Goal: Task Accomplishment & Management: Manage account settings

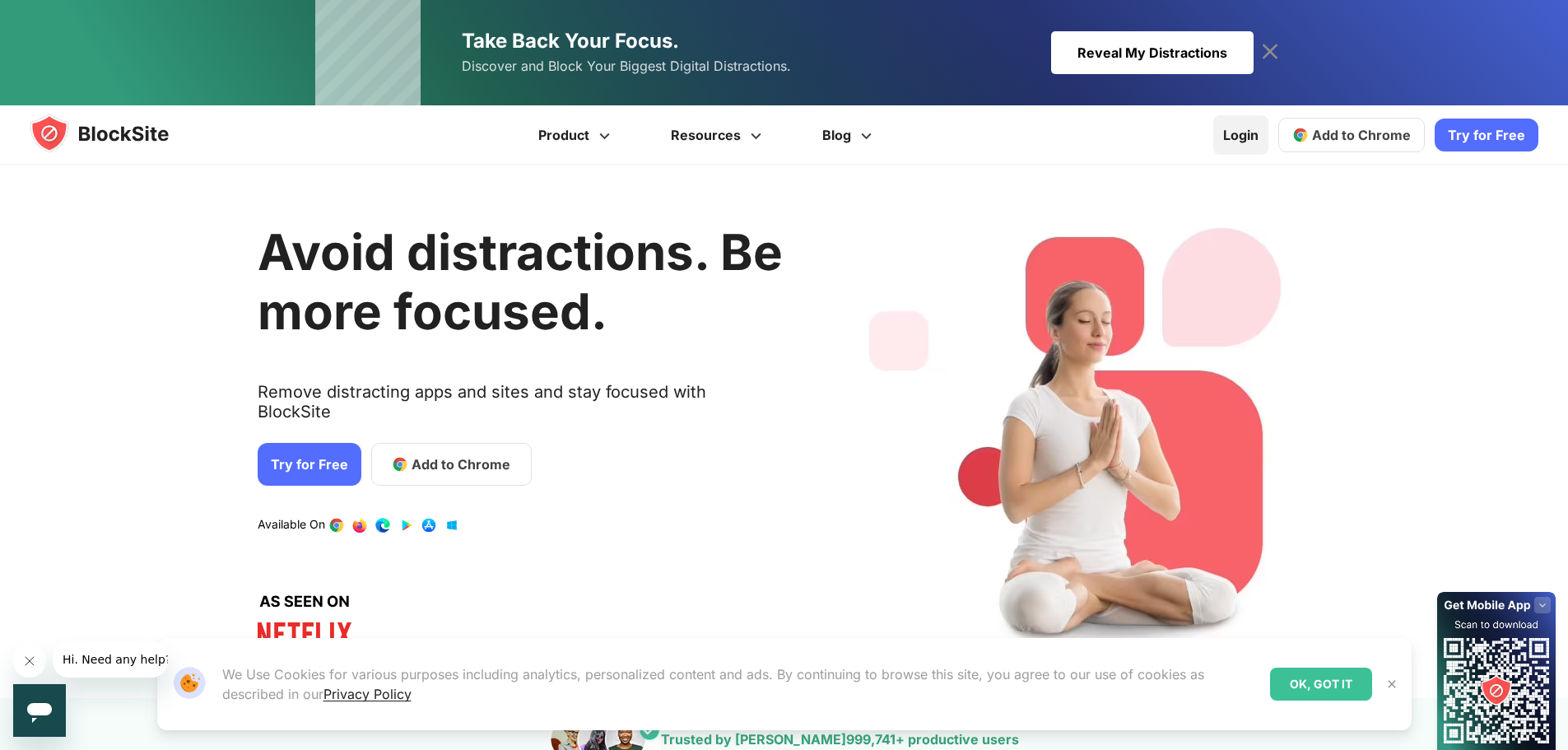
click at [1247, 140] on link "Login" at bounding box center [1241, 135] width 55 height 39
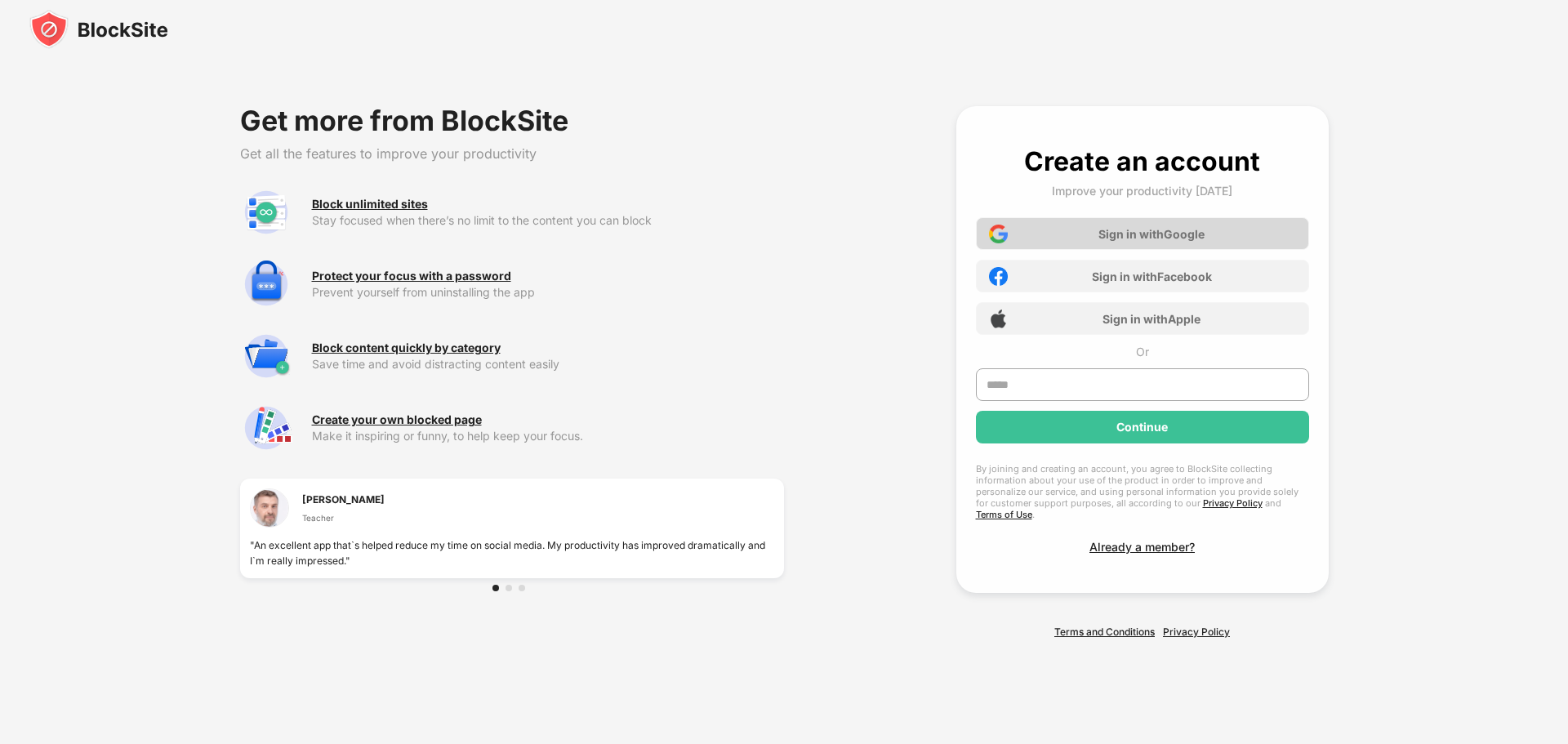
click at [1080, 245] on div "Sign in with Google" at bounding box center [1142, 233] width 333 height 33
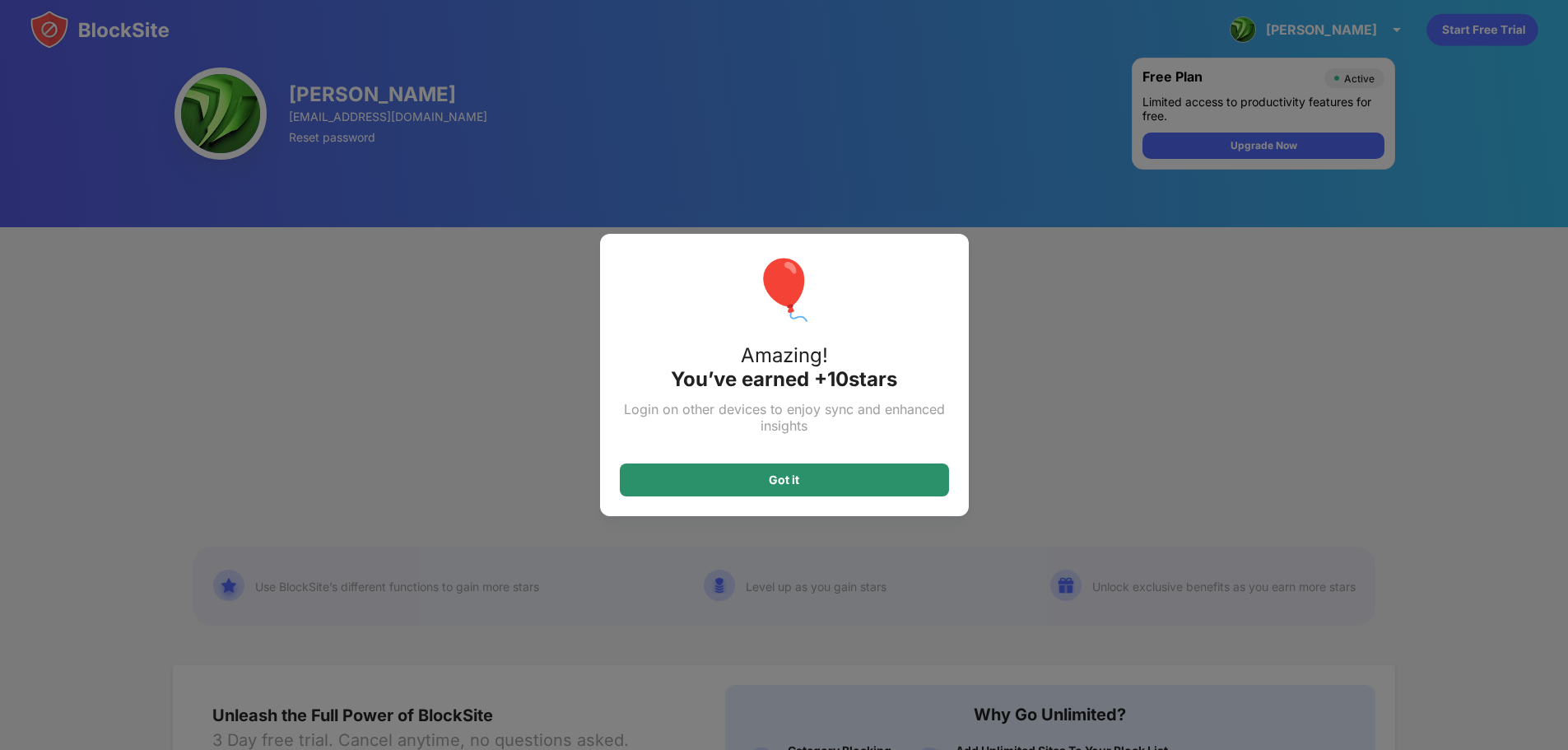
click at [864, 484] on div "Got it" at bounding box center [784, 480] width 330 height 33
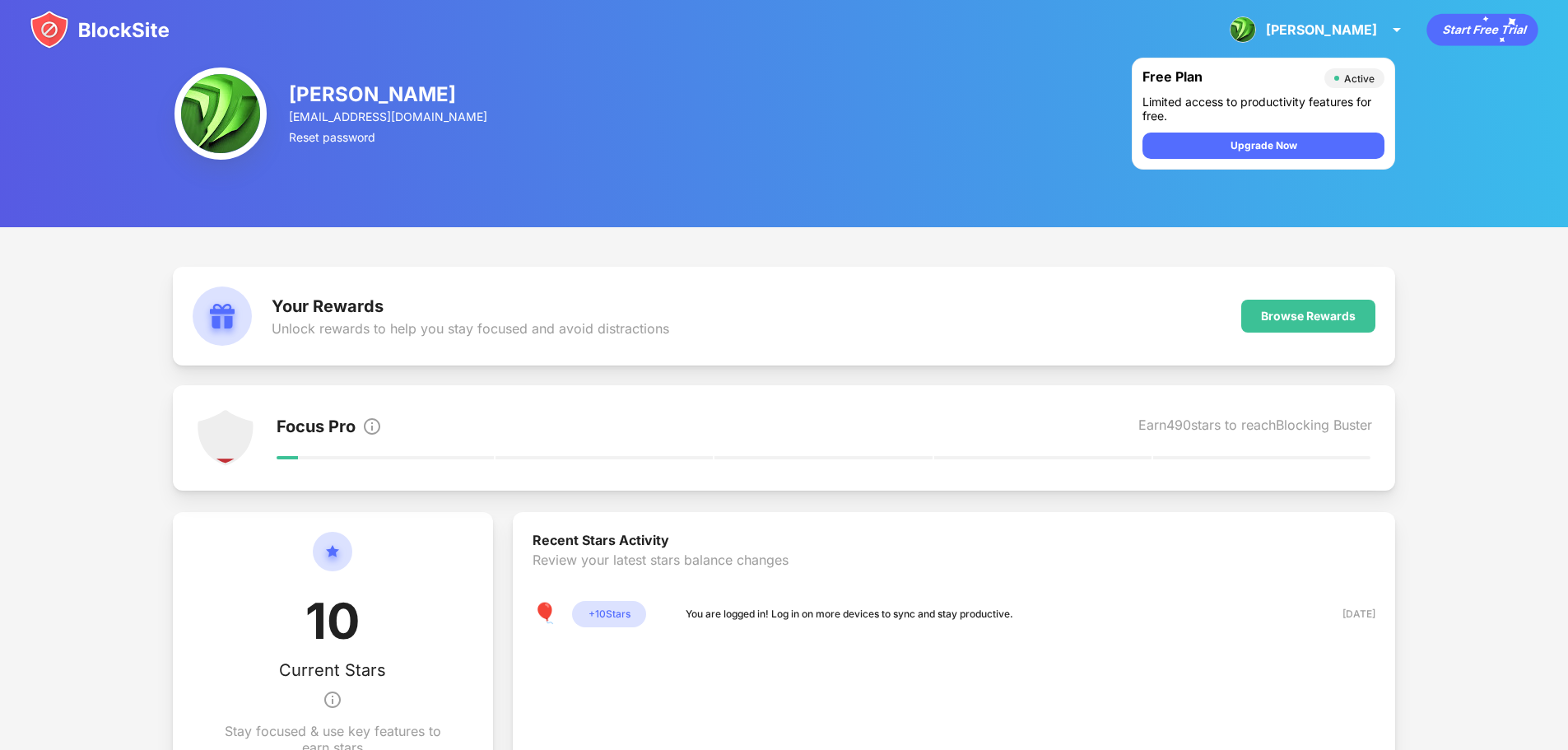
click at [1493, 30] on icon "Start Free Trial" at bounding box center [1496, 30] width 8 height 6
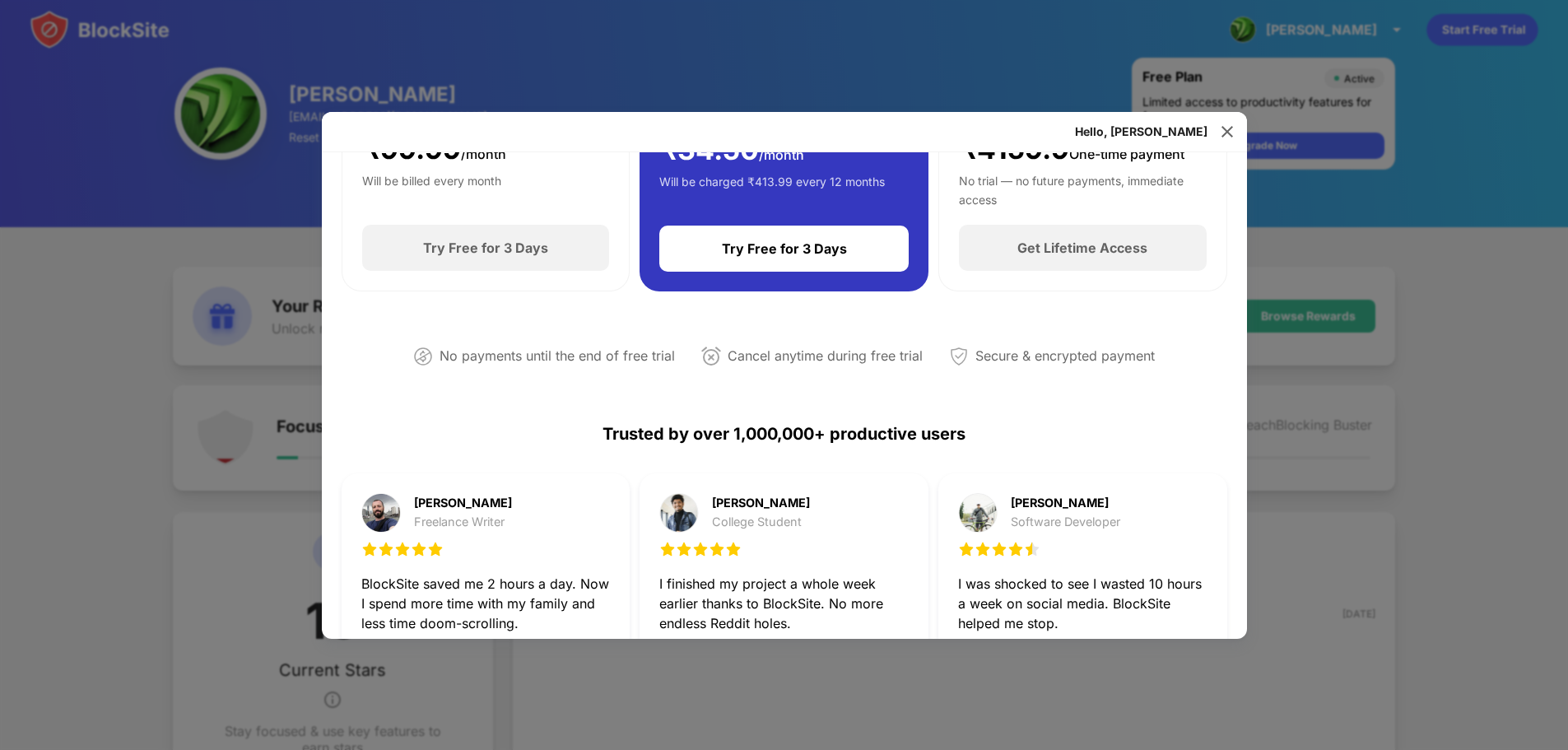
scroll to position [125, 0]
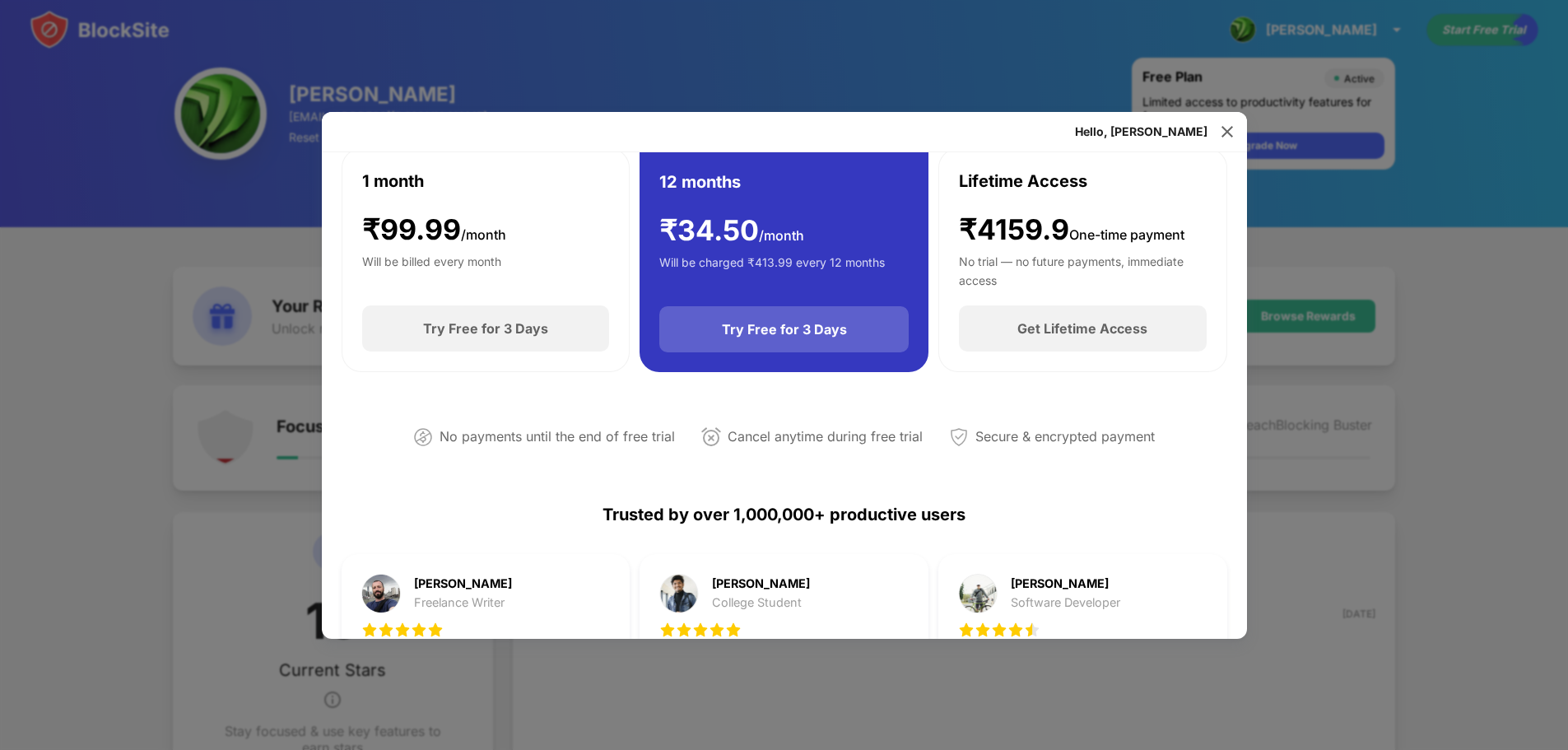
click at [799, 335] on div "Try Free for 3 Days" at bounding box center [784, 330] width 125 height 16
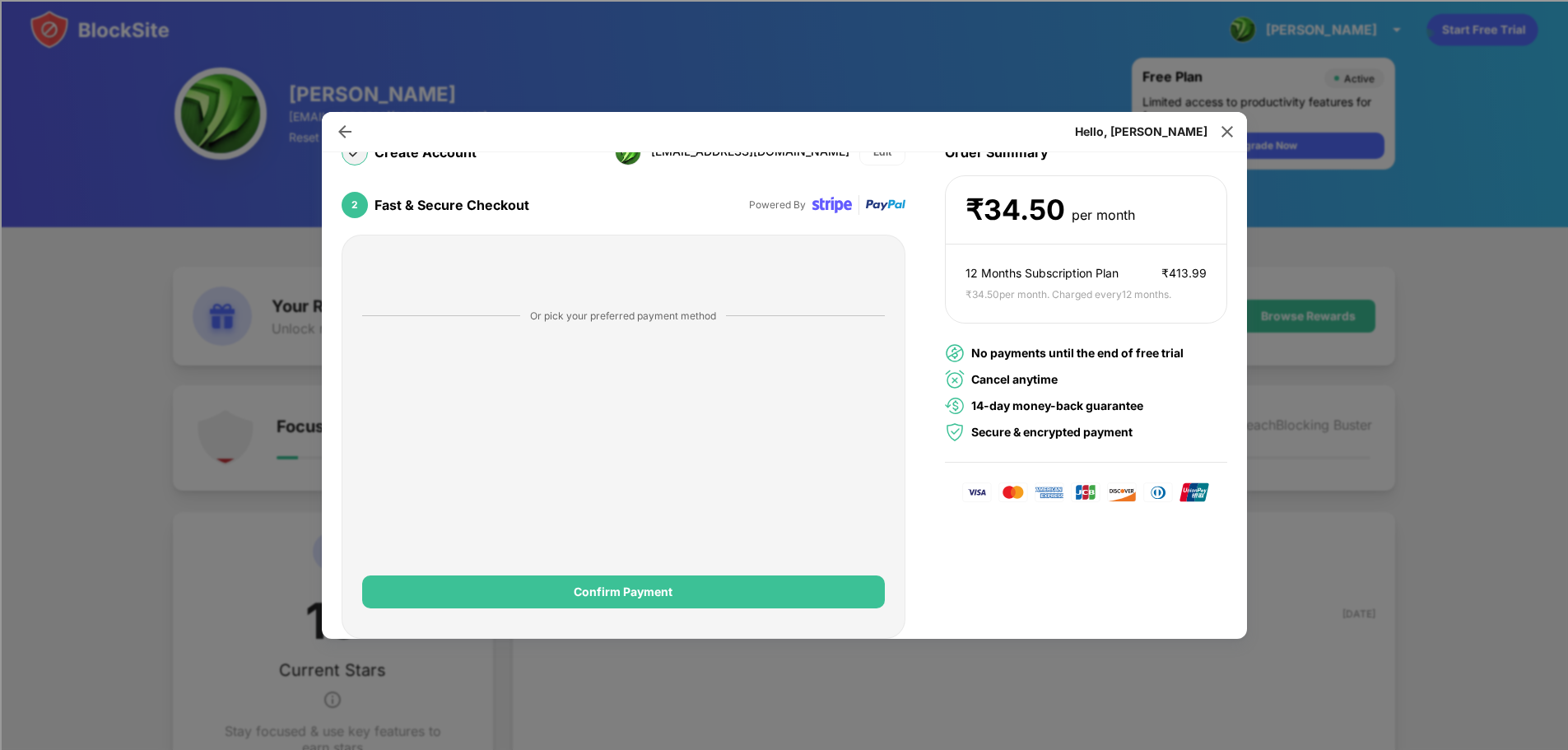
scroll to position [0, 0]
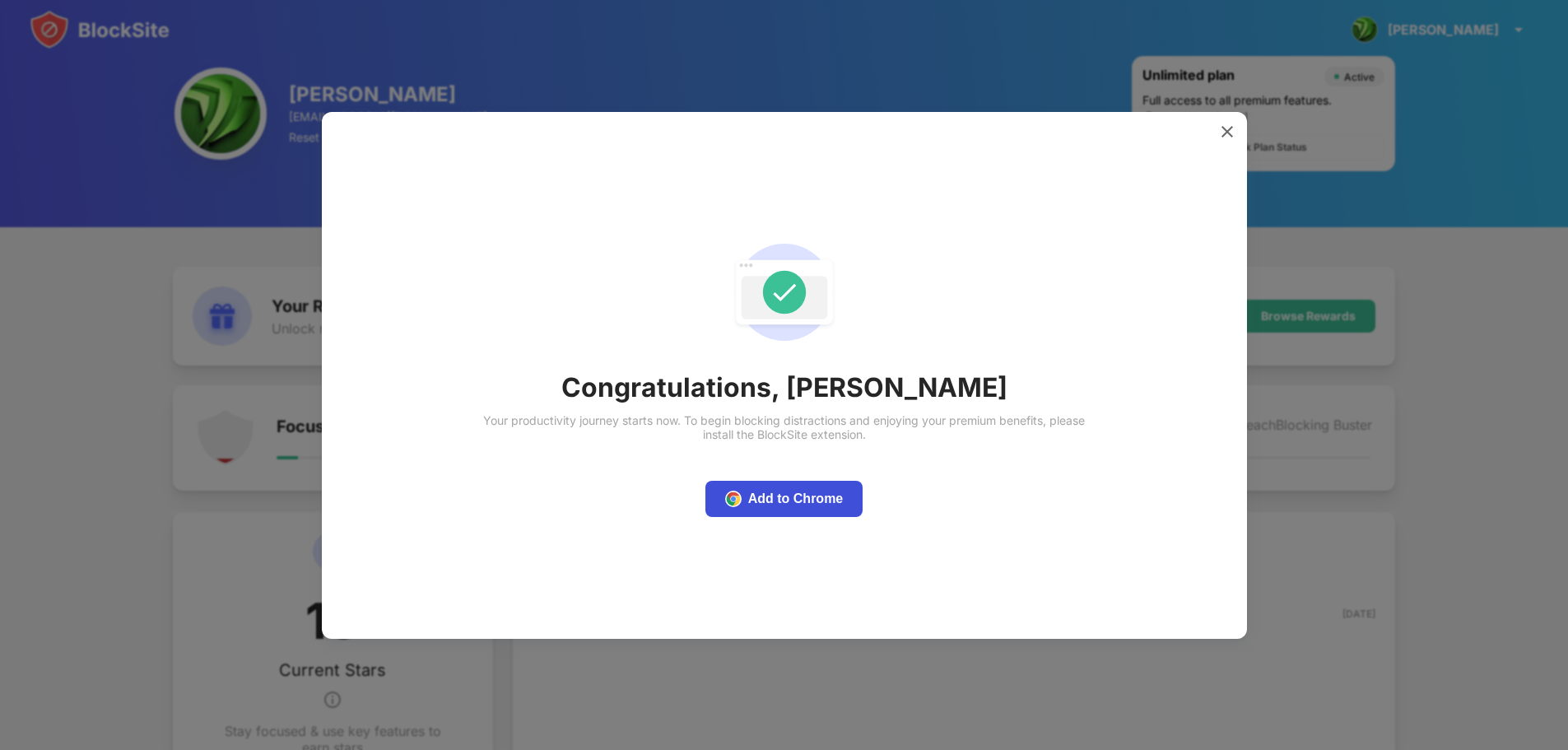
click at [776, 503] on div "Add to Chrome" at bounding box center [796, 499] width 95 height 16
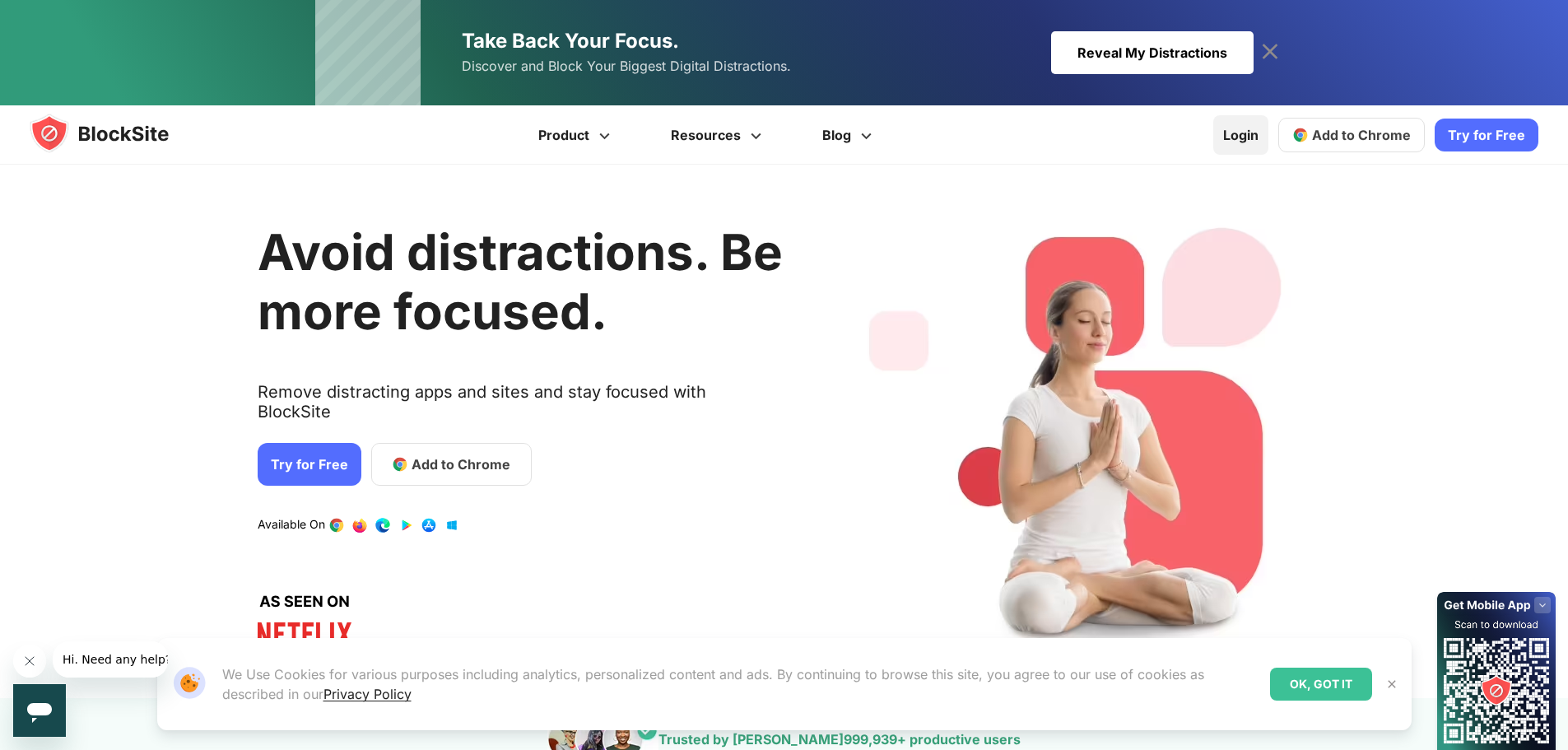
click at [1237, 136] on link "Login" at bounding box center [1241, 135] width 55 height 39
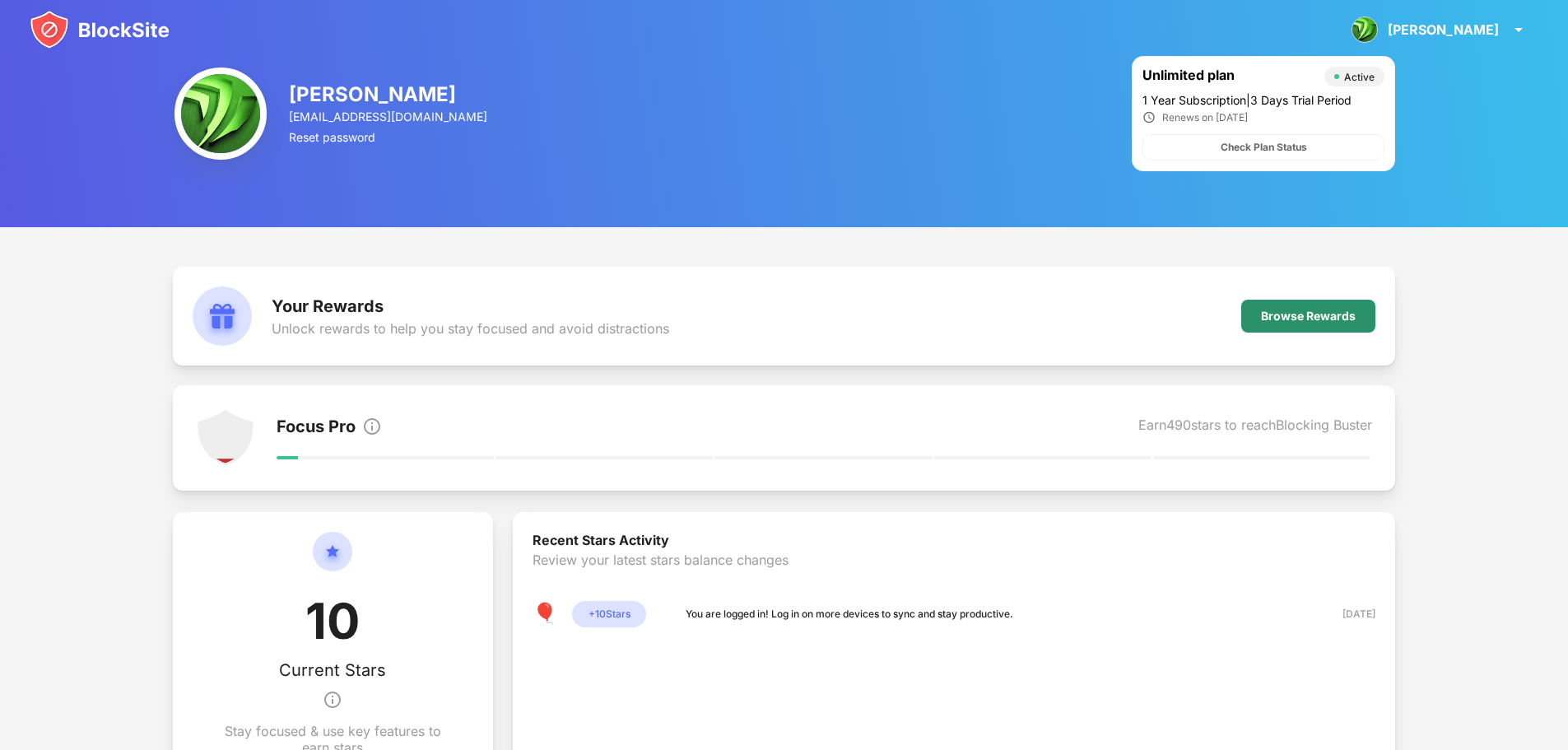
click at [1297, 322] on div "Browse Rewards" at bounding box center [1308, 316] width 94 height 13
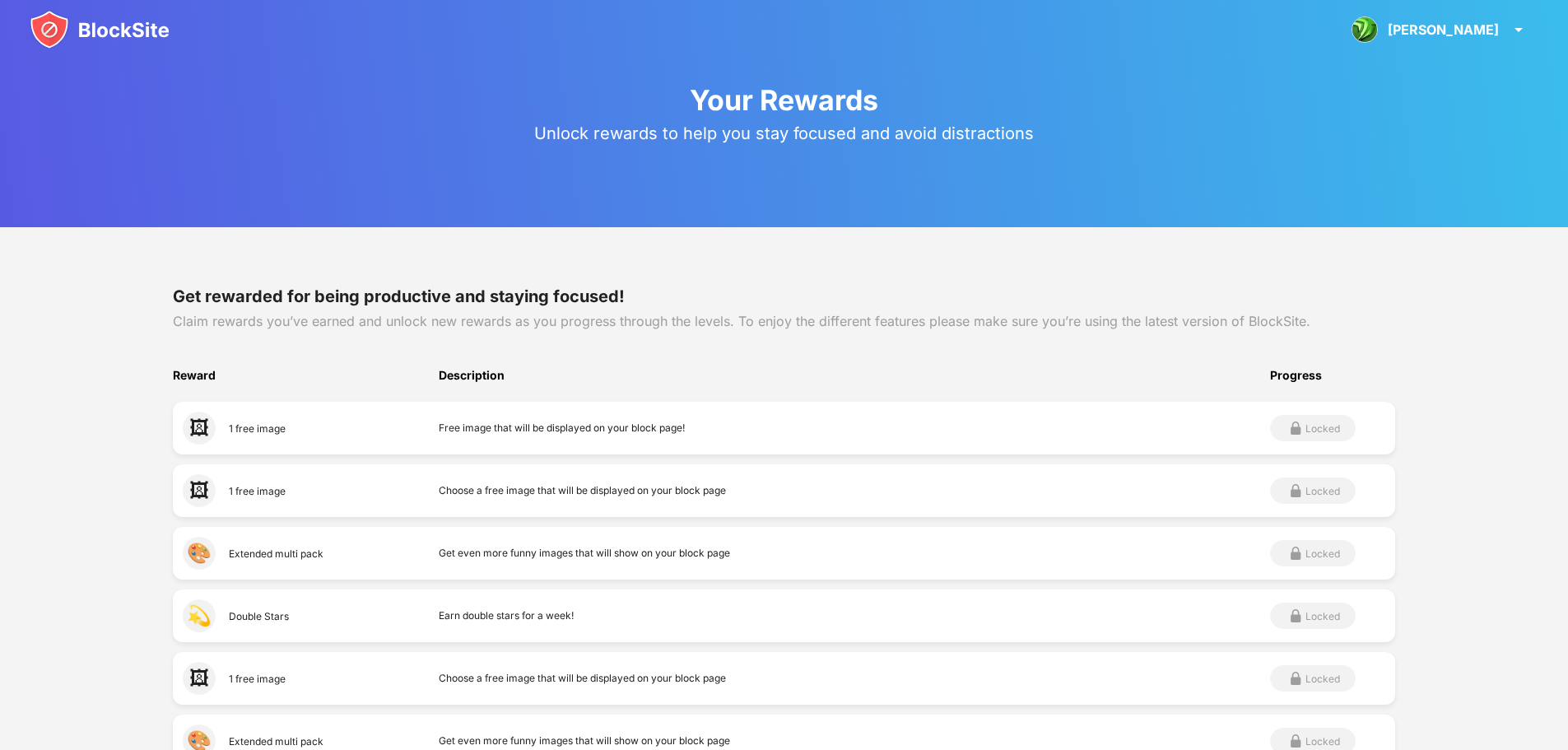
click at [568, 429] on div "Free image that will be displayed on your block page!" at bounding box center [854, 429] width 831 height 33
click at [77, 21] on img at bounding box center [99, 29] width 140 height 39
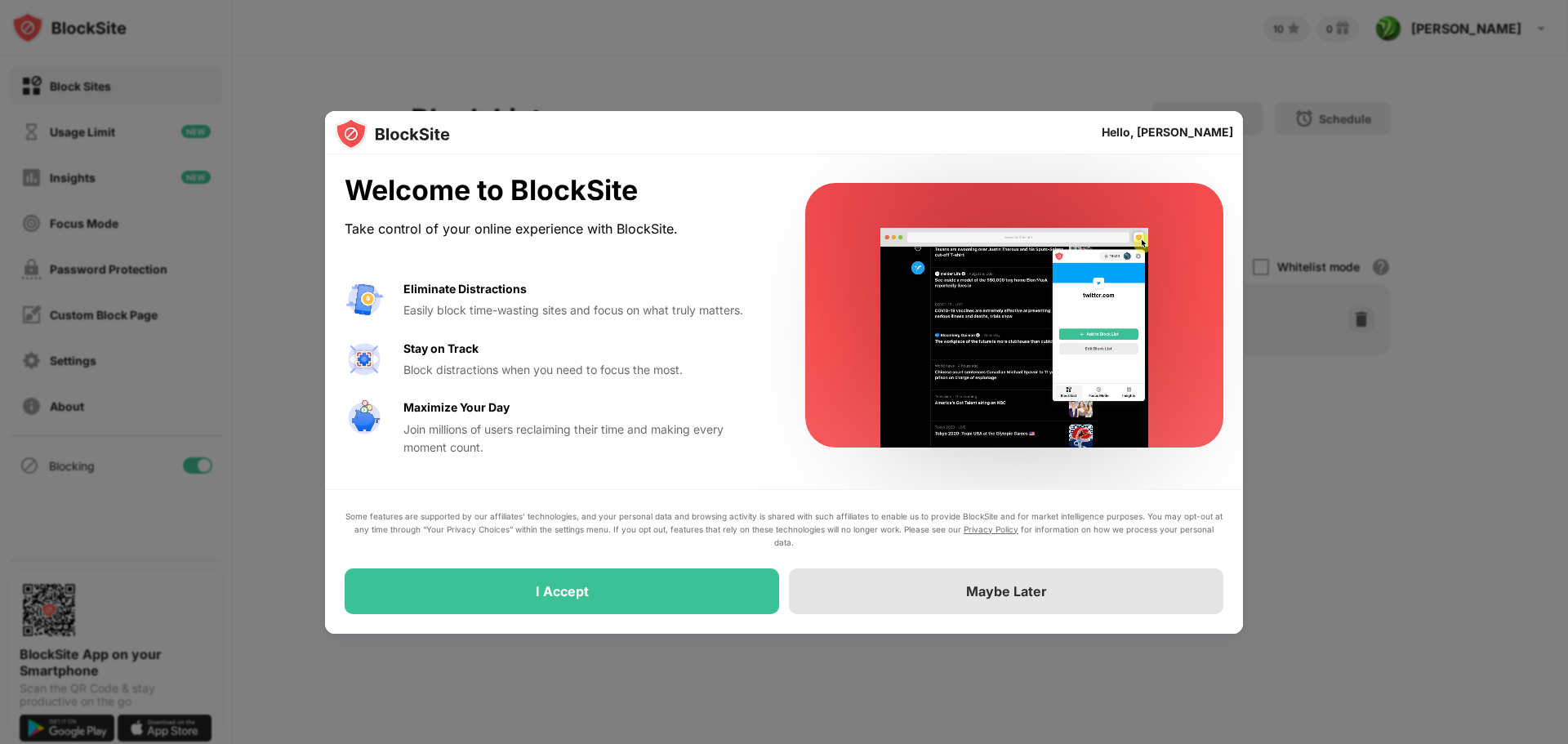
click at [991, 594] on div "Maybe Later" at bounding box center [1006, 591] width 81 height 16
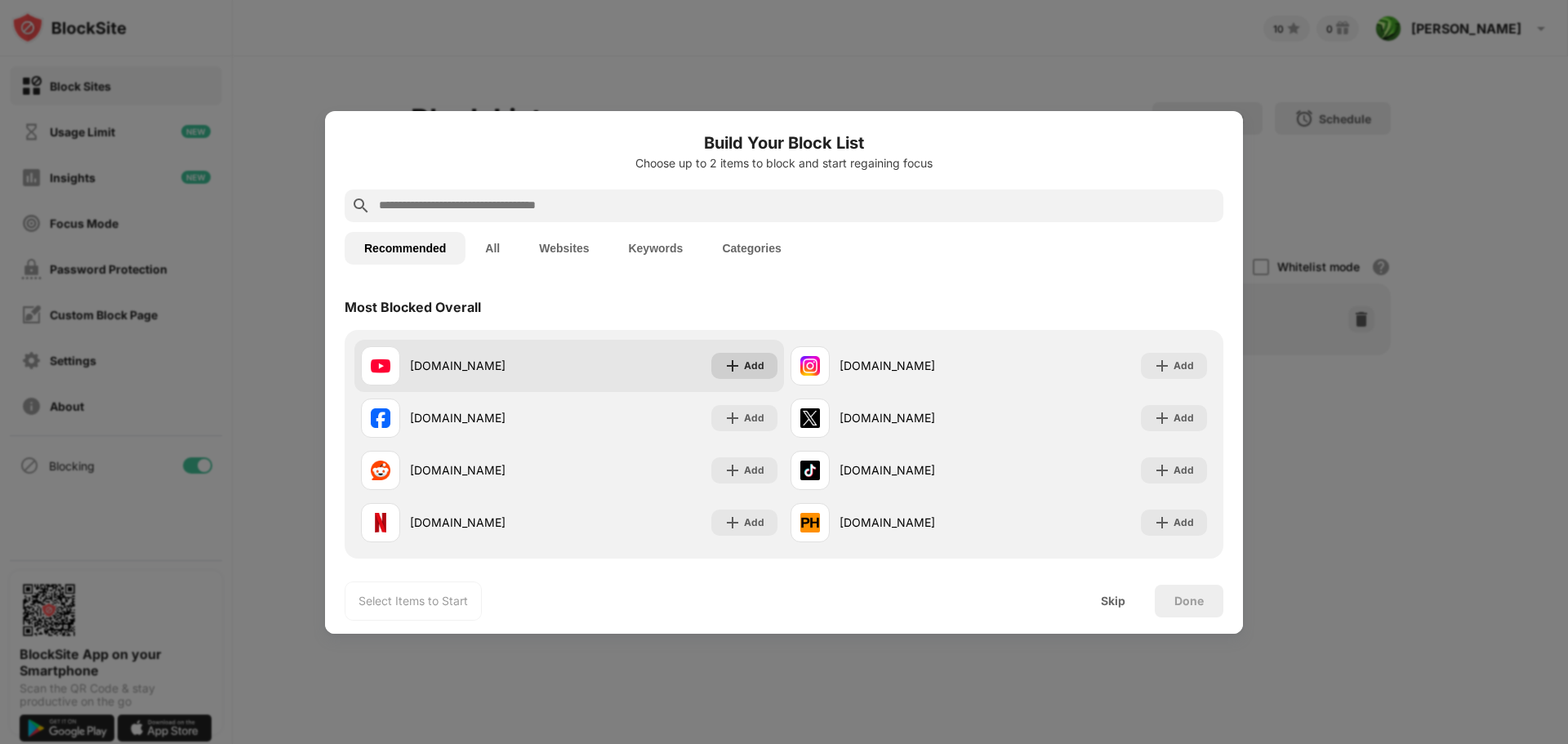
click at [746, 368] on div "Add" at bounding box center [754, 366] width 20 height 16
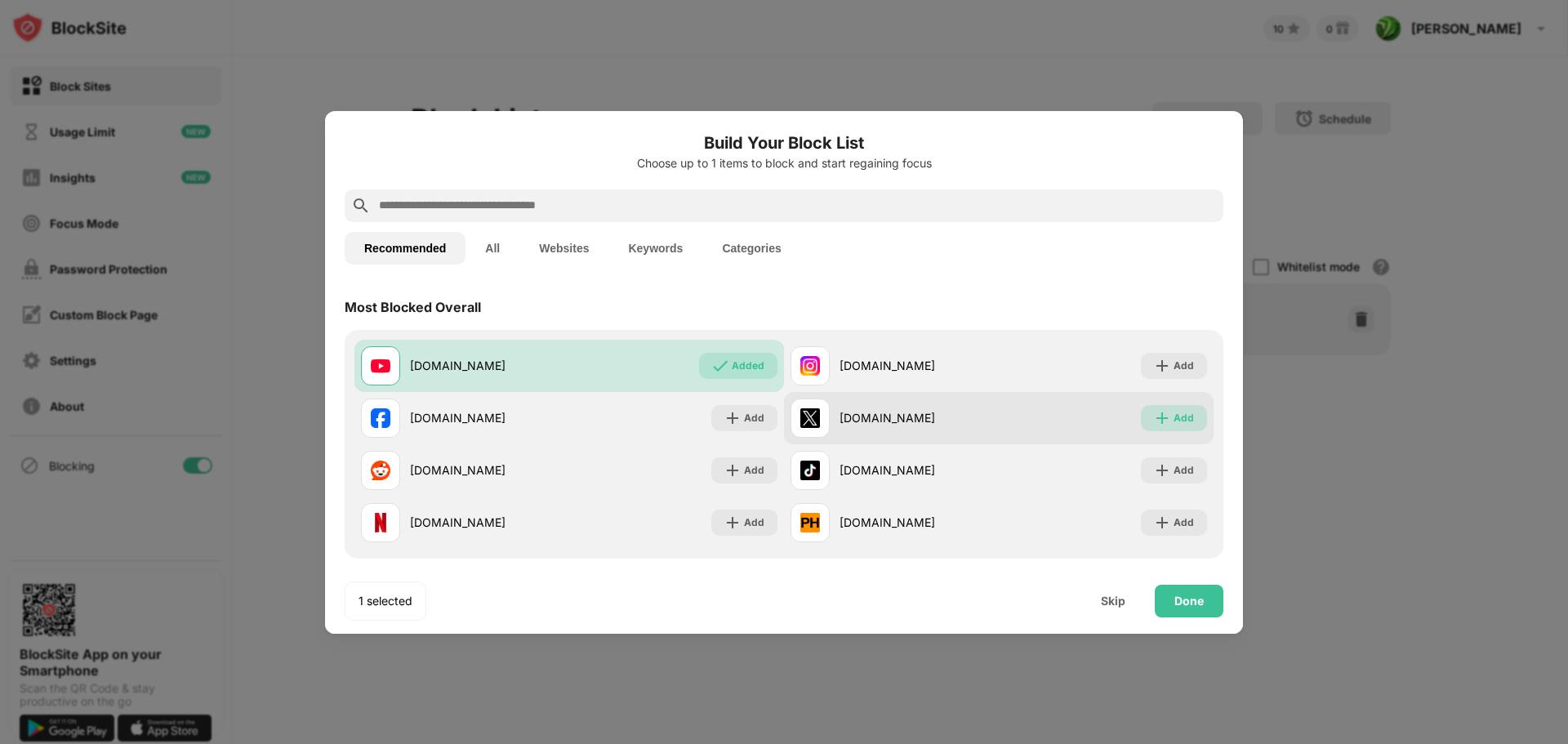
click at [1161, 418] on div "Add" at bounding box center [1173, 418] width 66 height 26
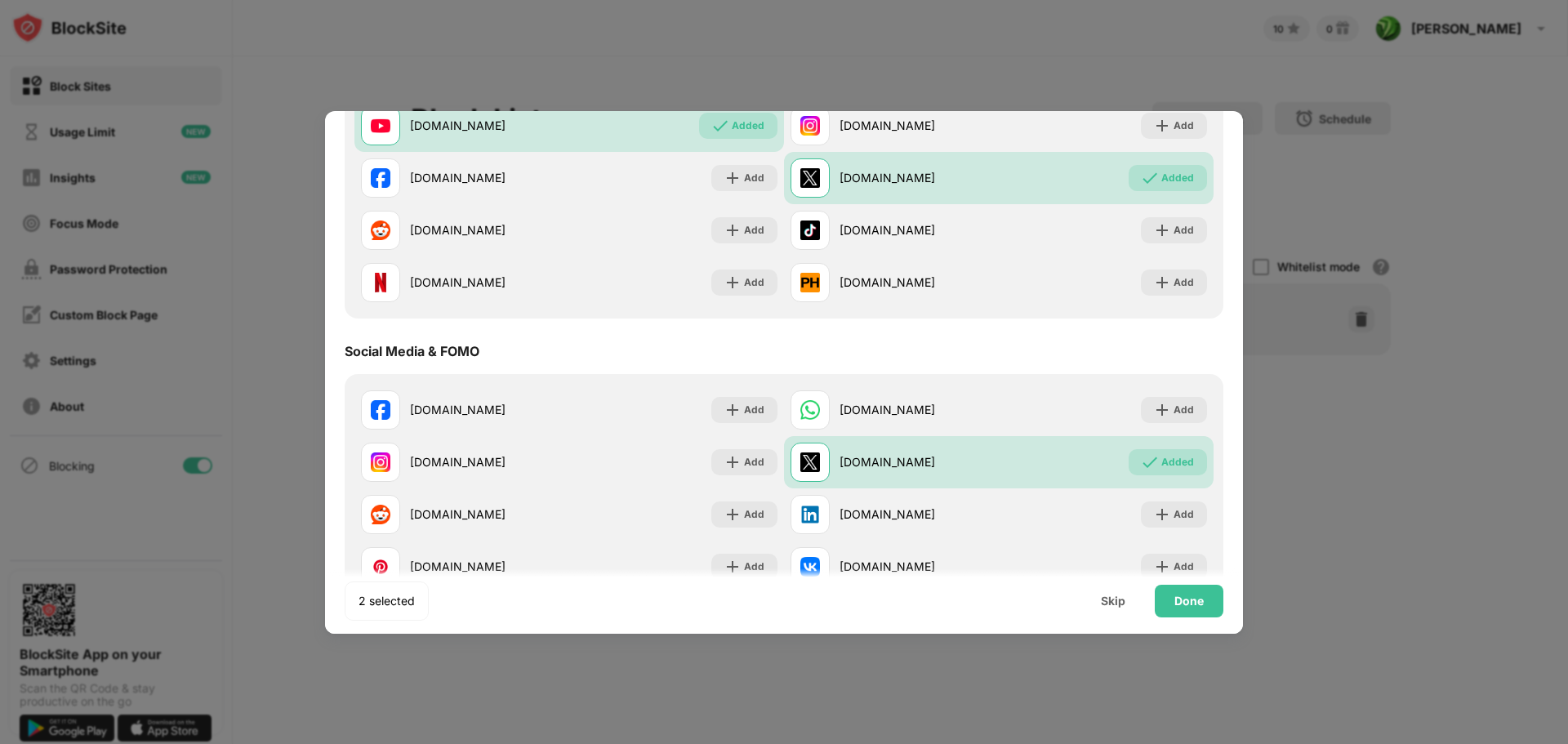
scroll to position [245, 0]
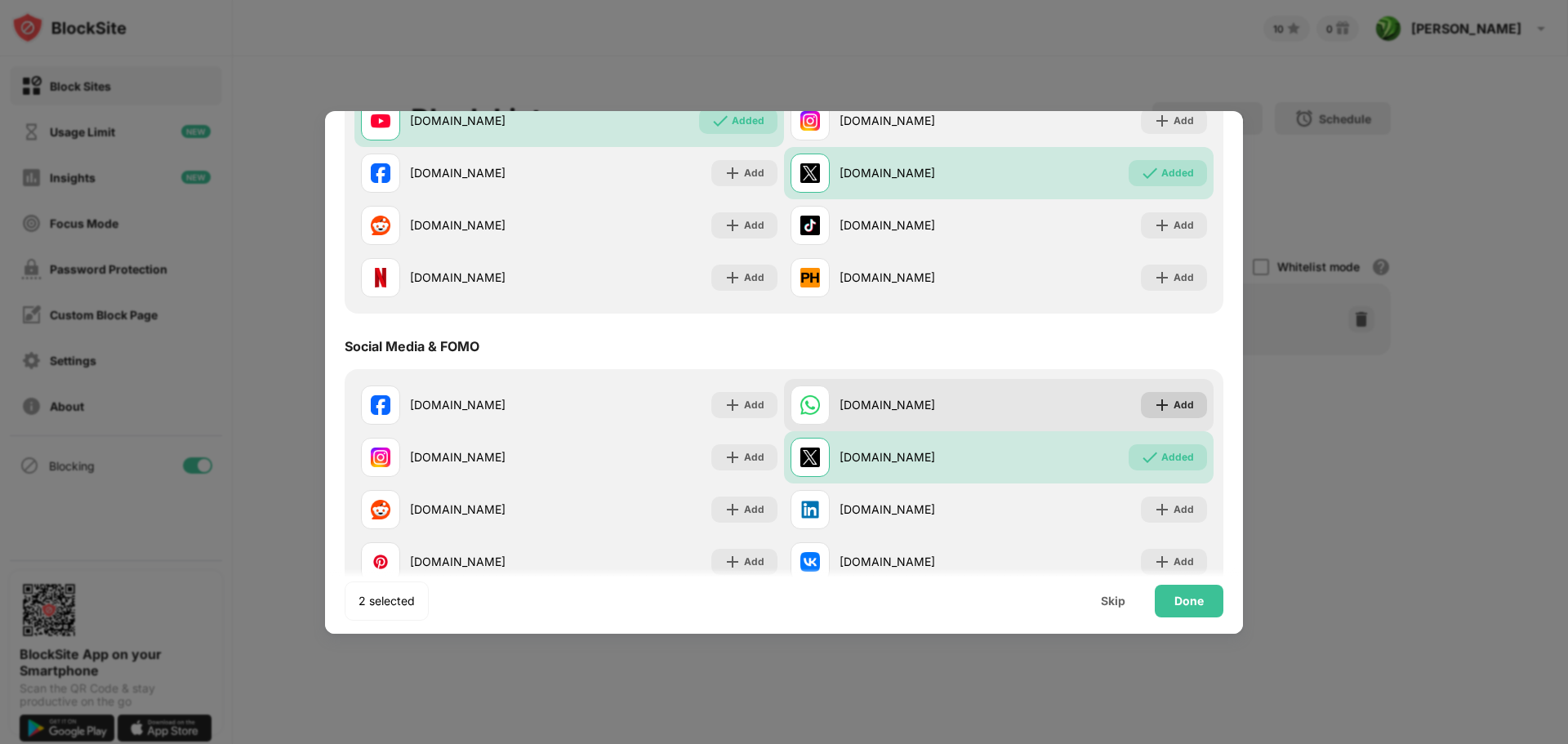
click at [1173, 404] on div "Add" at bounding box center [1183, 405] width 20 height 16
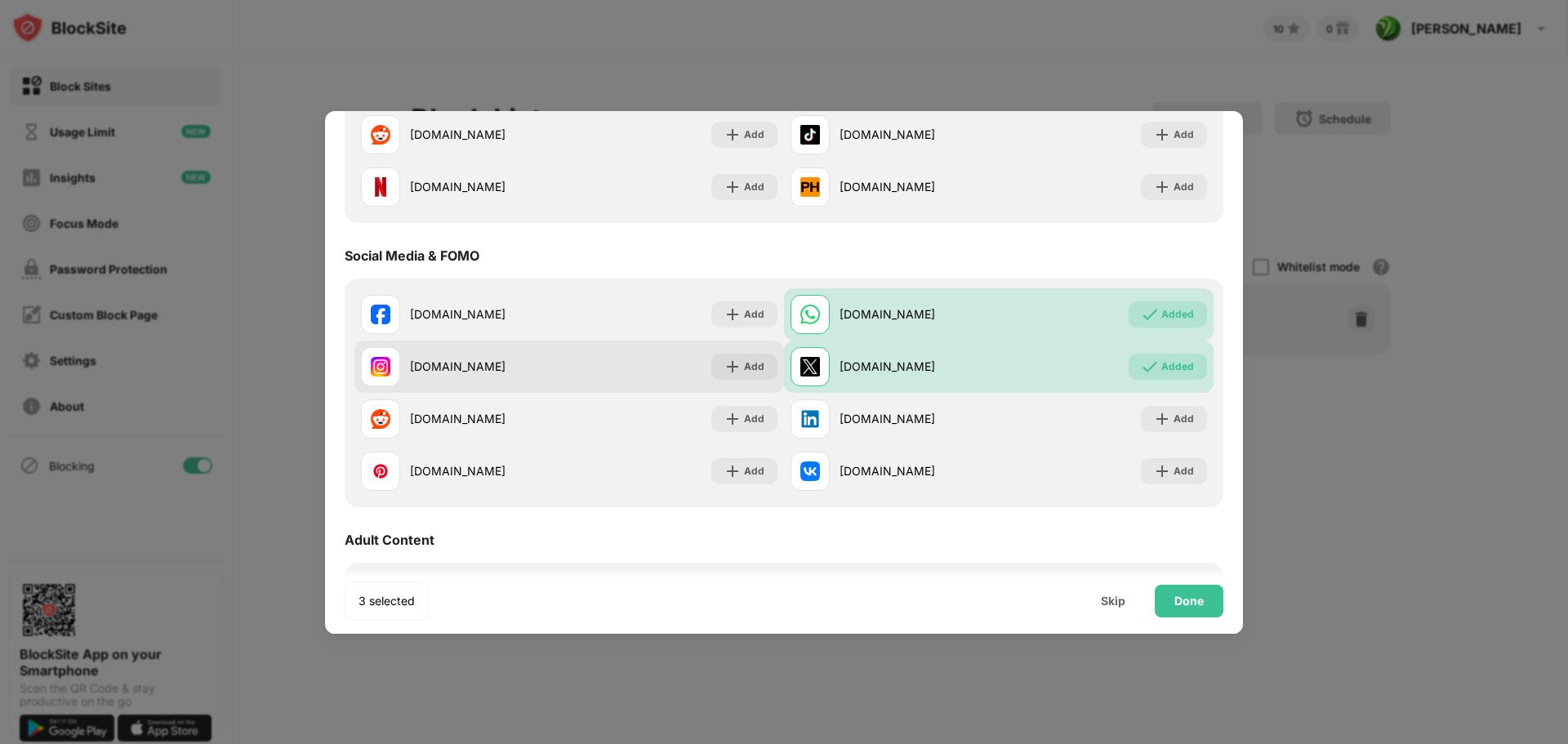
scroll to position [409, 0]
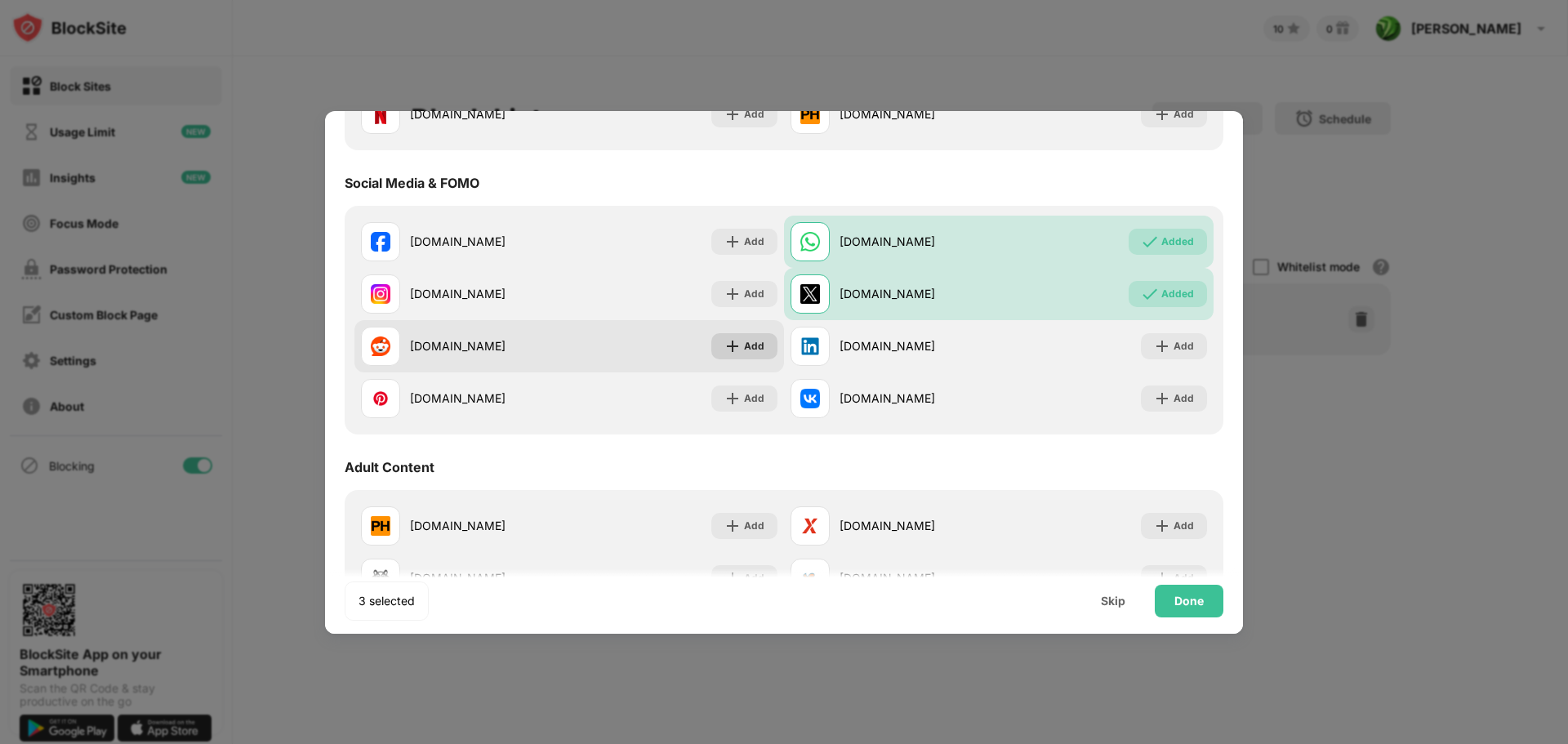
click at [744, 351] on div "Add" at bounding box center [754, 346] width 20 height 16
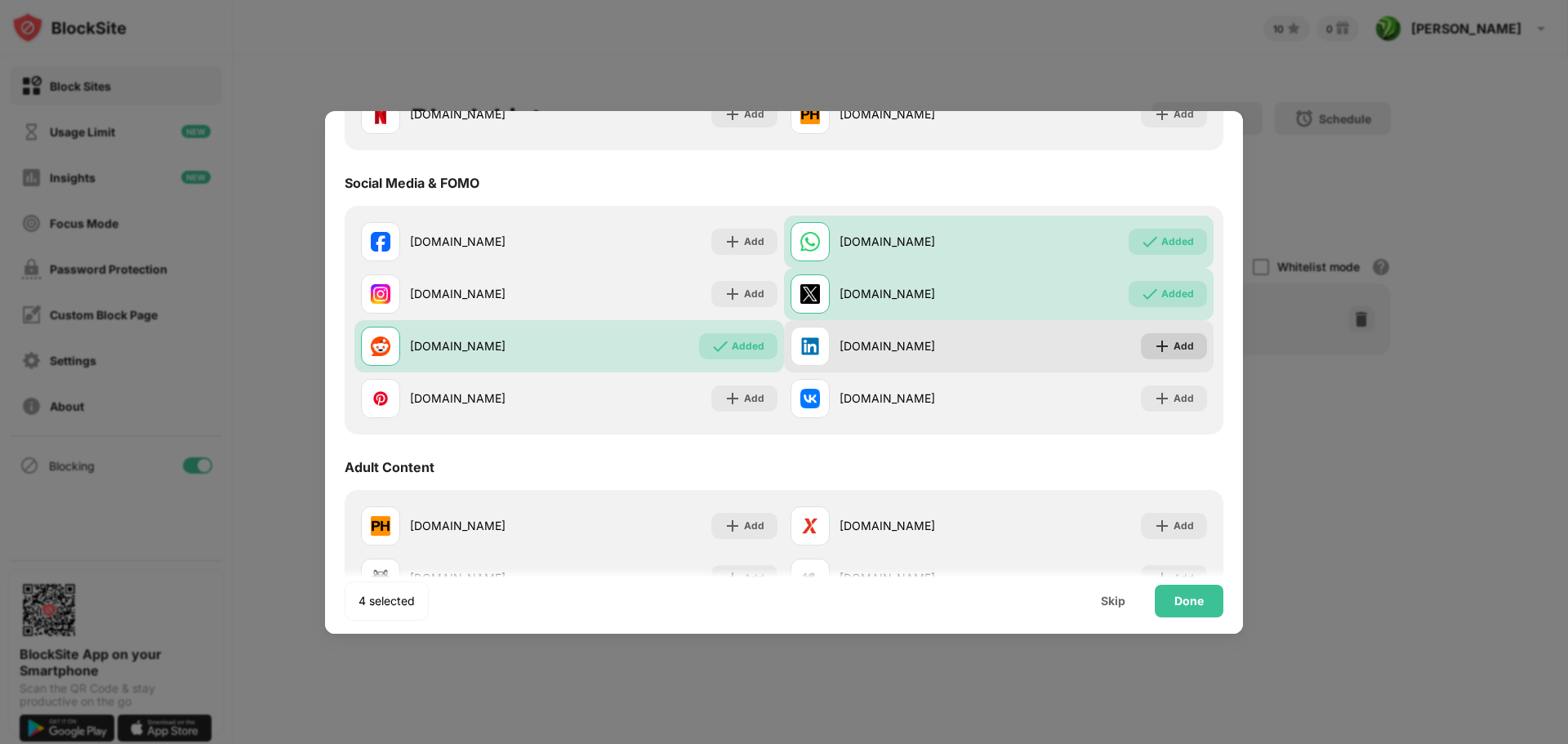
click at [1173, 346] on div "Add" at bounding box center [1183, 346] width 20 height 16
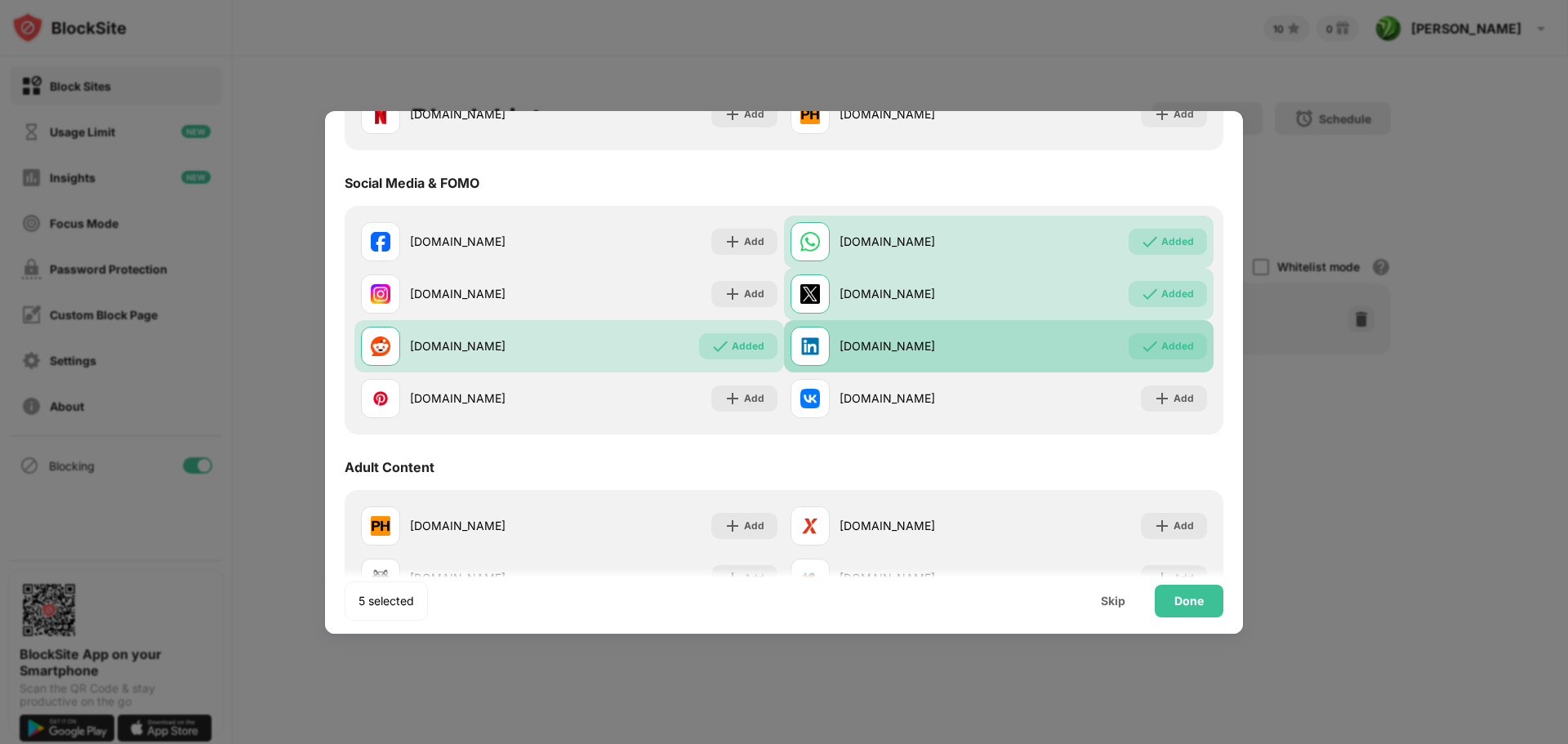
click at [1172, 345] on div "Added" at bounding box center [1178, 346] width 33 height 16
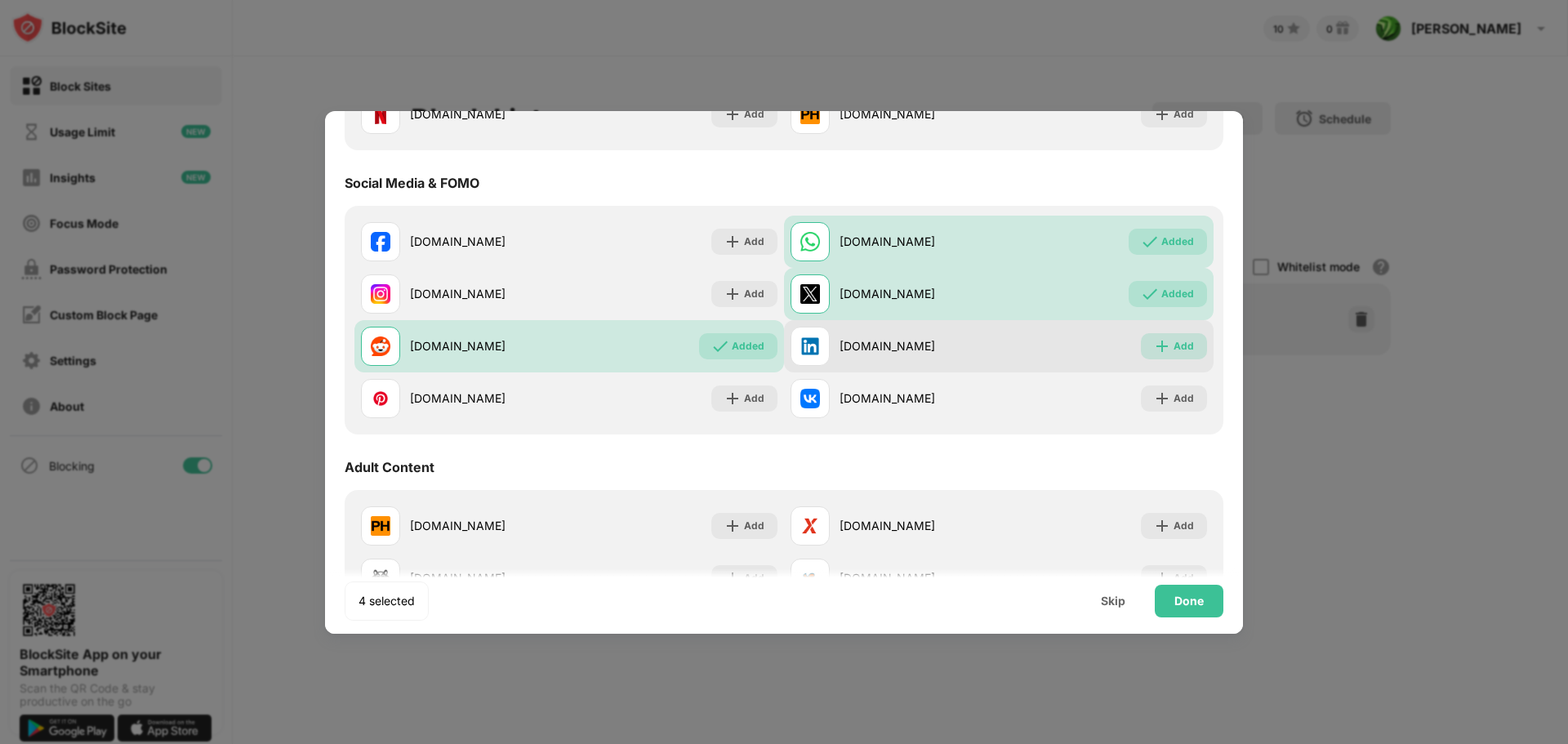
click at [1173, 346] on div "Add" at bounding box center [1183, 346] width 20 height 16
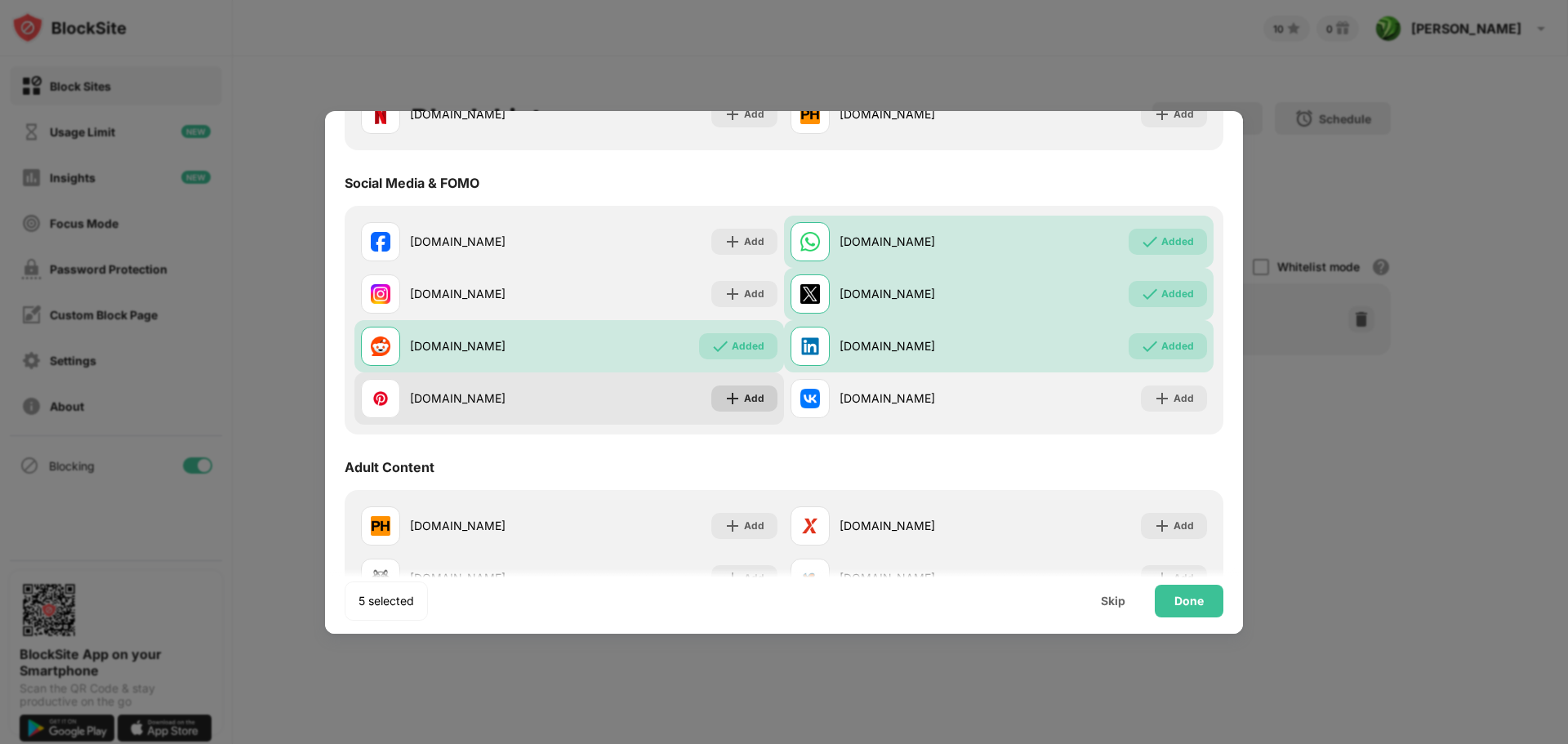
click at [745, 398] on div "Add" at bounding box center [754, 399] width 20 height 16
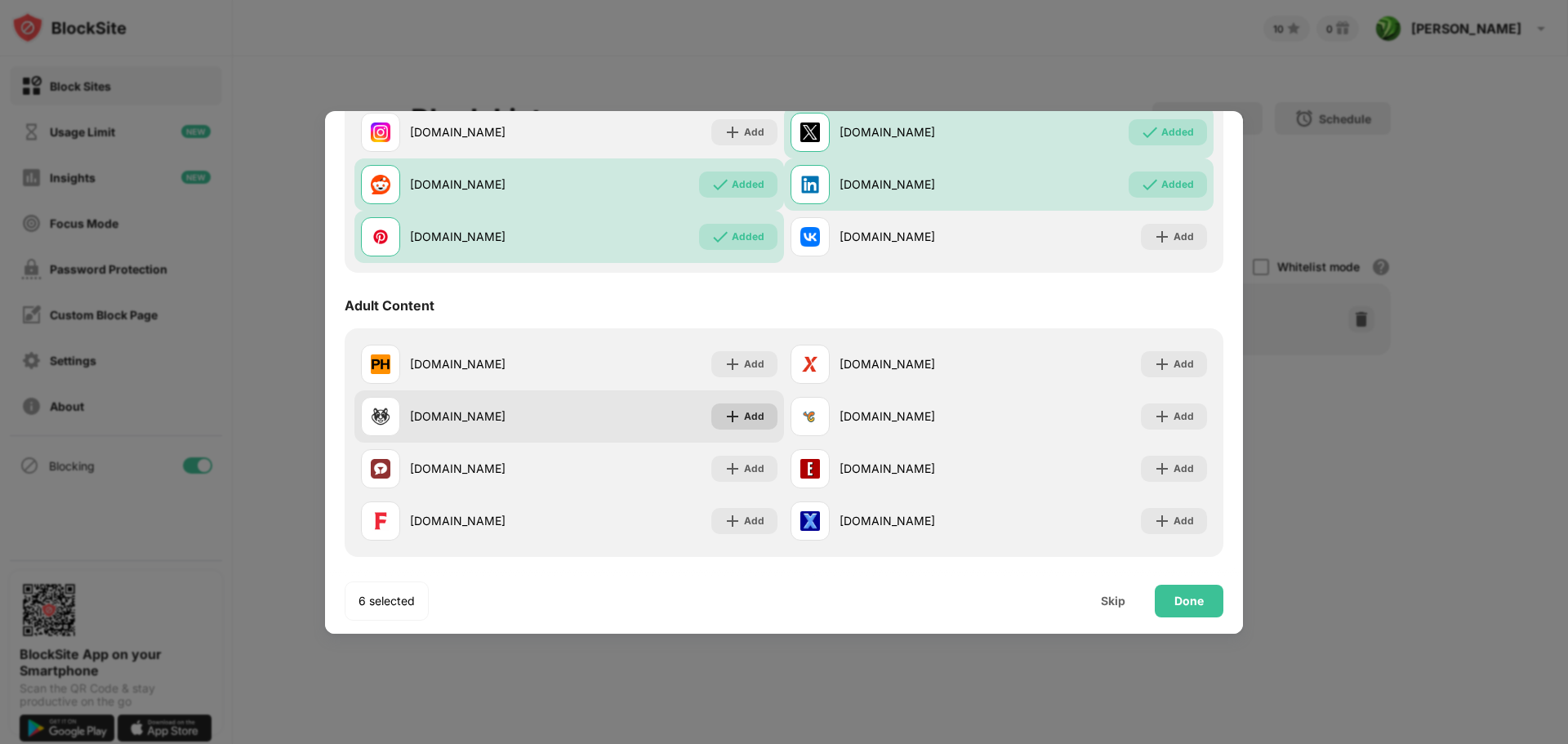
scroll to position [572, 0]
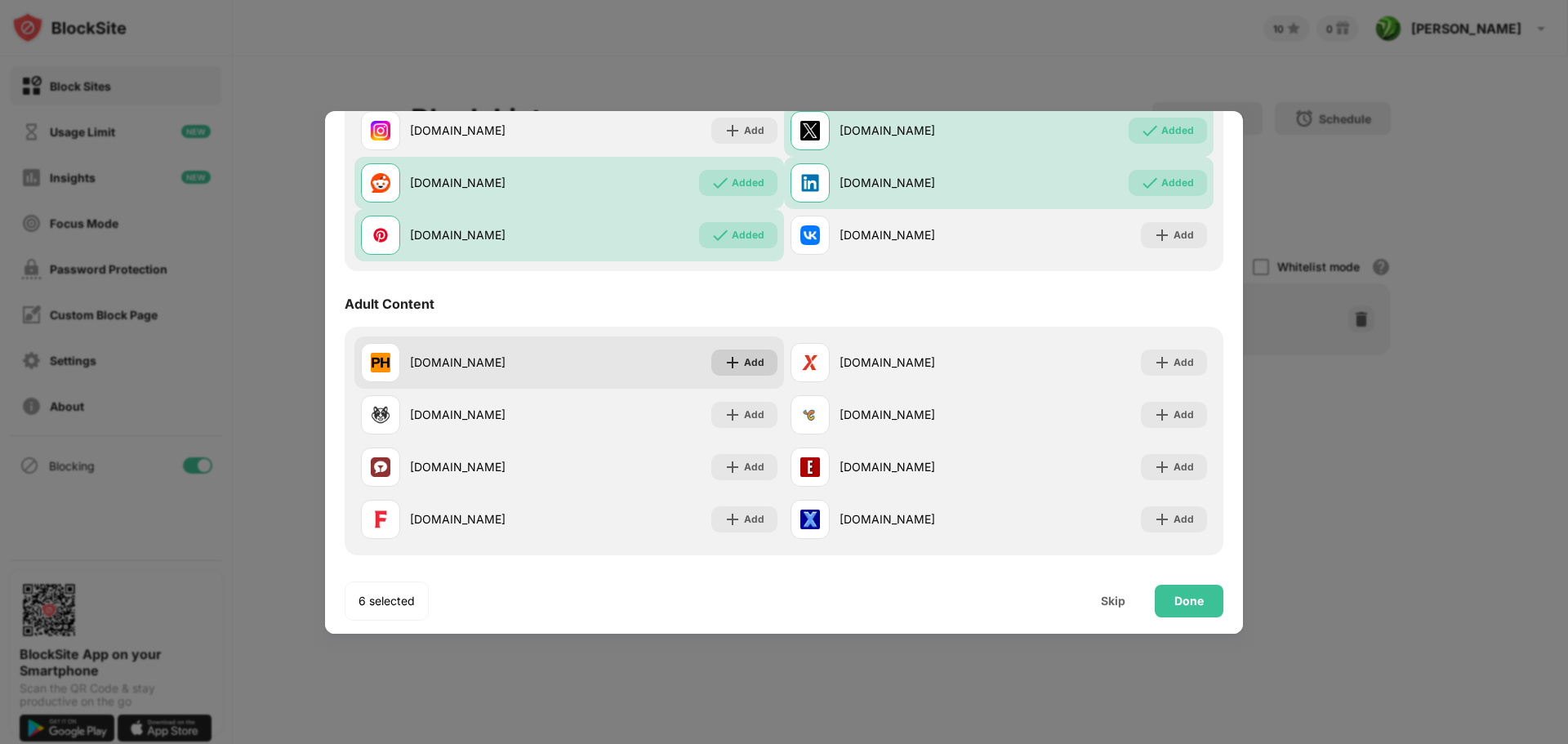
click at [758, 368] on div "Add" at bounding box center [754, 362] width 20 height 16
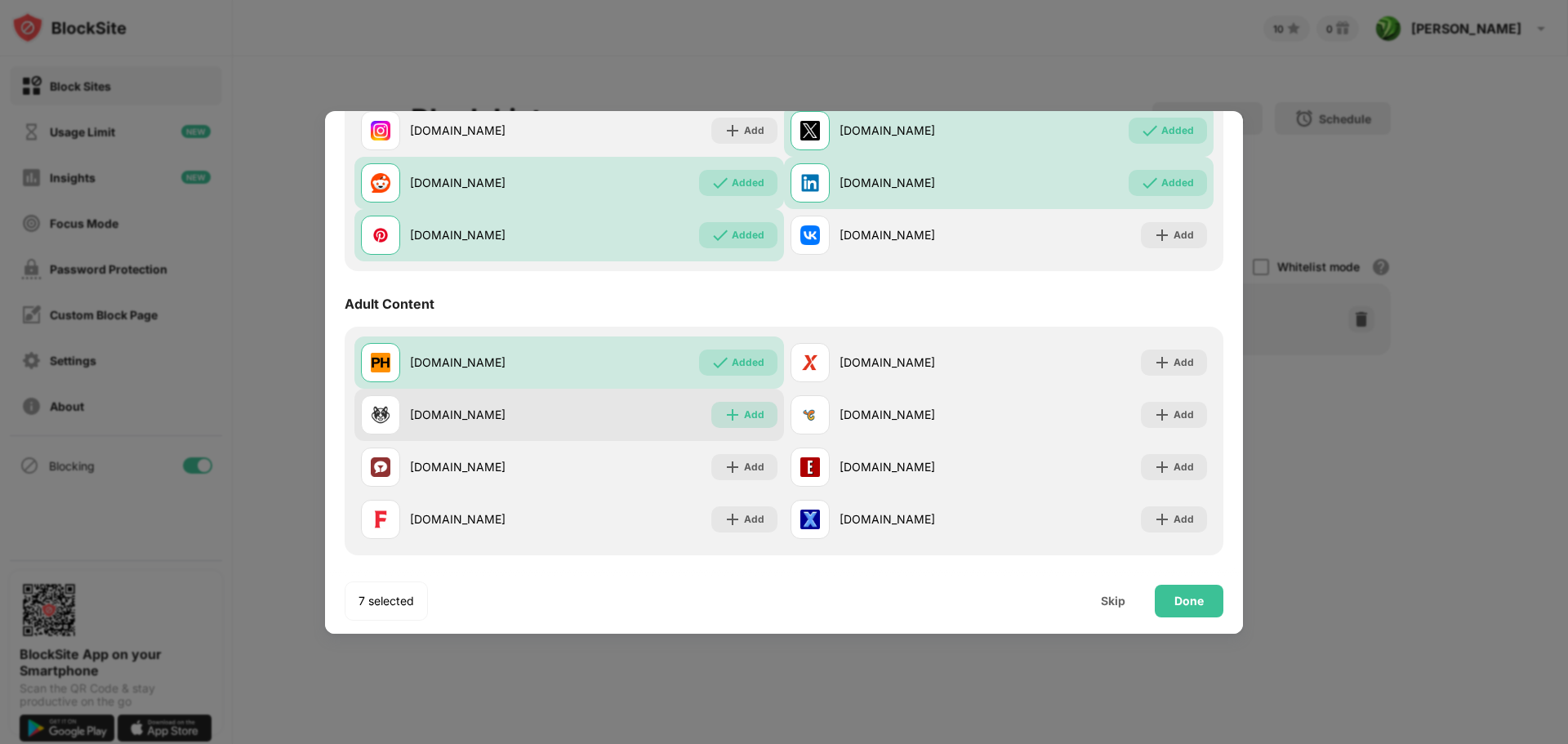
click at [744, 411] on div "Add" at bounding box center [754, 415] width 20 height 16
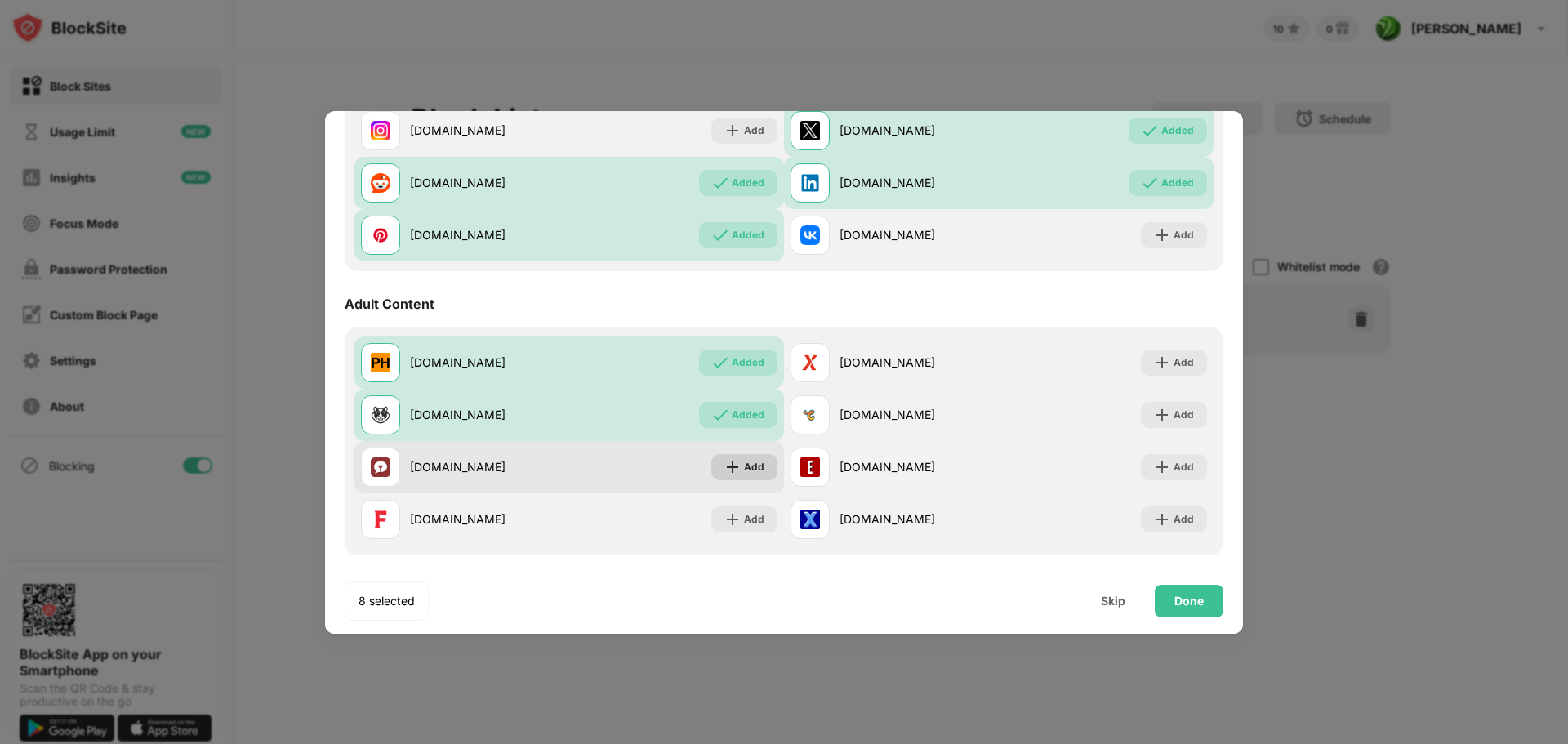
click at [744, 467] on div "Add" at bounding box center [754, 467] width 20 height 16
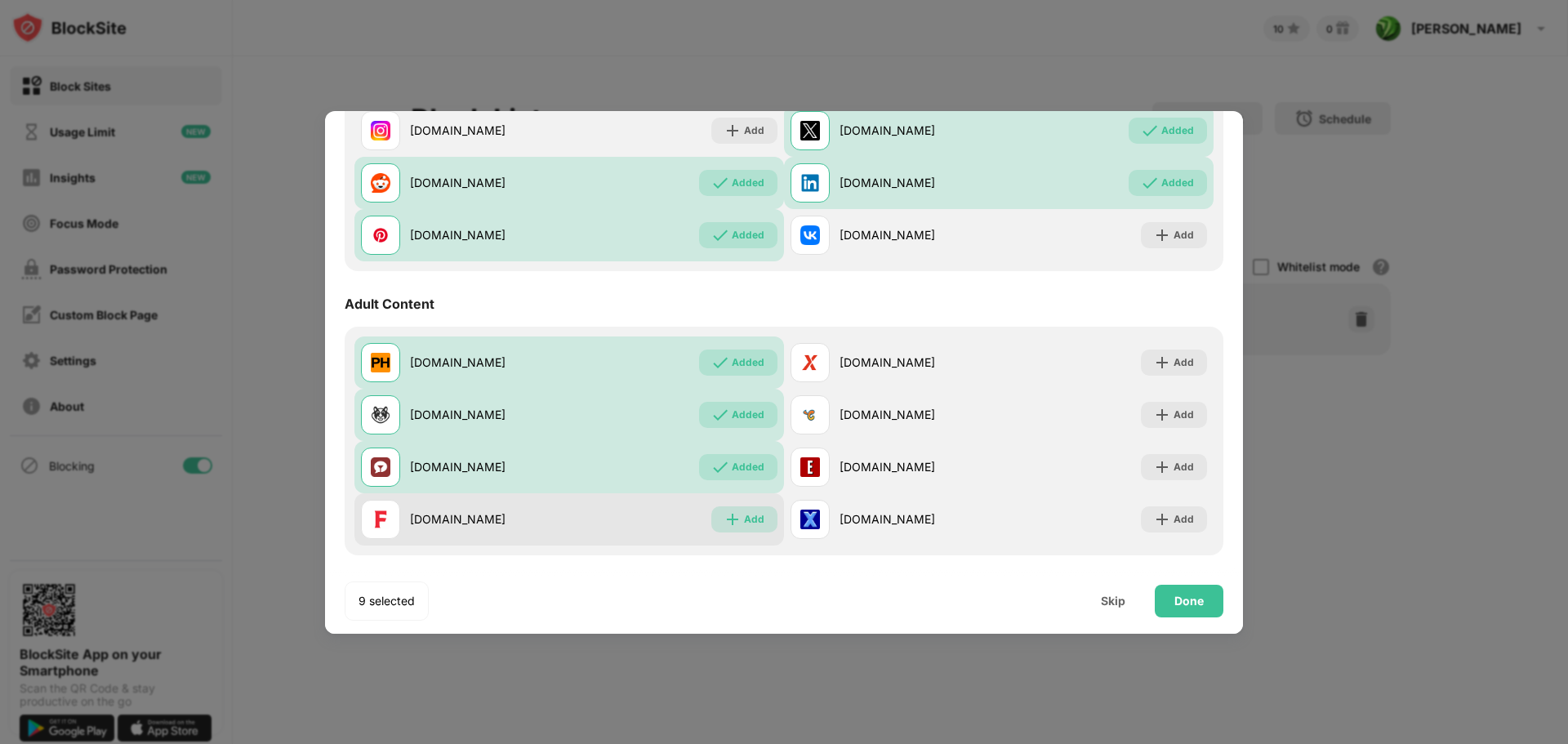
click at [744, 524] on div "Add" at bounding box center [754, 520] width 20 height 16
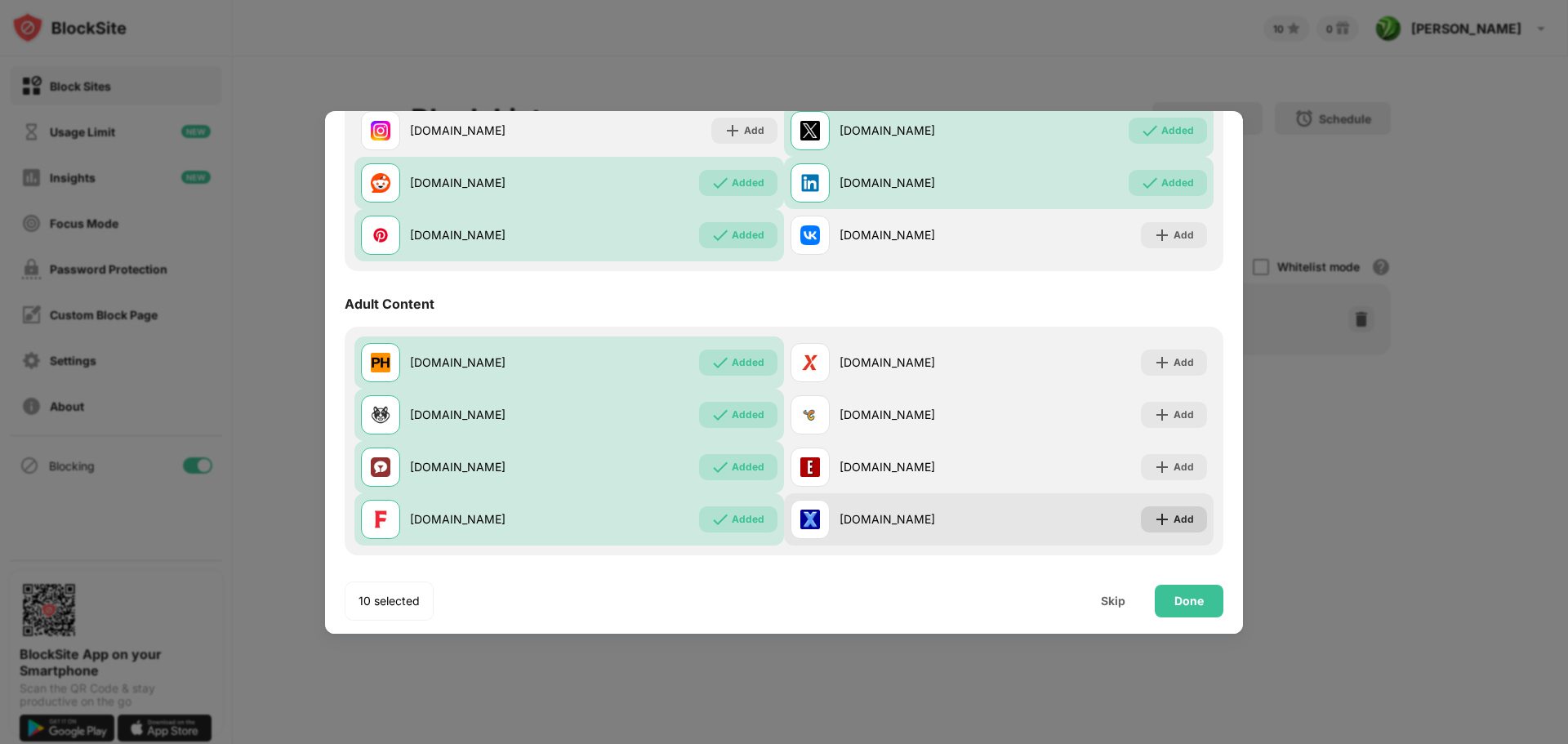
click at [1175, 524] on div "Add" at bounding box center [1183, 520] width 20 height 16
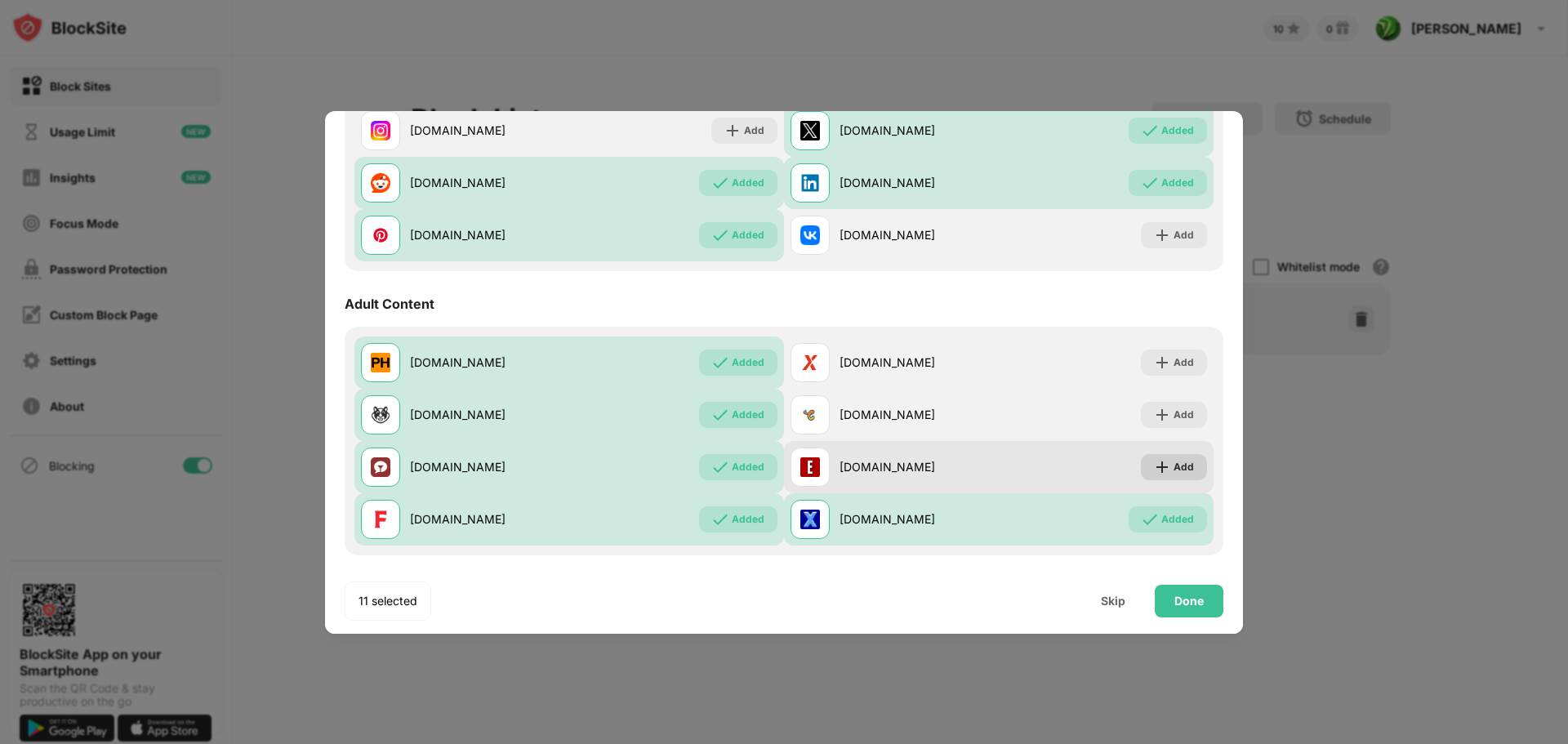
click at [1181, 467] on div "Add" at bounding box center [1173, 467] width 66 height 26
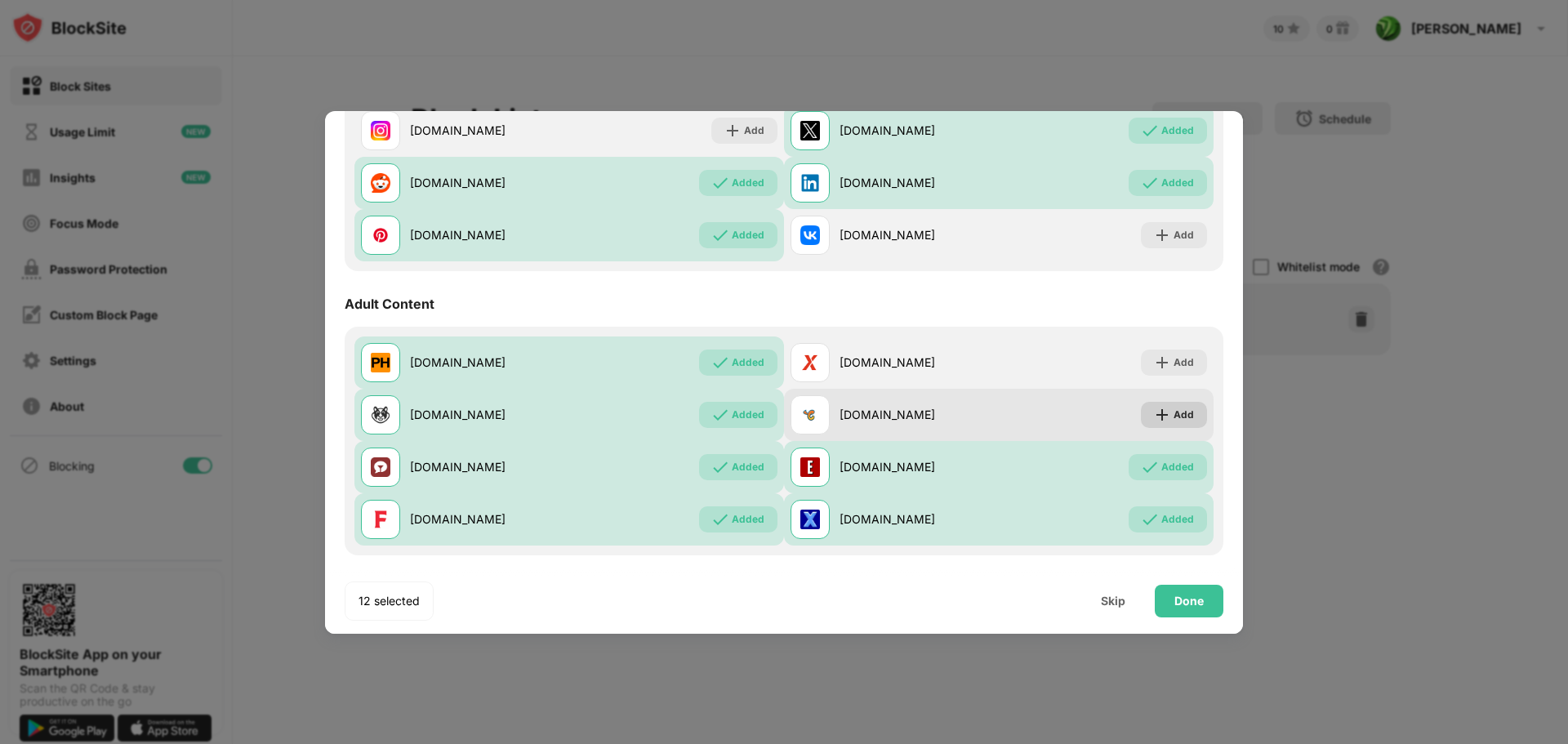
click at [1174, 418] on div "Add" at bounding box center [1183, 415] width 20 height 16
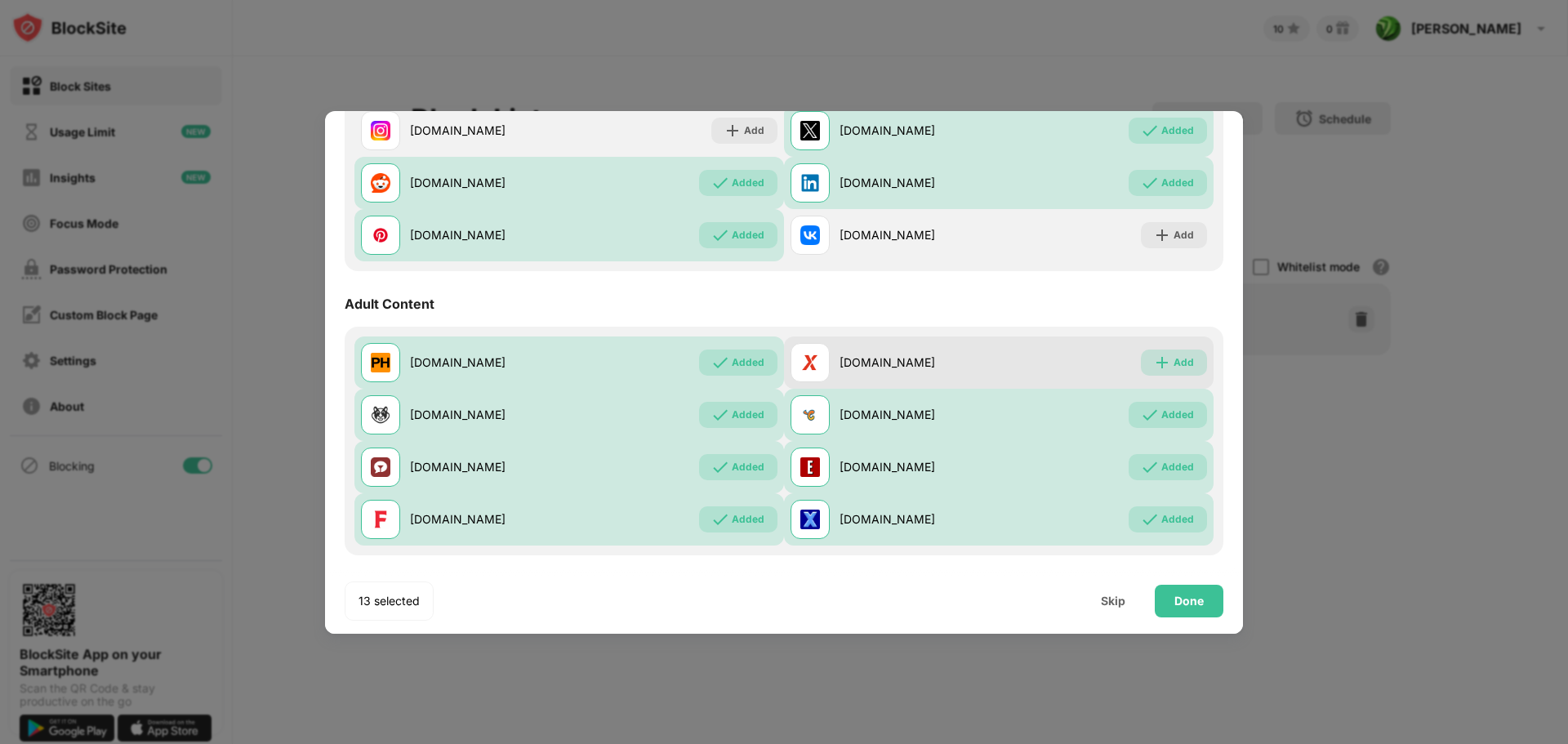
click at [1188, 361] on div "Add" at bounding box center [1173, 362] width 66 height 26
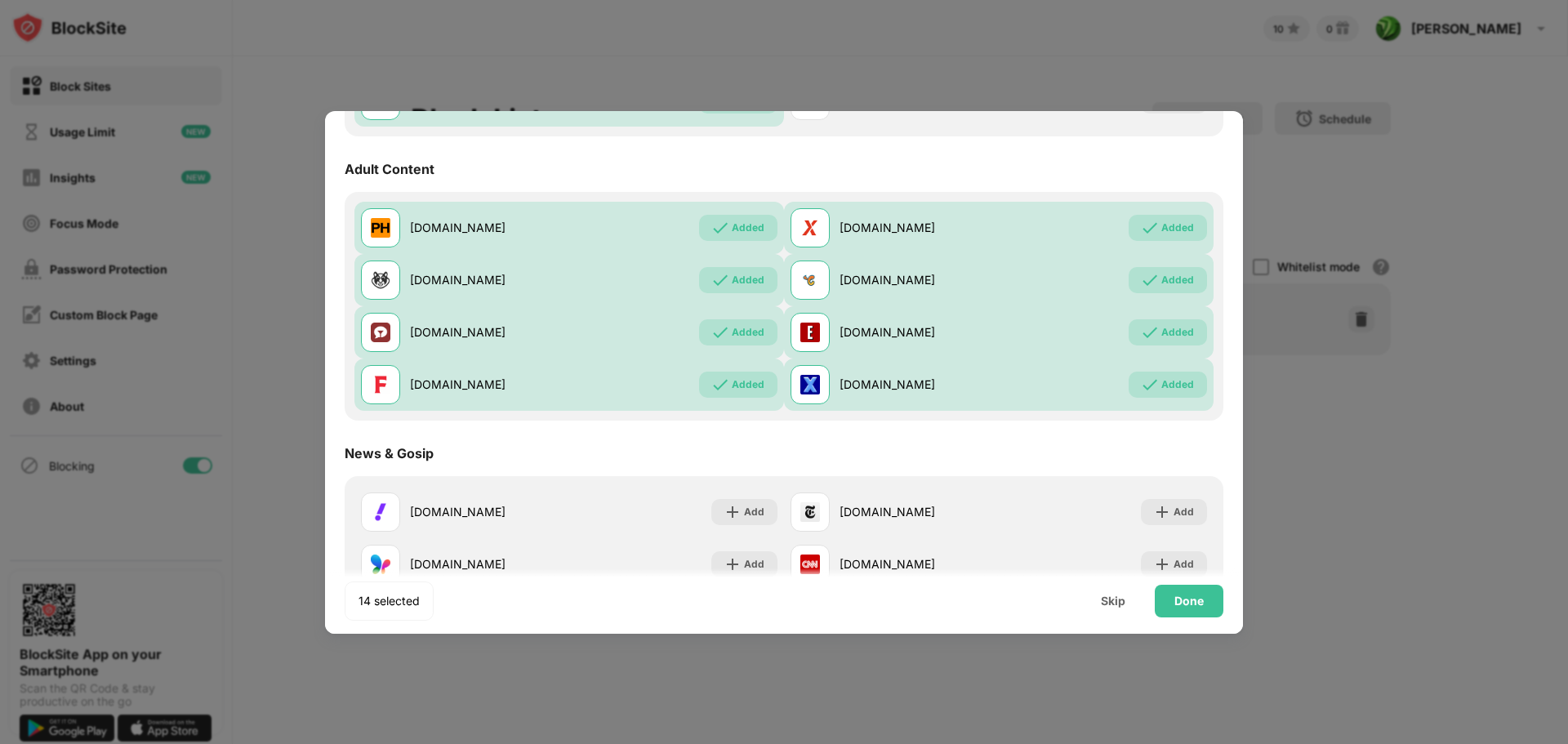
scroll to position [650, 0]
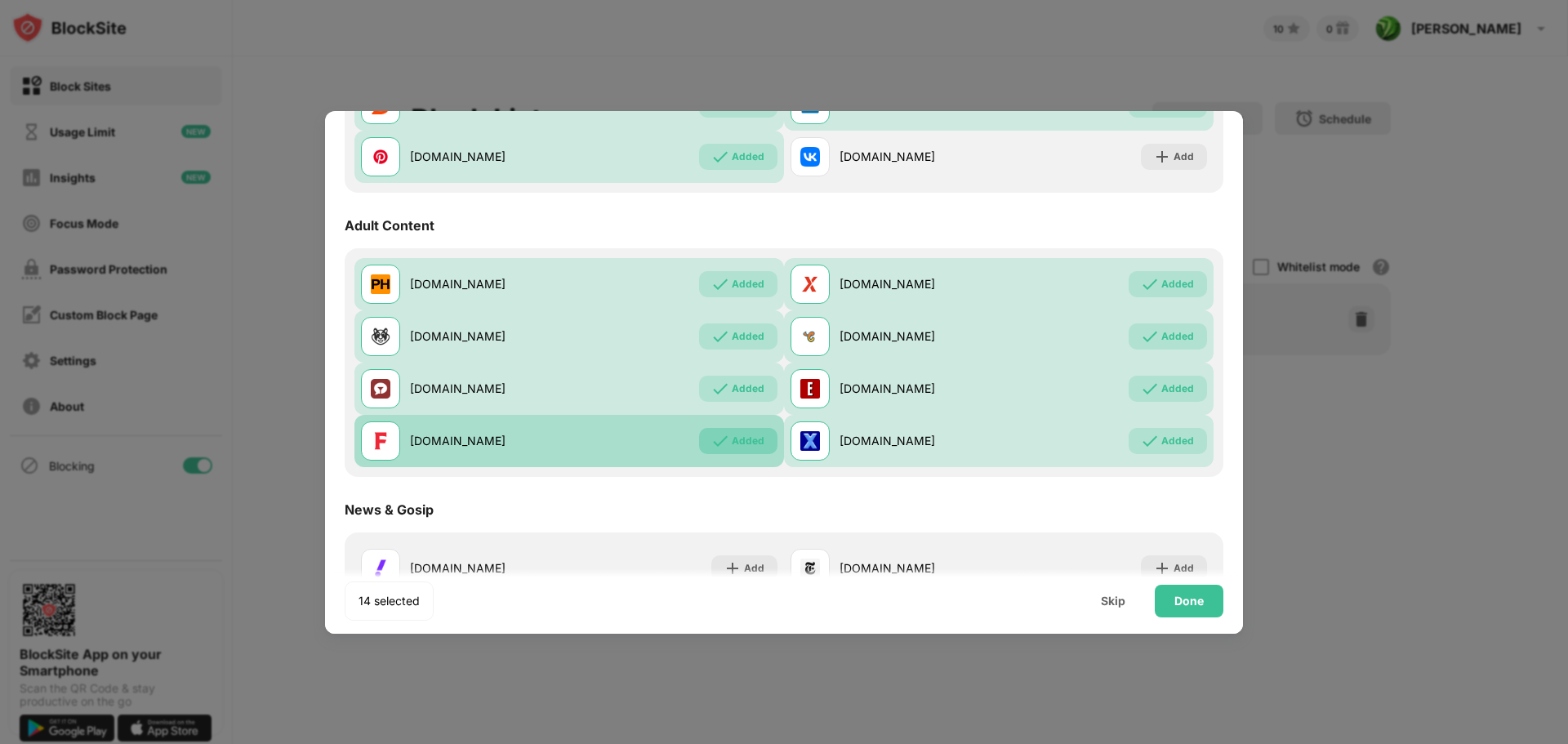
click at [735, 442] on div "Added" at bounding box center [748, 441] width 33 height 16
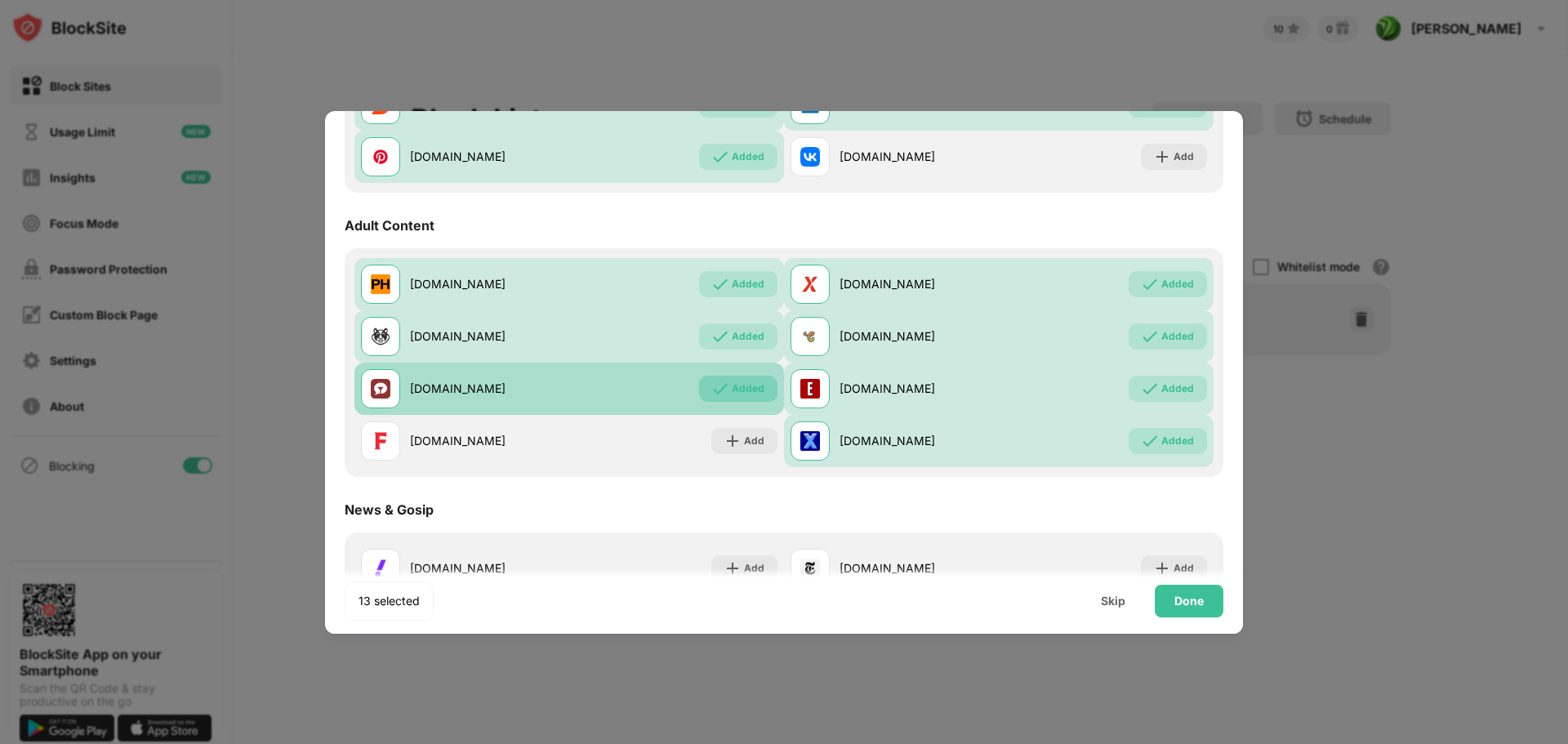
click at [738, 394] on div "Added" at bounding box center [748, 389] width 33 height 16
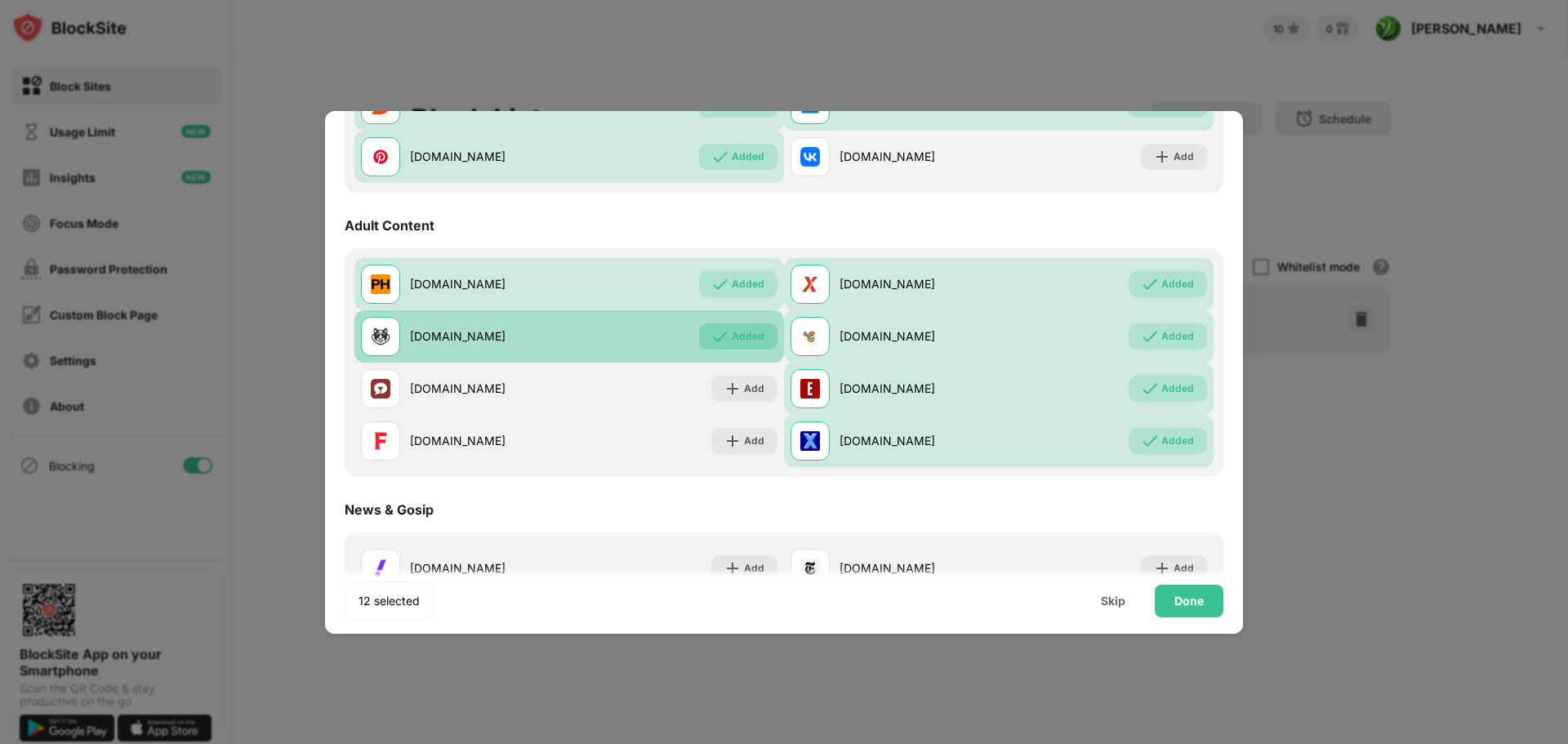
click at [725, 327] on div "Added" at bounding box center [738, 336] width 78 height 26
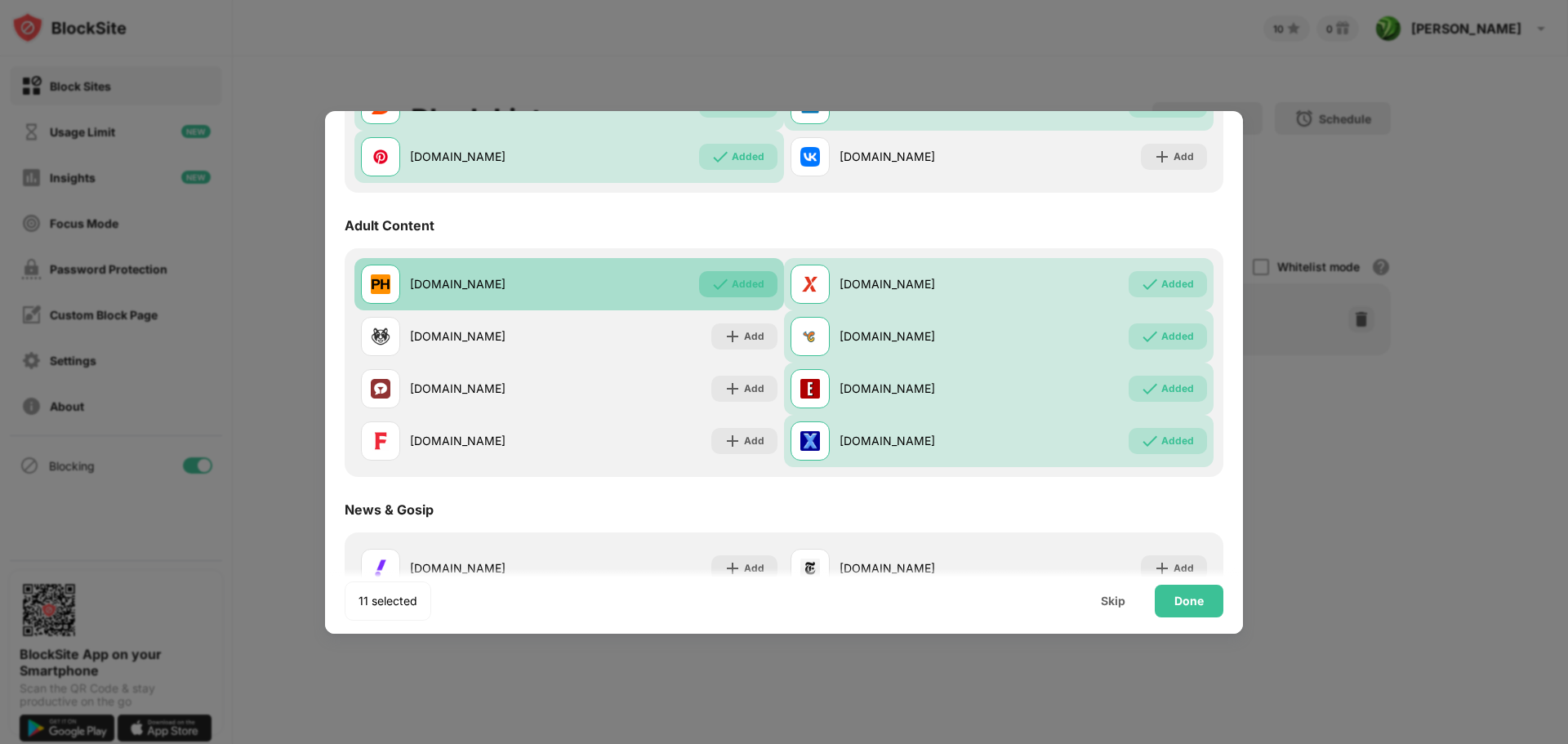
click at [746, 293] on div "Added" at bounding box center [738, 284] width 78 height 26
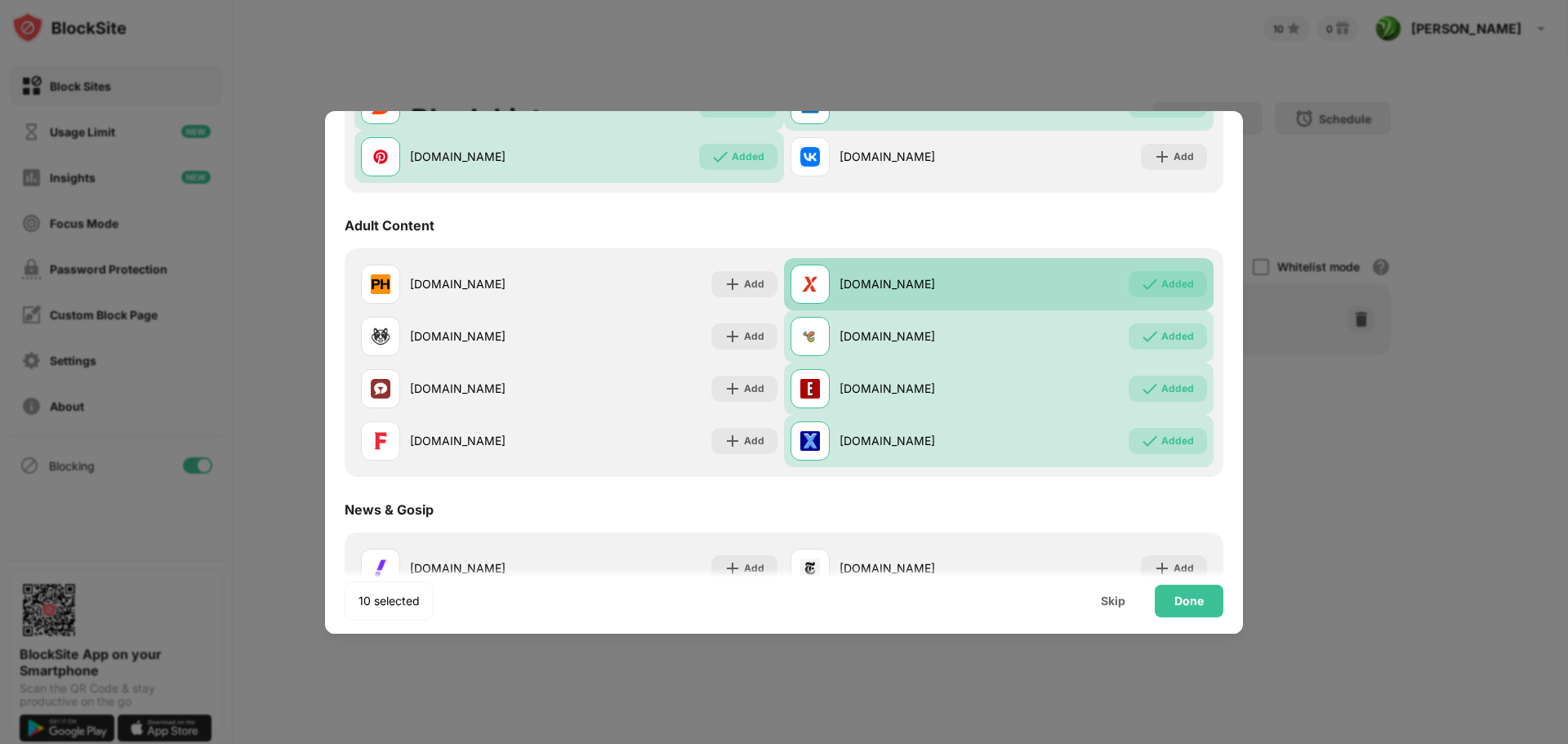
click at [1161, 282] on div "Added" at bounding box center [1178, 284] width 33 height 16
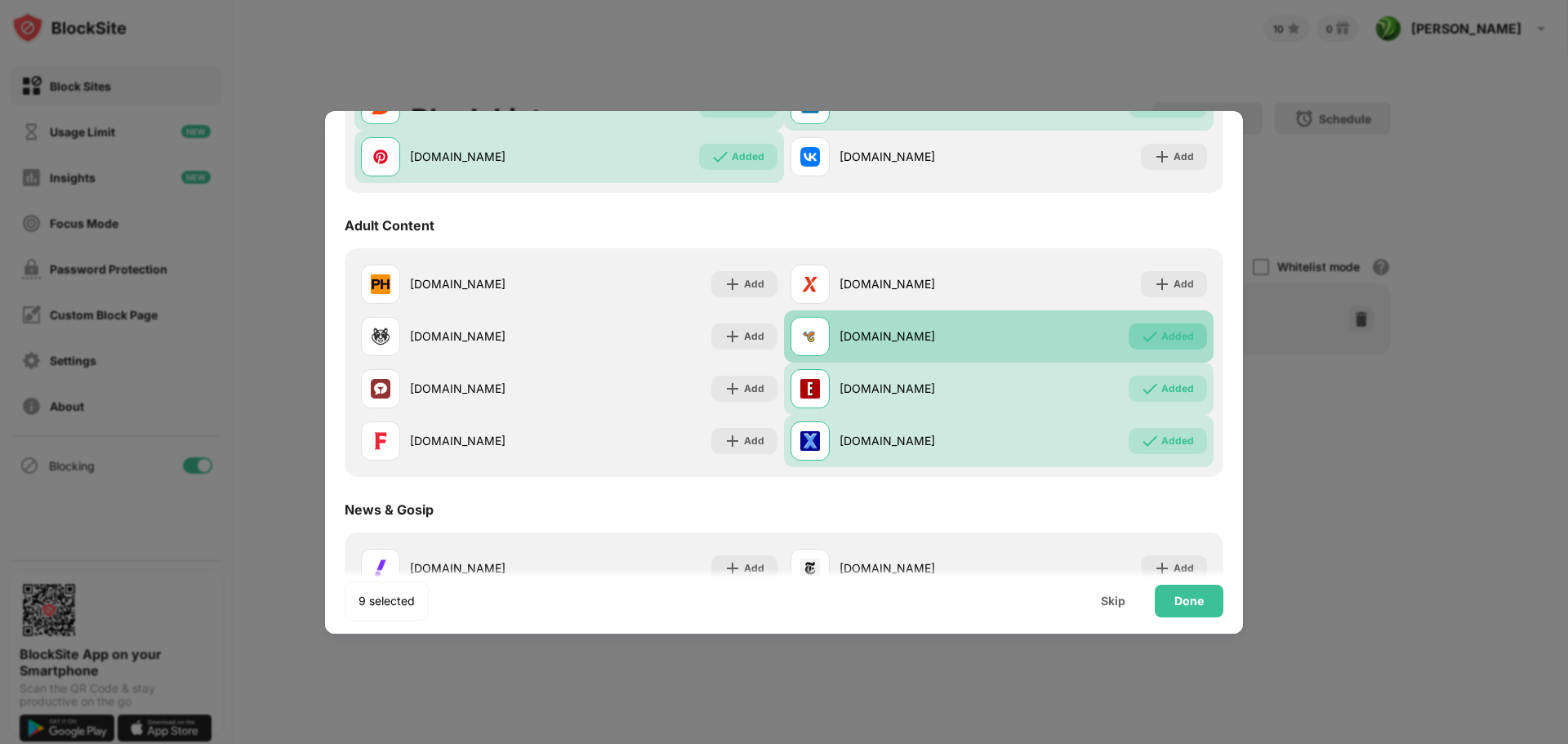
click at [1161, 337] on div "Added" at bounding box center [1178, 337] width 33 height 16
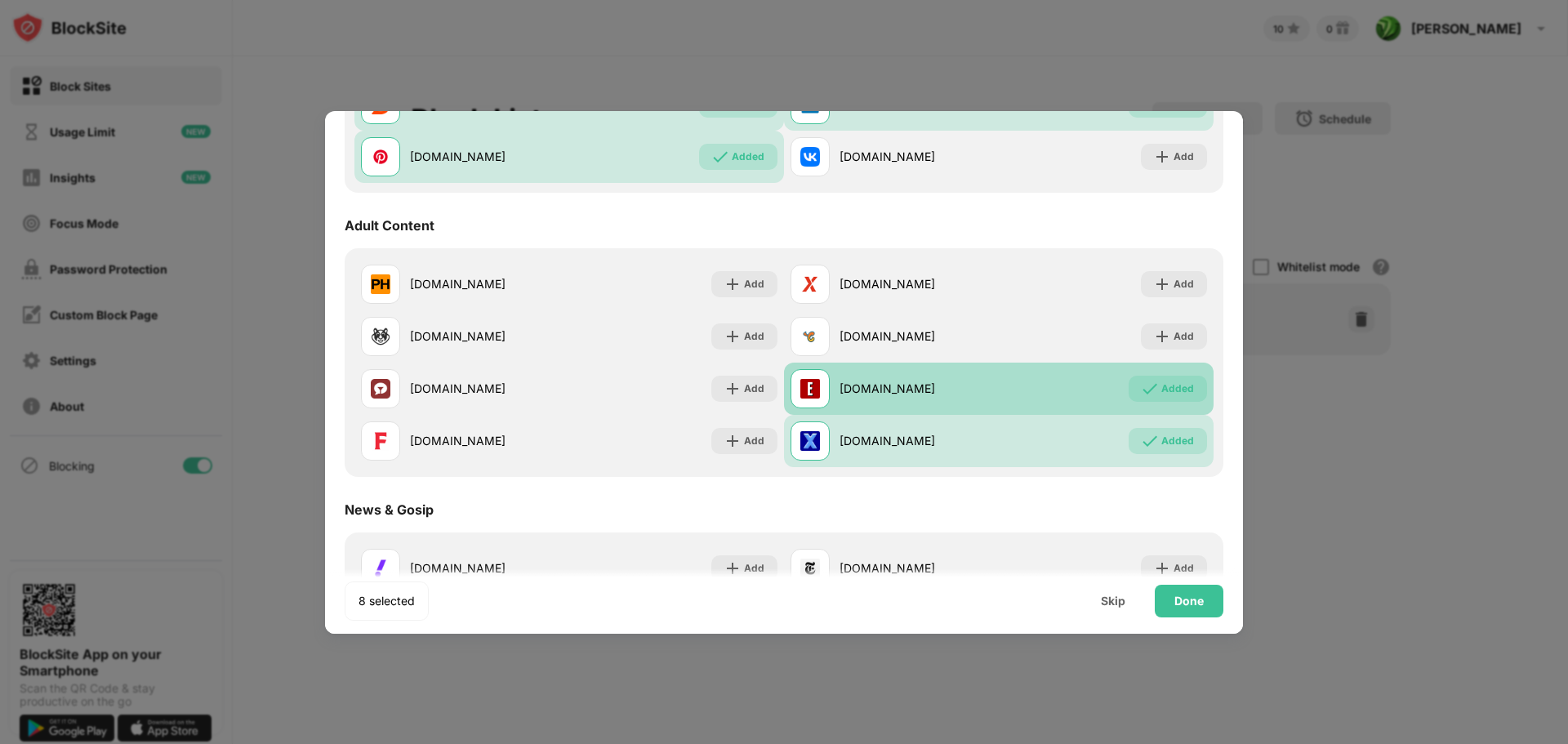
drag, startPoint x: 1152, startPoint y: 390, endPoint x: 1153, endPoint y: 411, distance: 21.0
click at [1161, 391] on div "Added" at bounding box center [1178, 389] width 33 height 16
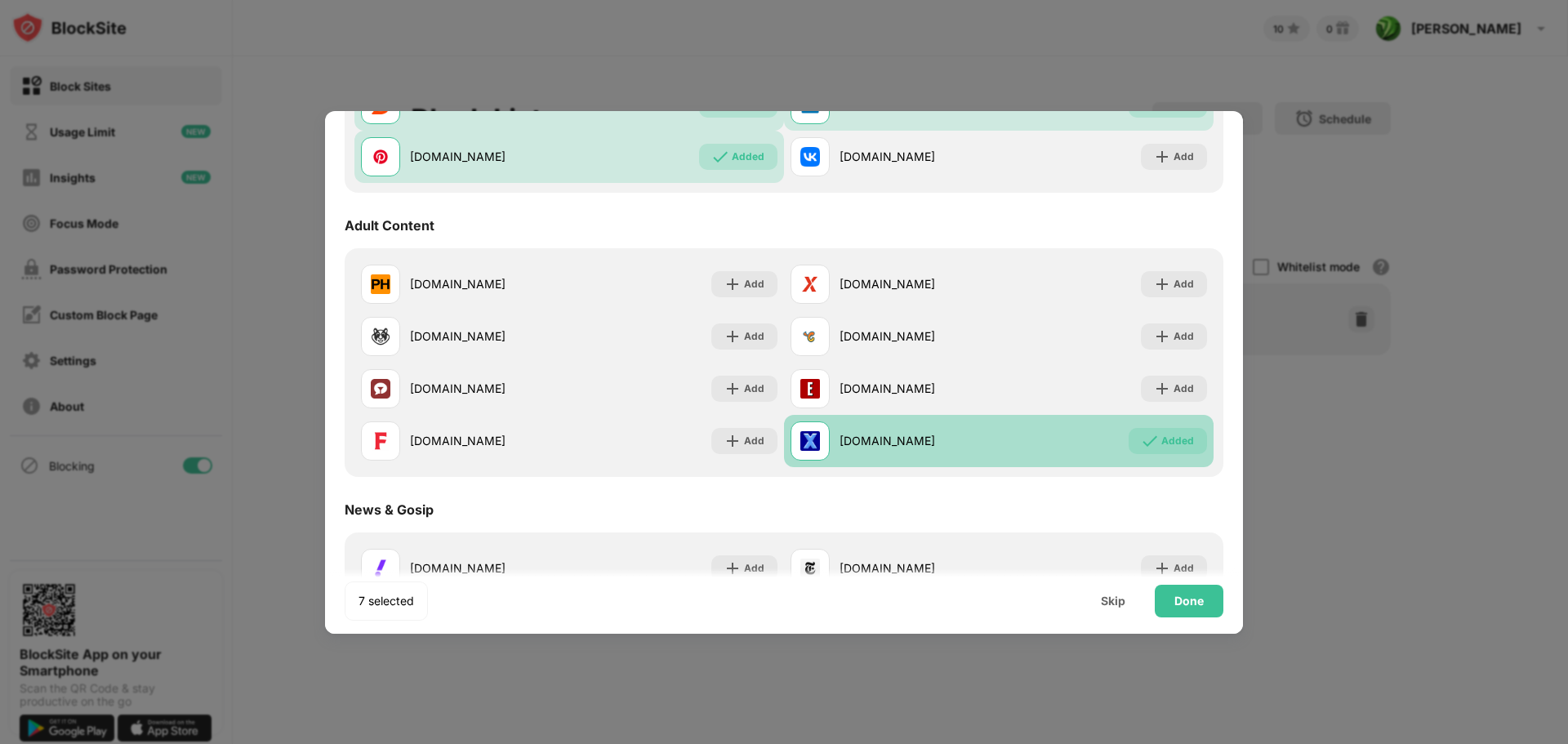
click at [1153, 465] on div "xnxx.com Added" at bounding box center [998, 441] width 429 height 53
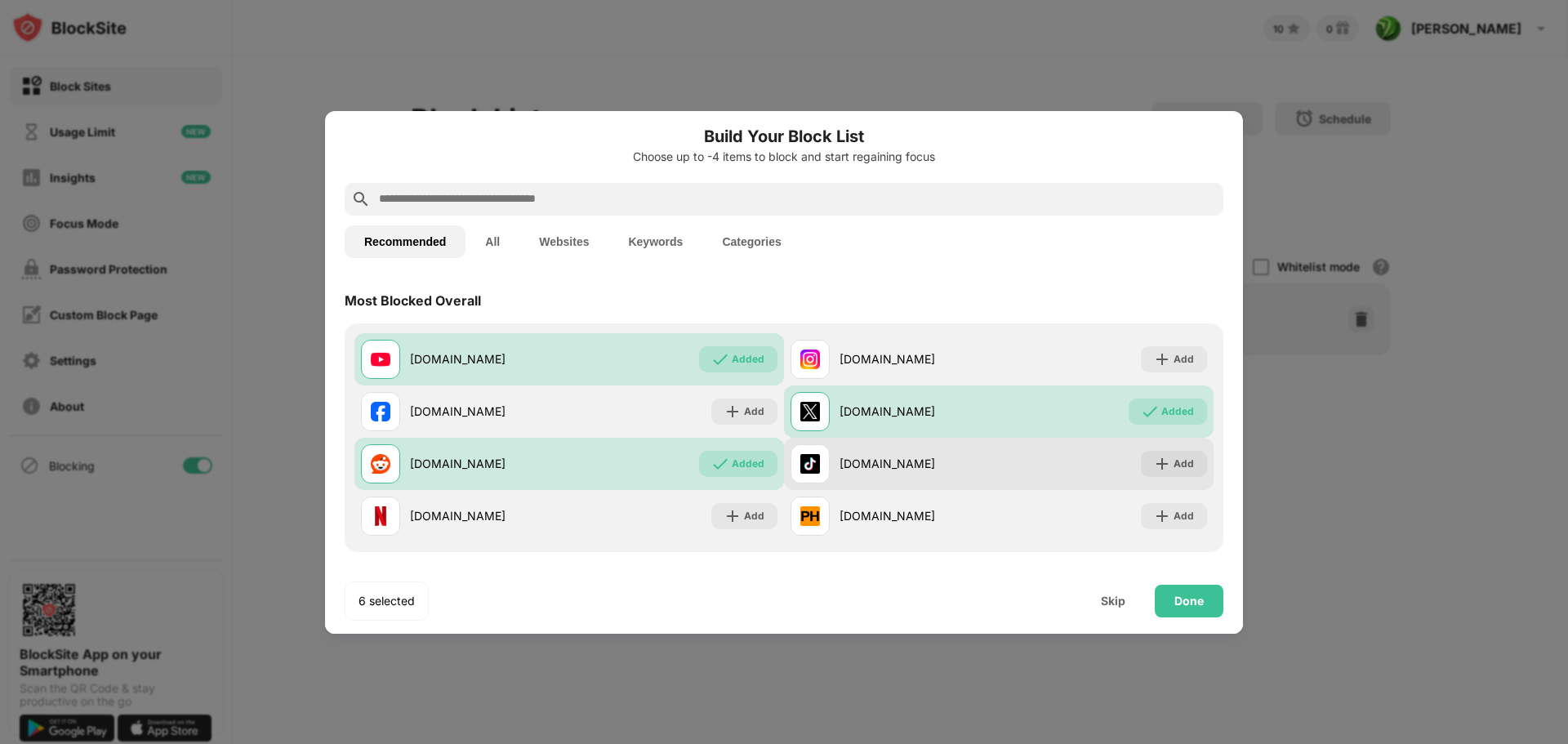
scroll to position [0, 0]
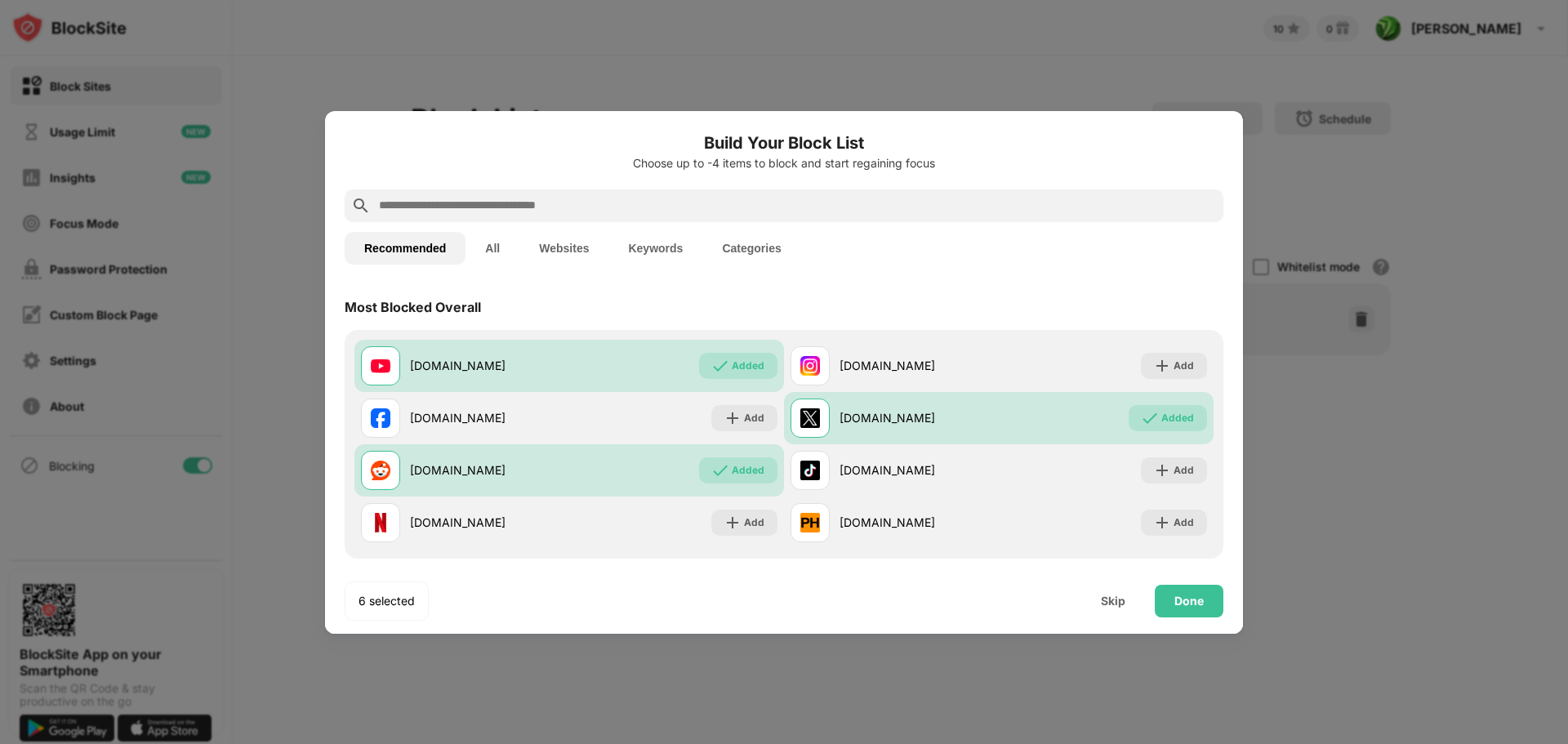
click at [447, 201] on input "text" at bounding box center [797, 206] width 840 height 20
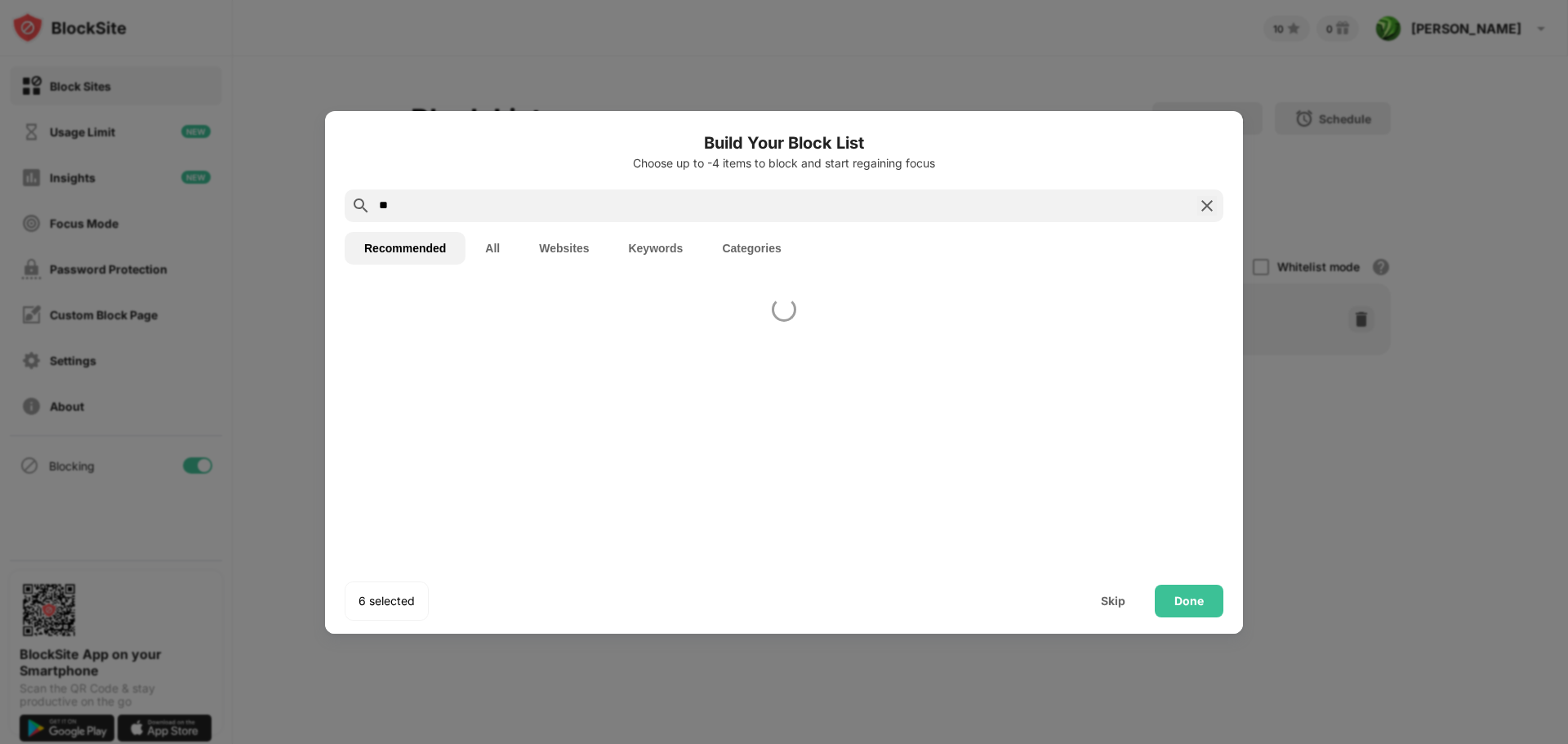
type input "*"
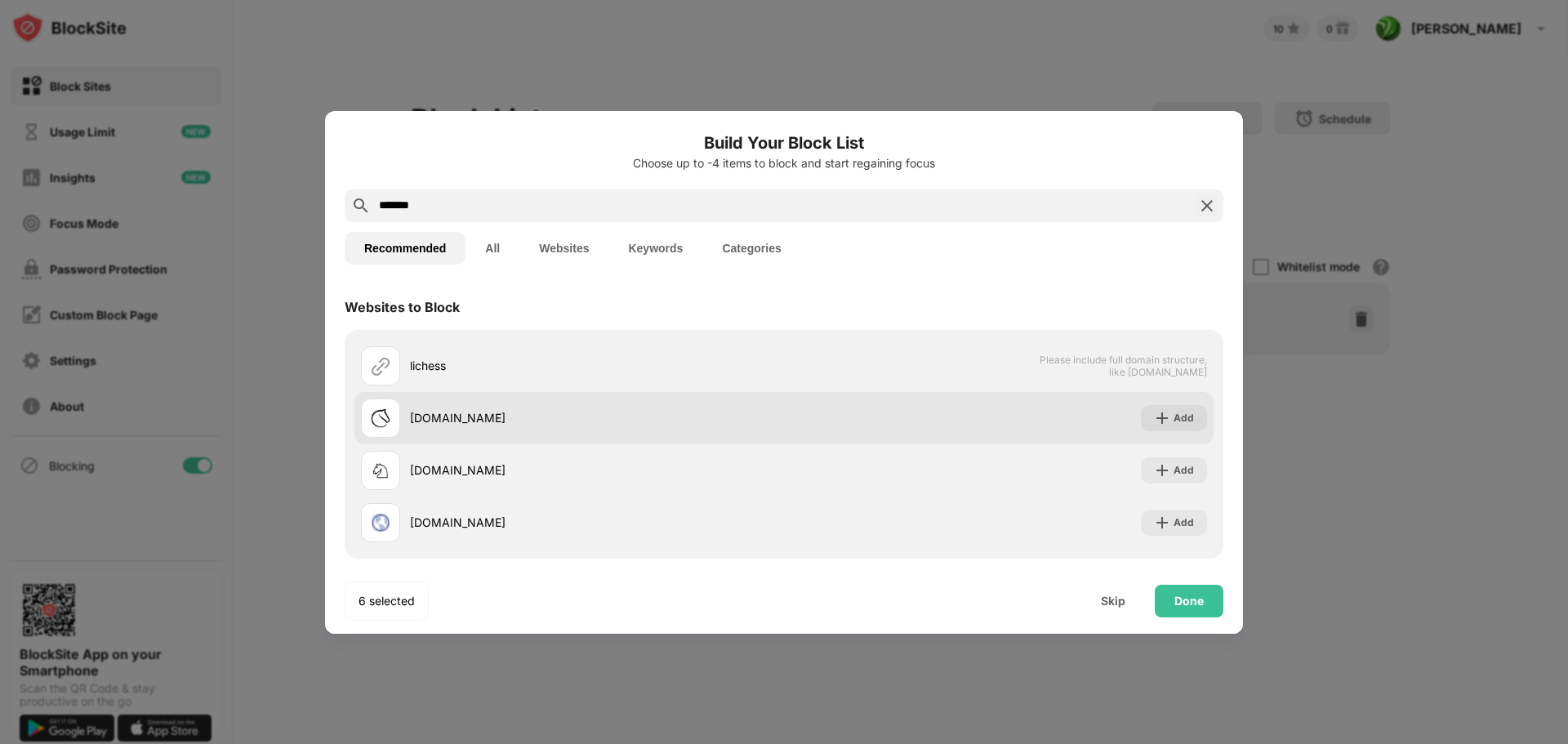
click at [488, 422] on div "lichess.org" at bounding box center [597, 418] width 374 height 17
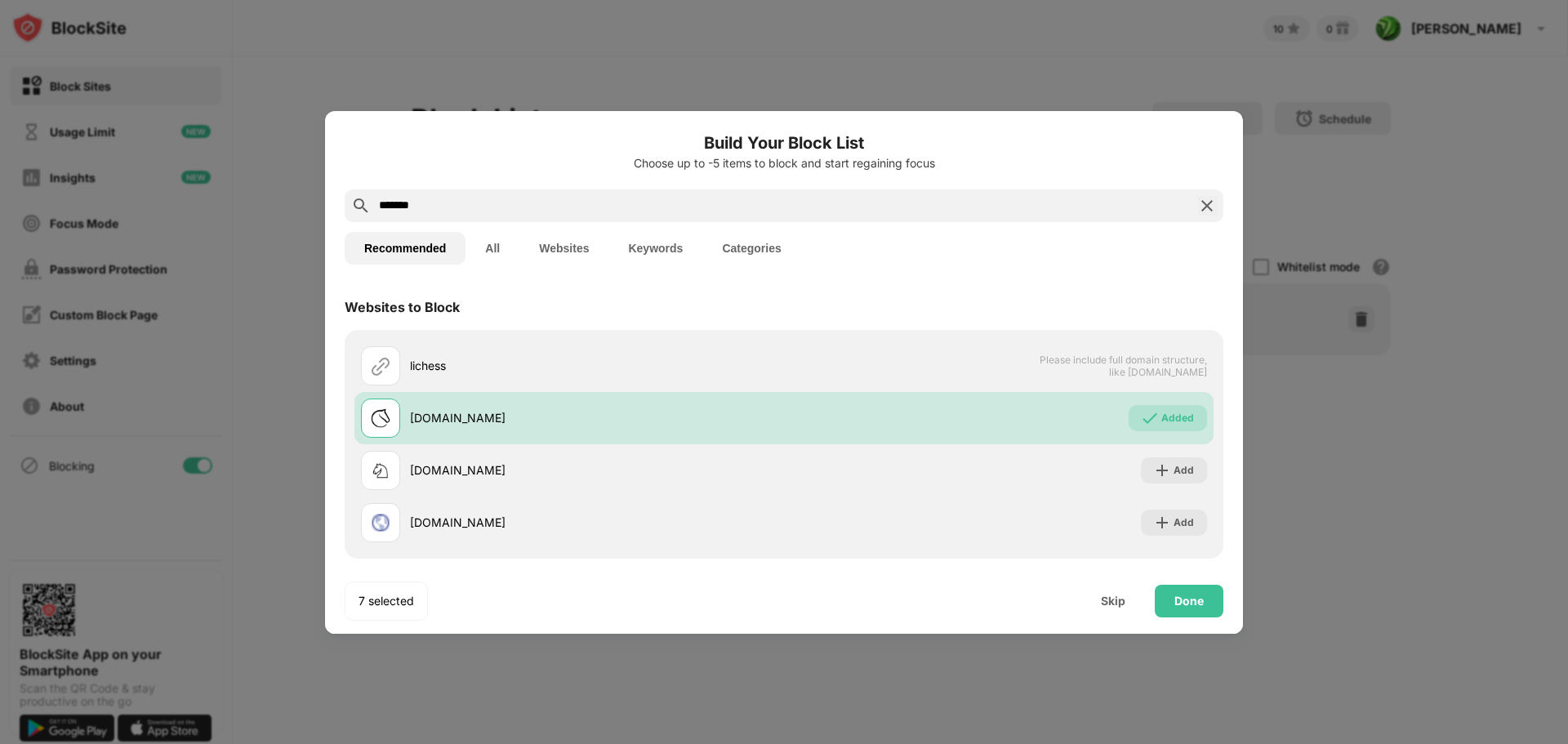
drag, startPoint x: 450, startPoint y: 196, endPoint x: 268, endPoint y: 207, distance: 182.3
click at [268, 743] on div "Build Your Block List Choose up to -5 items to block and start regaining focus …" at bounding box center [784, 744] width 1568 height 0
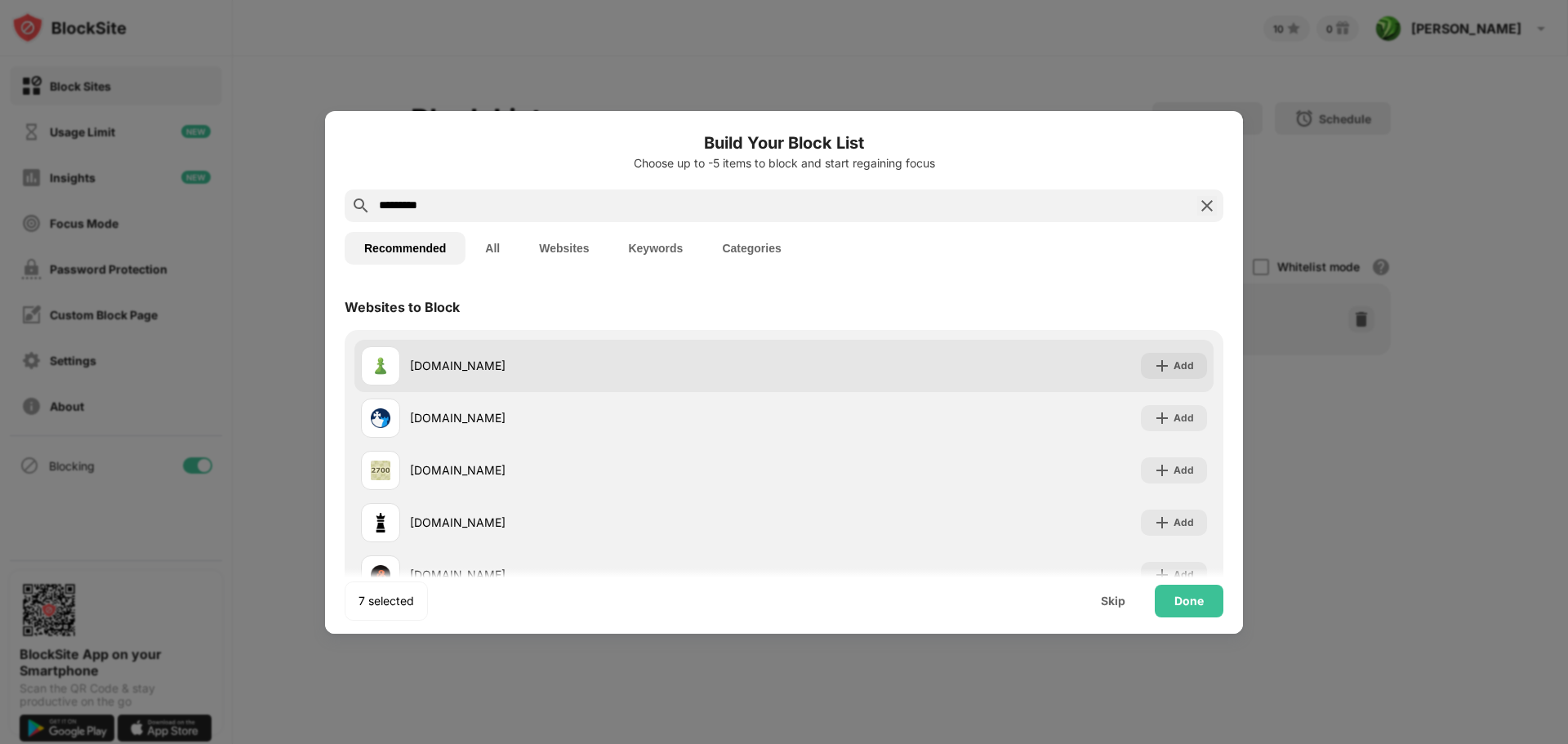
type input "*********"
click at [513, 370] on div "chess.com" at bounding box center [597, 365] width 374 height 17
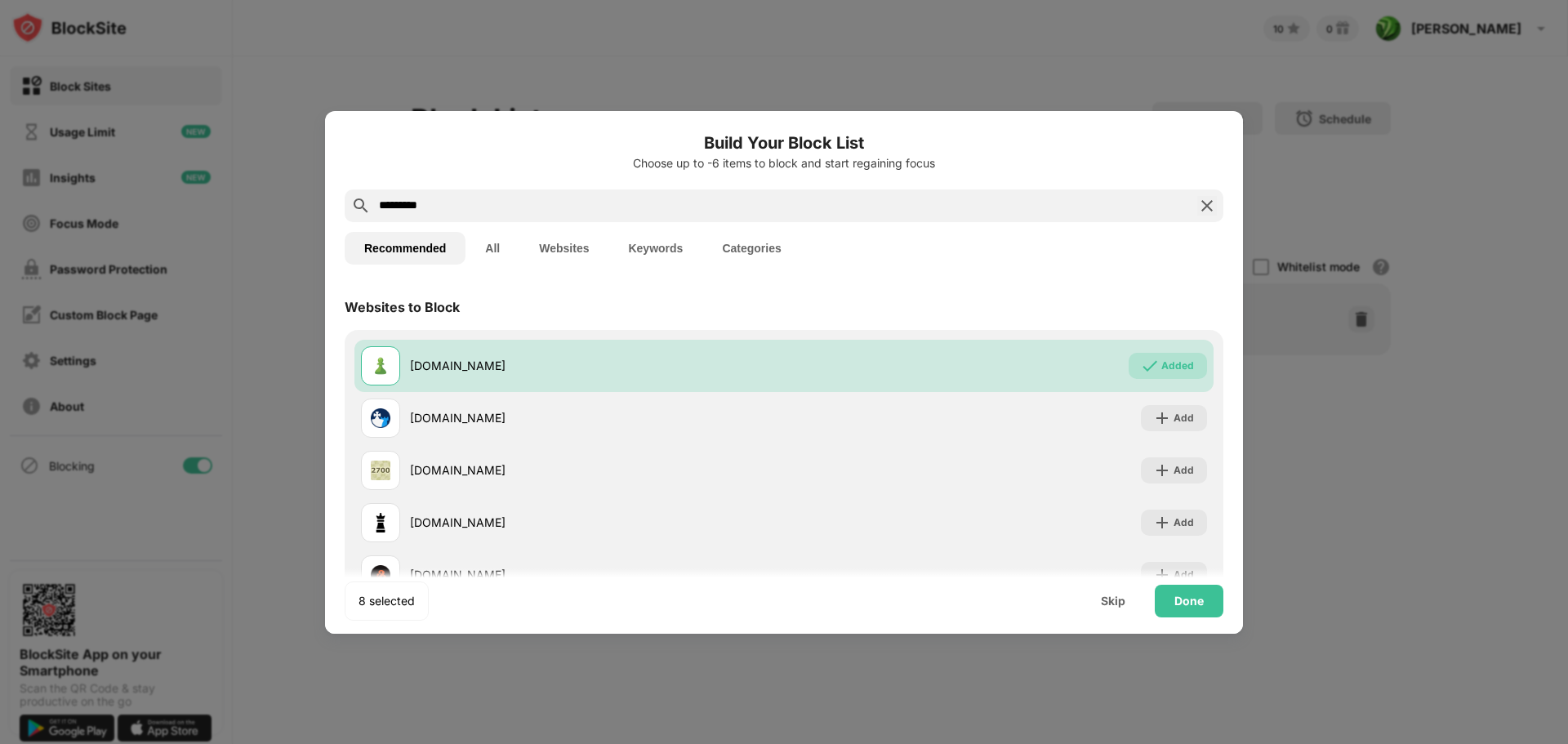
drag, startPoint x: 340, startPoint y: 205, endPoint x: 230, endPoint y: 193, distance: 110.7
click at [230, 743] on div "Build Your Block List Choose up to -6 items to block and start regaining focus …" at bounding box center [784, 744] width 1568 height 0
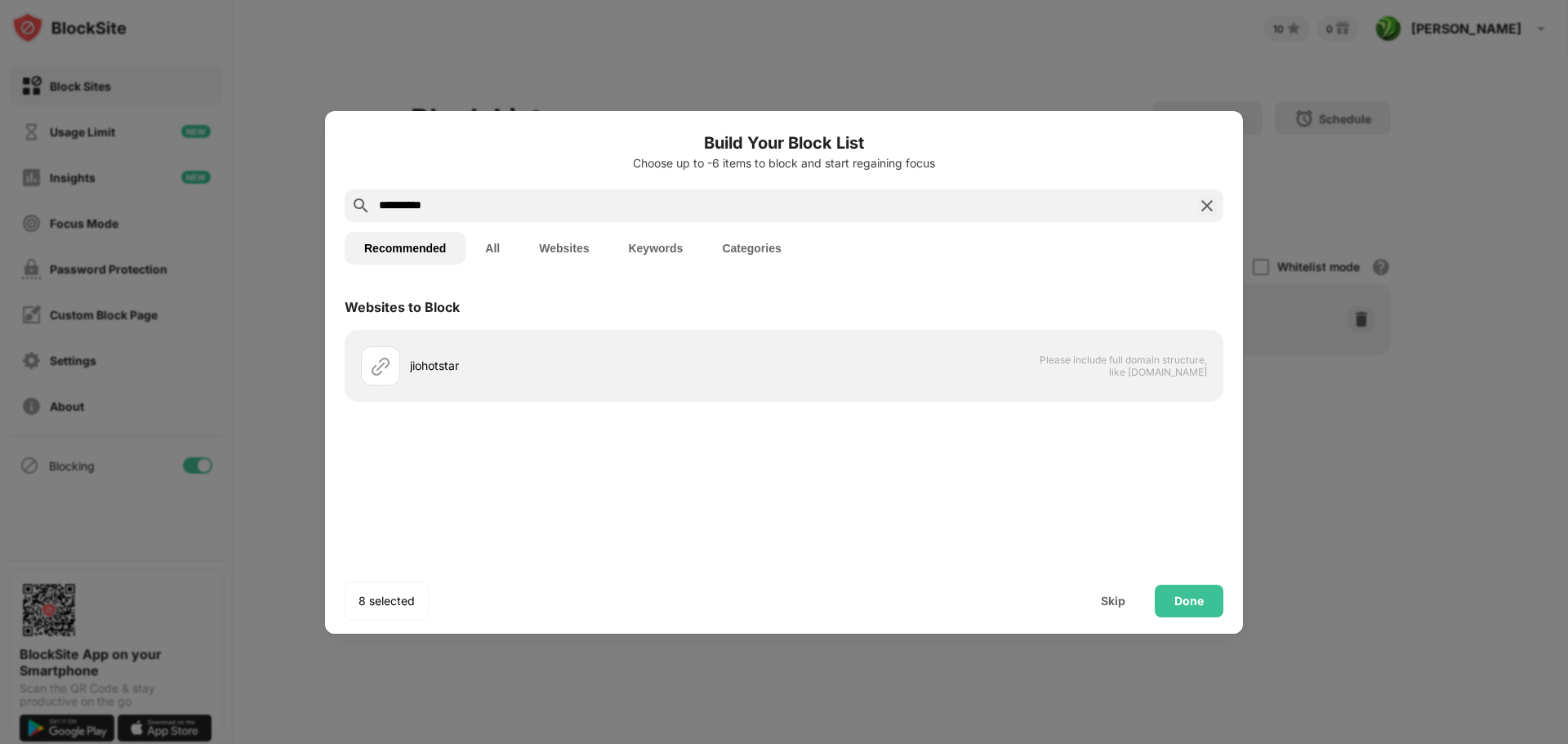
drag, startPoint x: 439, startPoint y: 207, endPoint x: 342, endPoint y: 192, distance: 98.2
click at [342, 192] on div "**********" at bounding box center [784, 372] width 918 height 523
click at [453, 207] on input "**********" at bounding box center [784, 206] width 814 height 20
drag, startPoint x: 465, startPoint y: 205, endPoint x: 270, endPoint y: 200, distance: 195.1
click at [270, 743] on div "**********" at bounding box center [784, 744] width 1568 height 0
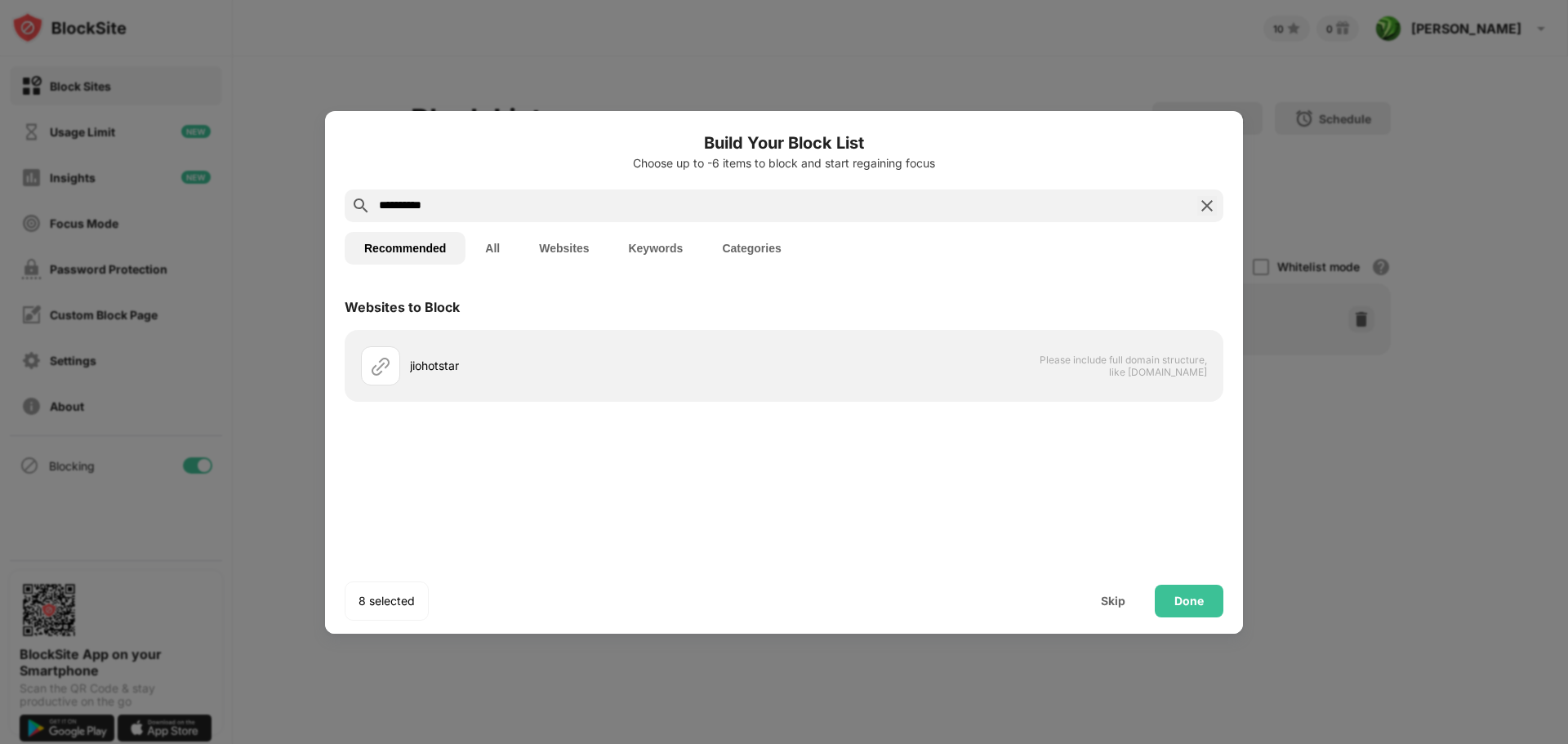
paste input "*****"
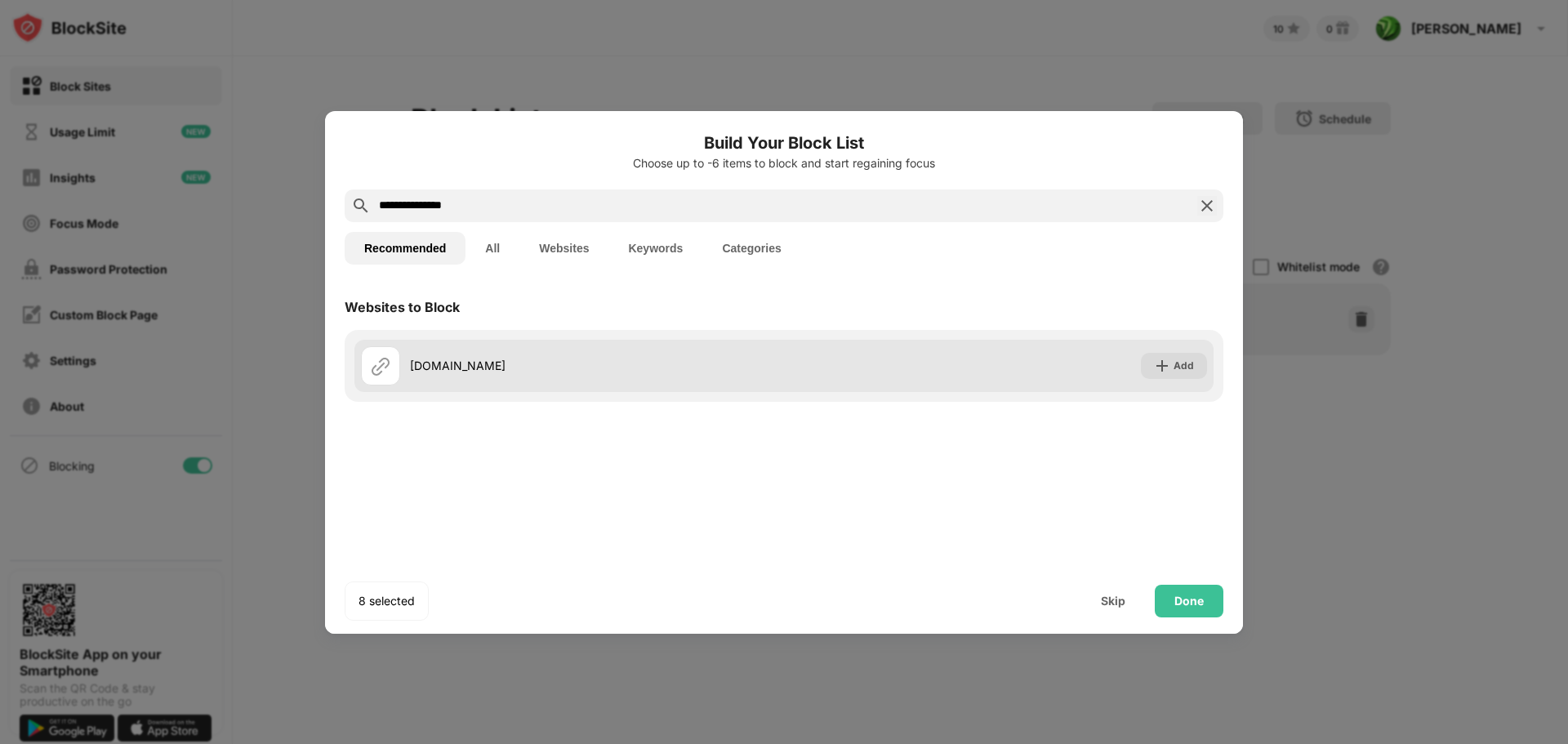
type input "**********"
click at [517, 366] on div "hotstar.com" at bounding box center [597, 365] width 374 height 17
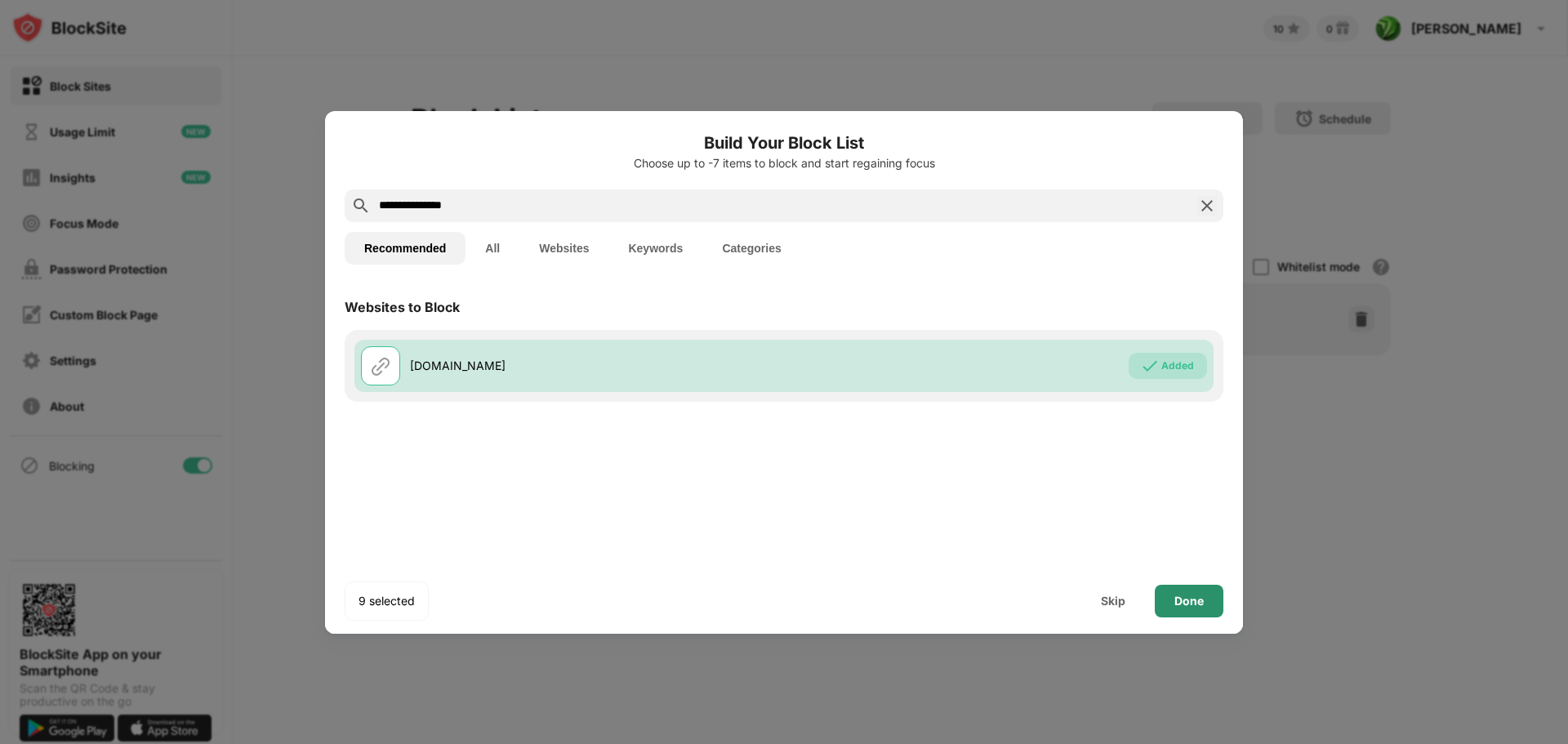
click at [1186, 591] on div "Done" at bounding box center [1189, 601] width 69 height 33
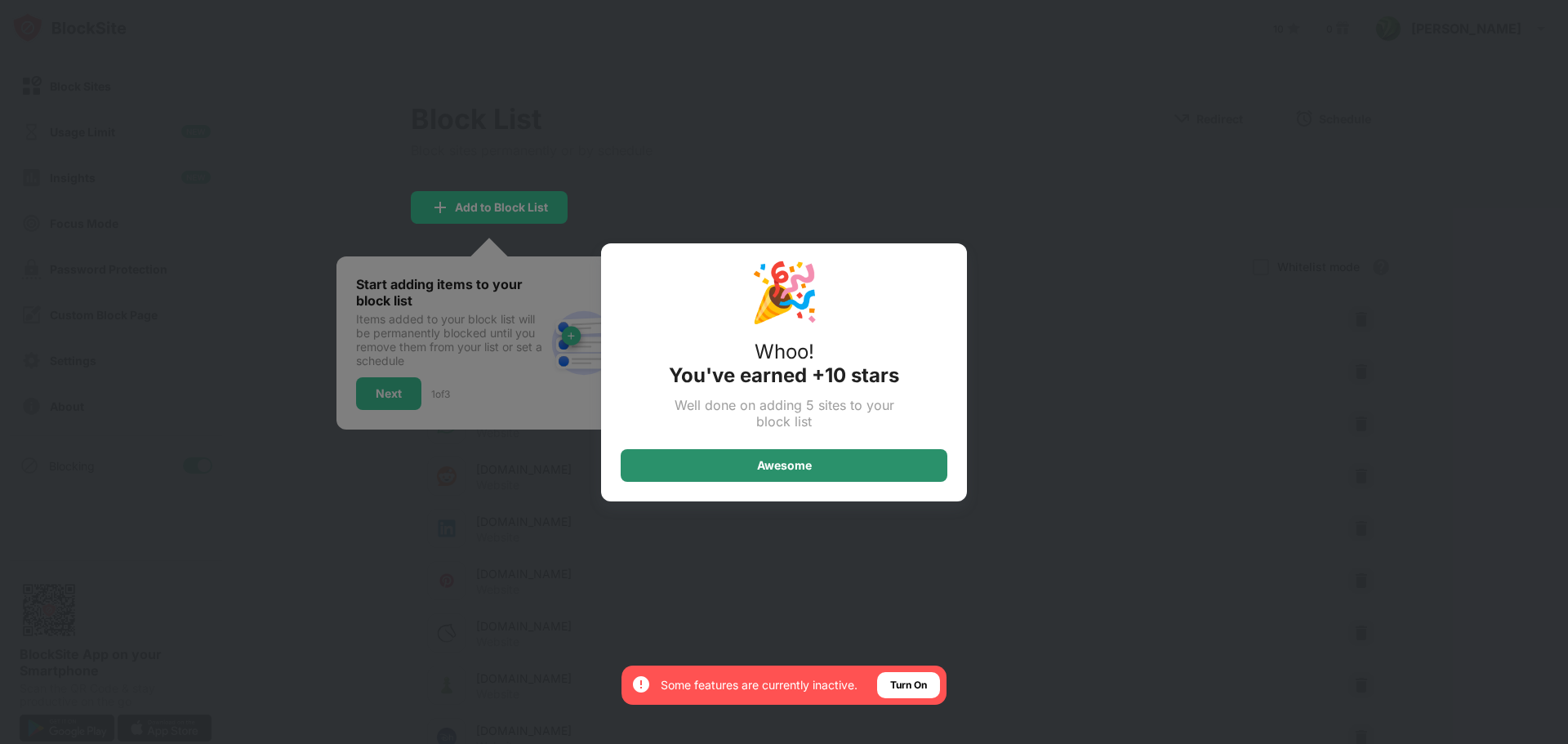
click at [752, 462] on div "Awesome" at bounding box center [784, 466] width 327 height 33
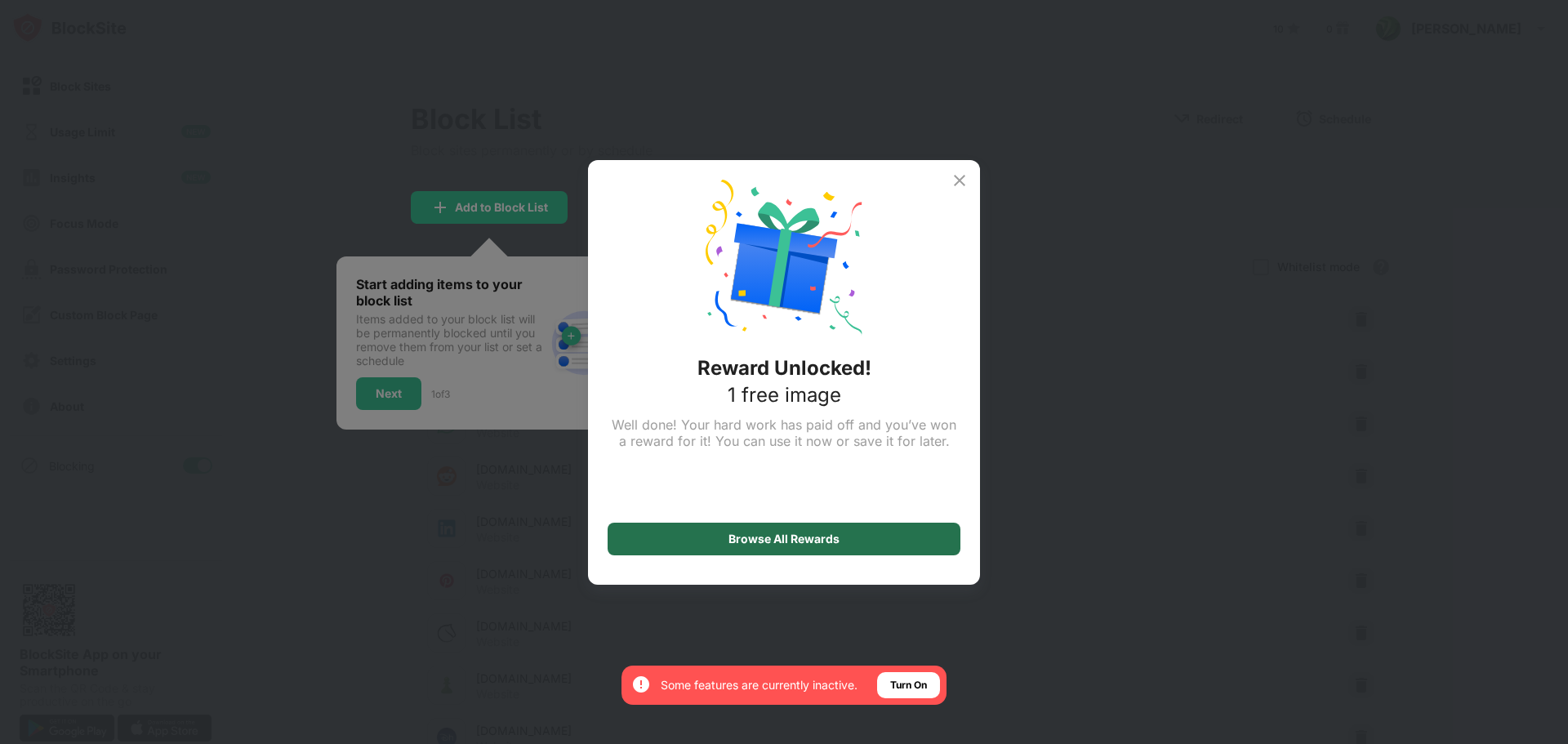
click at [808, 534] on div "Browse All Rewards" at bounding box center [784, 539] width 111 height 13
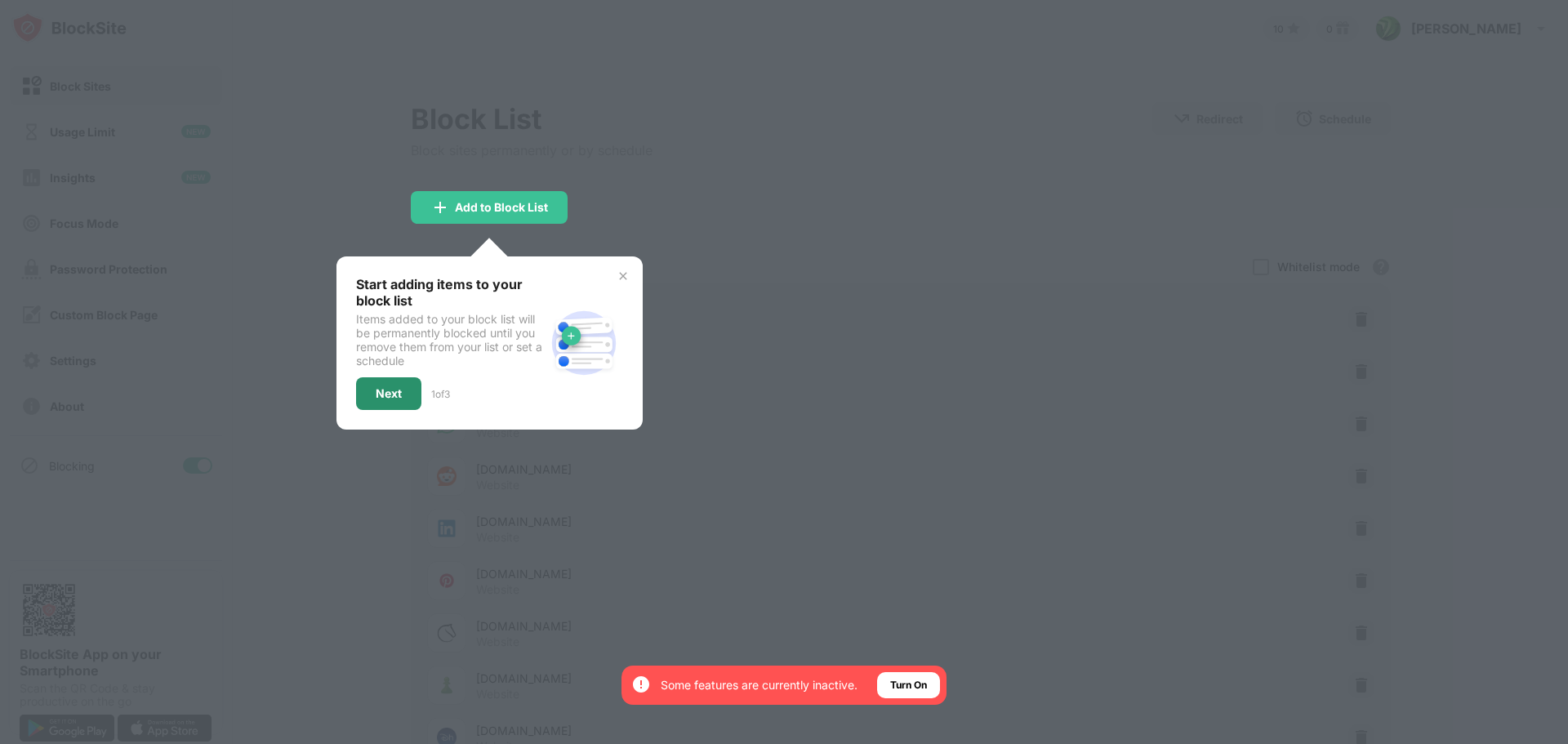
click at [386, 388] on div "Next" at bounding box center [389, 393] width 26 height 13
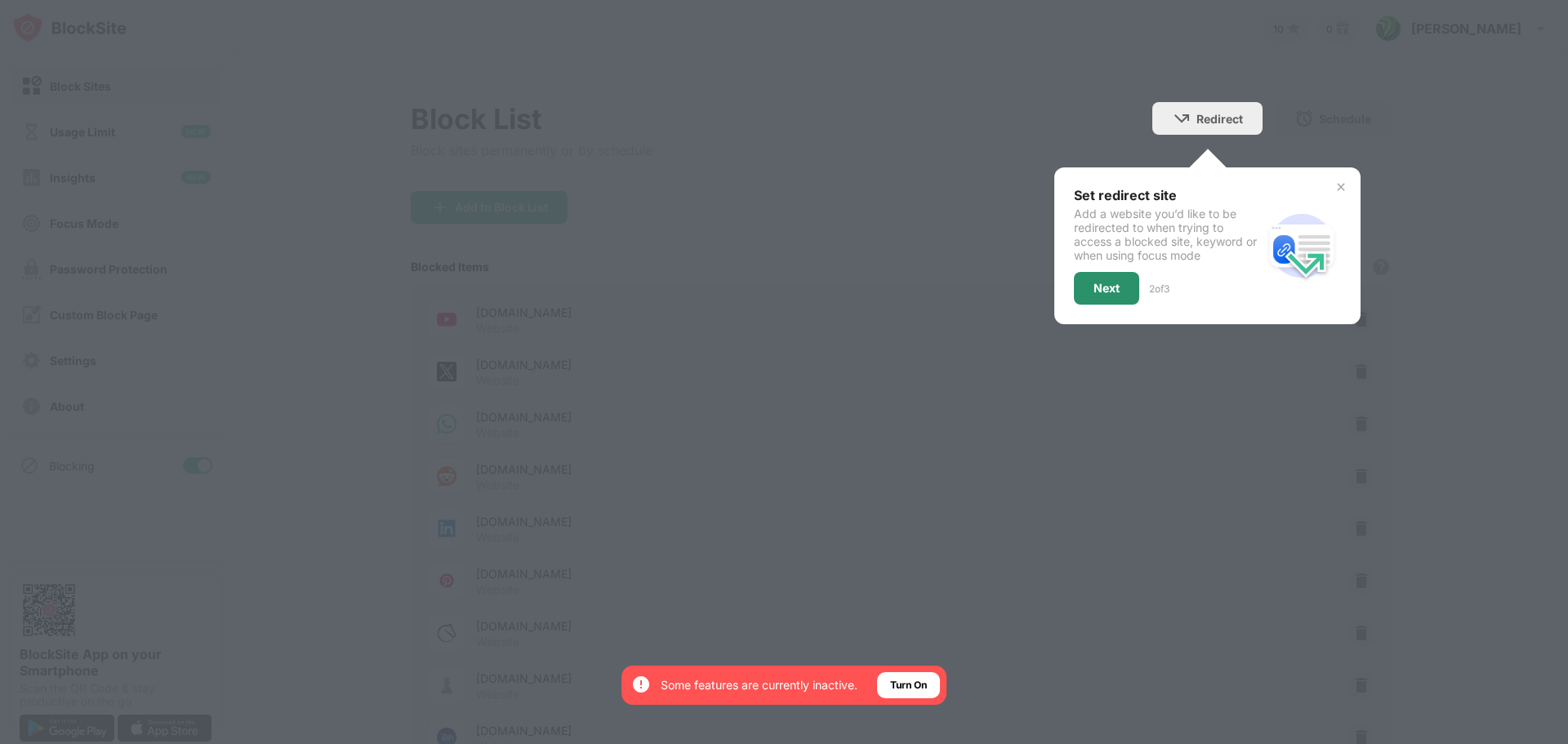
click at [1101, 283] on div "Next" at bounding box center [1106, 288] width 26 height 13
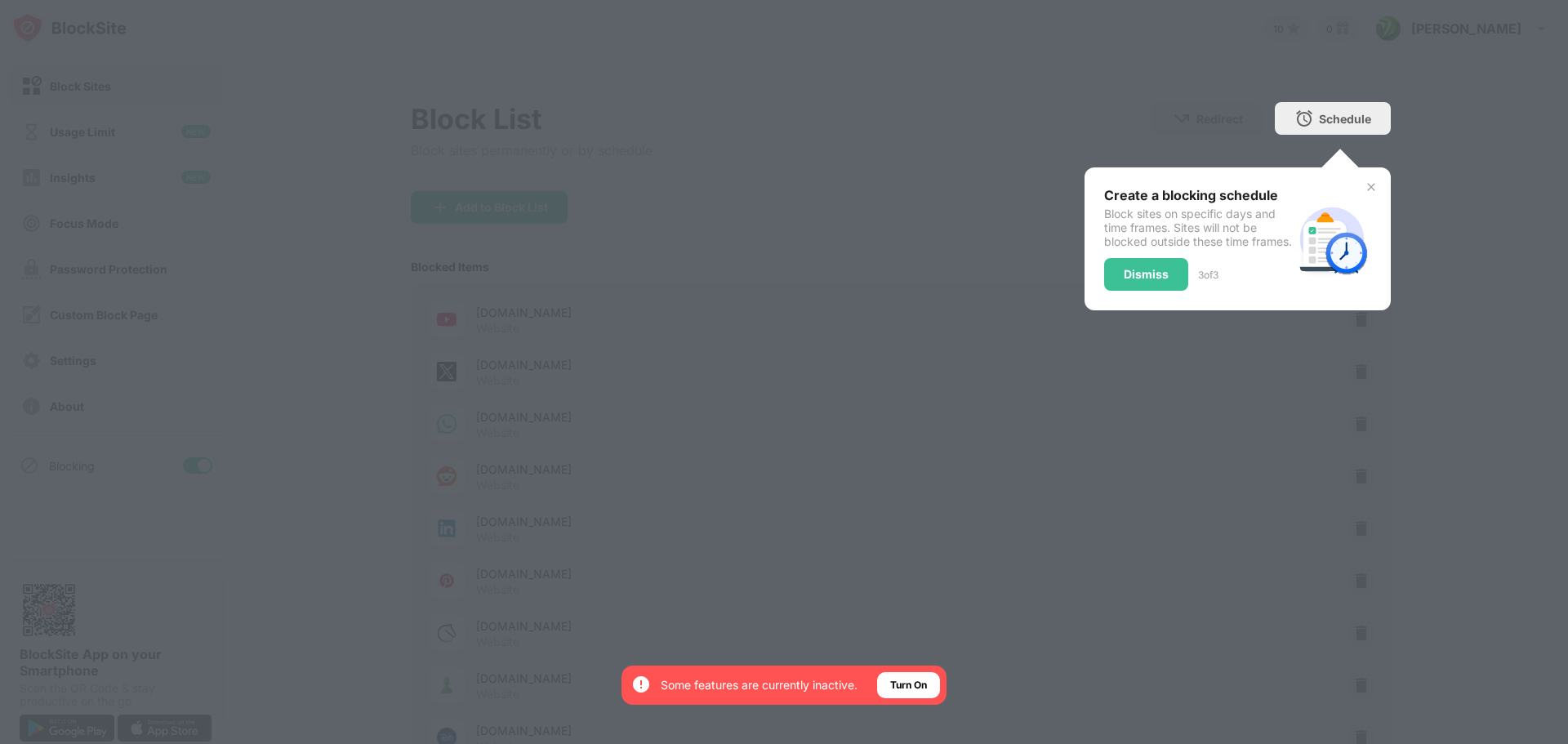
click at [1367, 184] on img at bounding box center [1371, 187] width 13 height 13
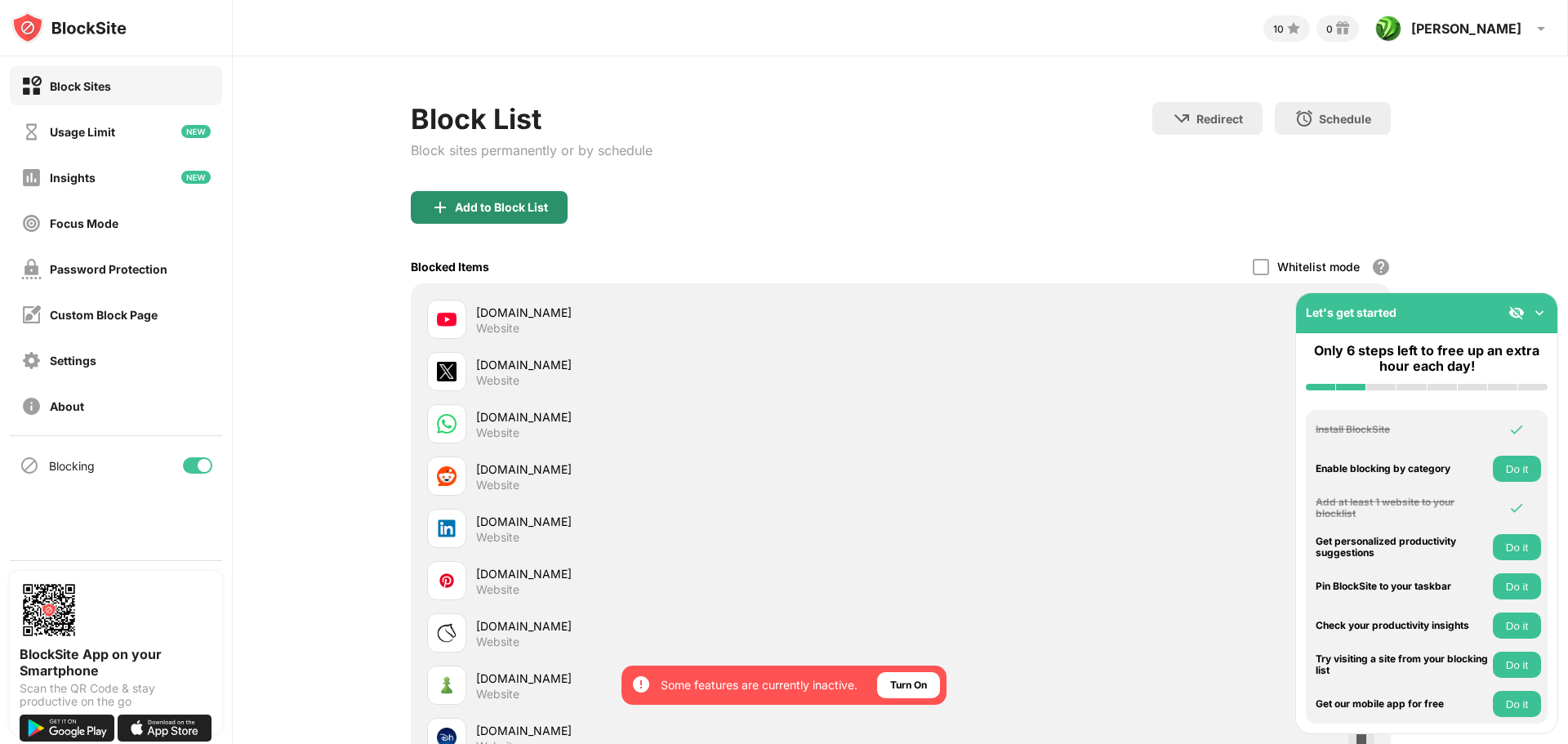
click at [527, 192] on div "Add to Block List" at bounding box center [488, 207] width 157 height 33
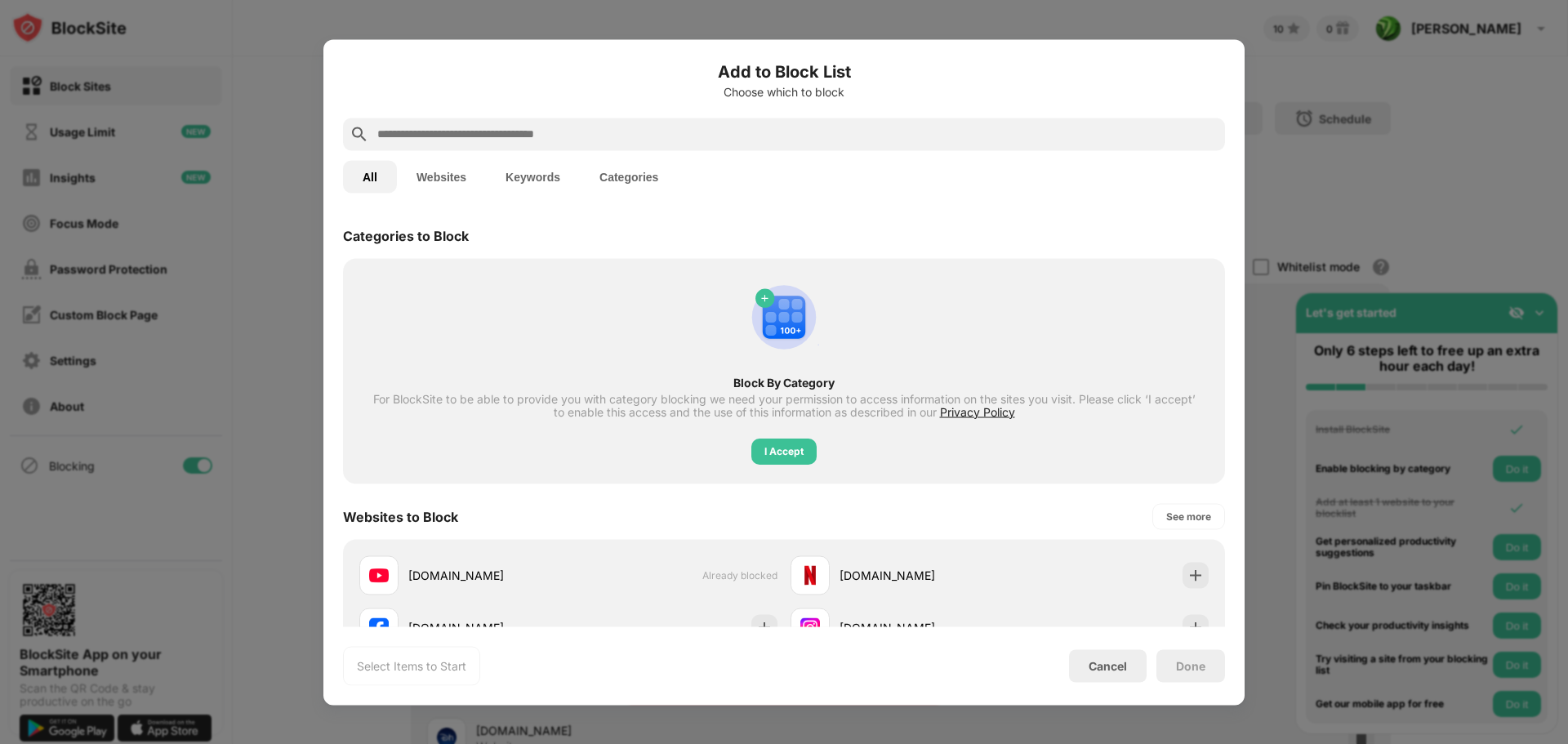
click at [449, 131] on input "text" at bounding box center [797, 134] width 843 height 20
drag, startPoint x: 1006, startPoint y: 412, endPoint x: 992, endPoint y: 403, distance: 16.6
click at [992, 403] on div "For BlockSite to be able to provide you with category blocking we need your per…" at bounding box center [784, 405] width 823 height 26
click at [991, 409] on span "Privacy Policy" at bounding box center [977, 411] width 75 height 14
click at [433, 174] on button "Websites" at bounding box center [441, 176] width 89 height 33
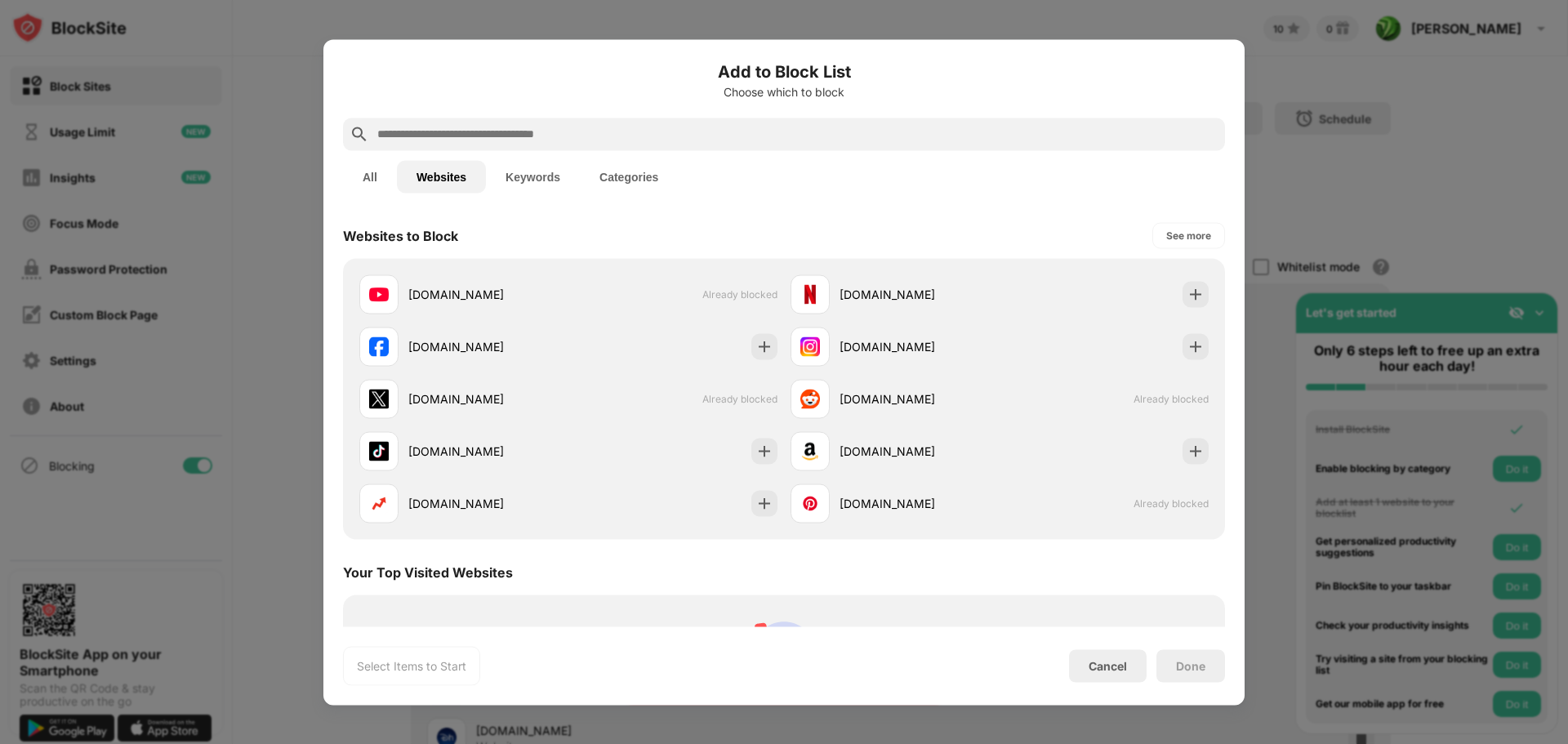
click at [423, 134] on input "text" at bounding box center [797, 134] width 843 height 20
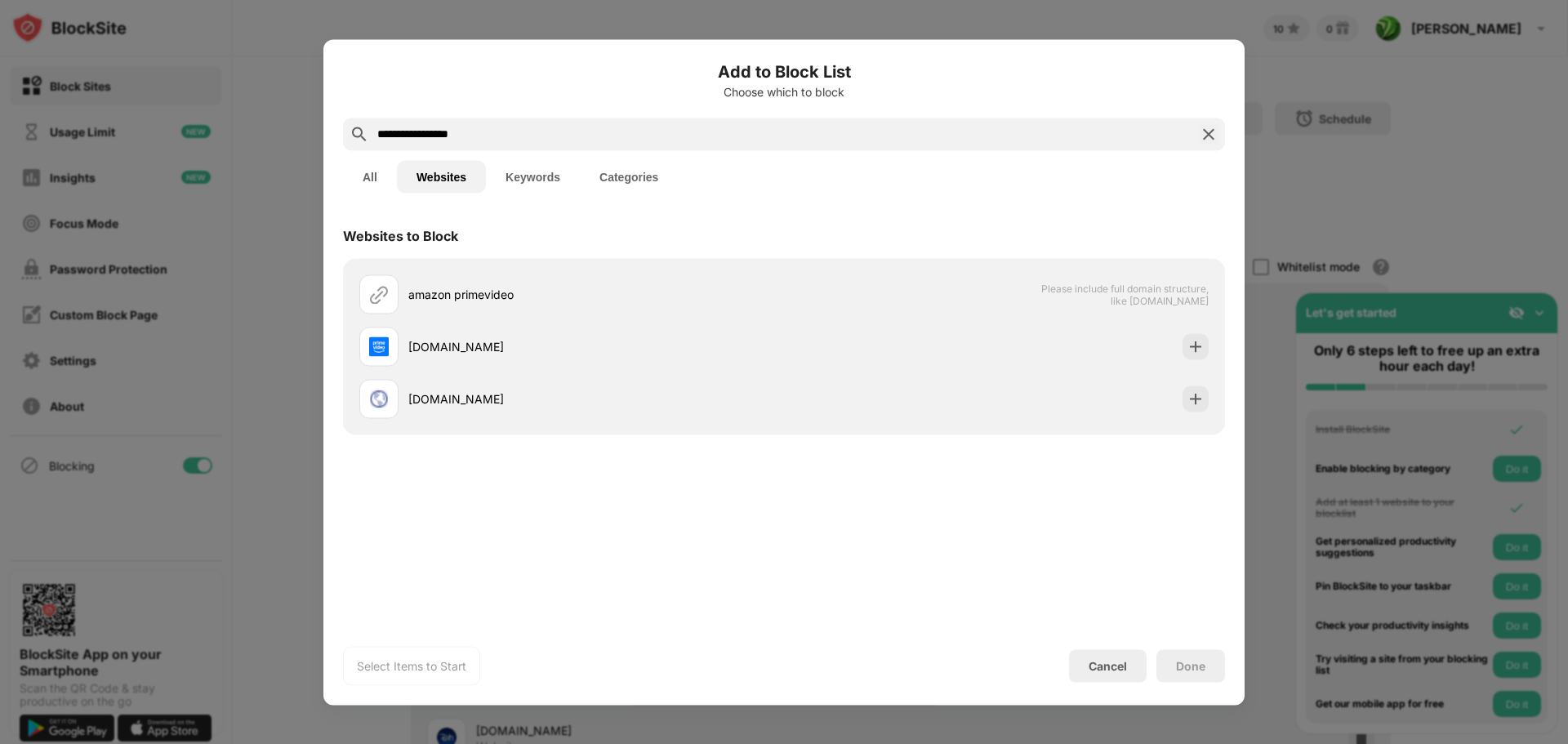
click at [422, 134] on input "**********" at bounding box center [784, 134] width 816 height 20
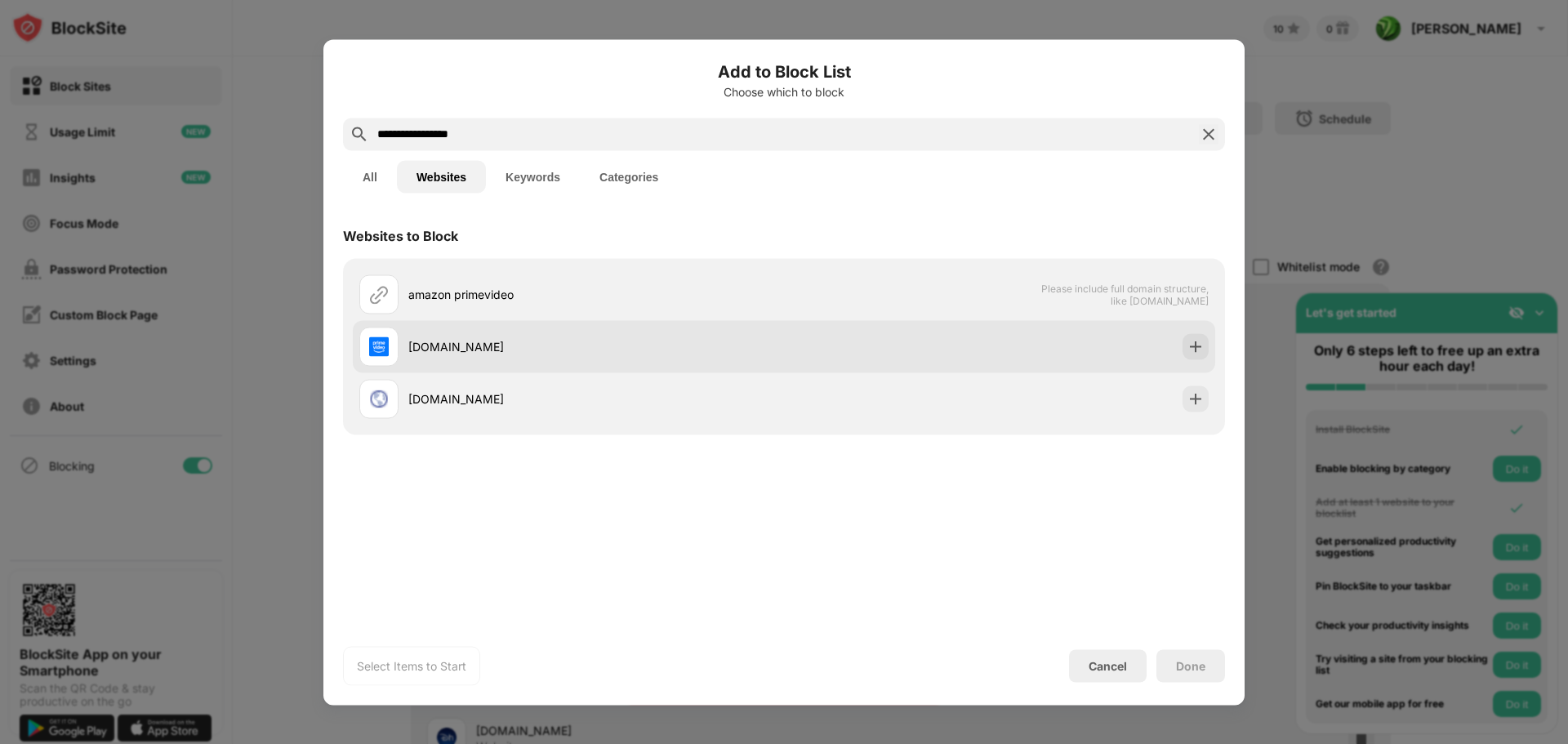
type input "**********"
click at [451, 333] on div "primevideo.com" at bounding box center [572, 346] width 425 height 39
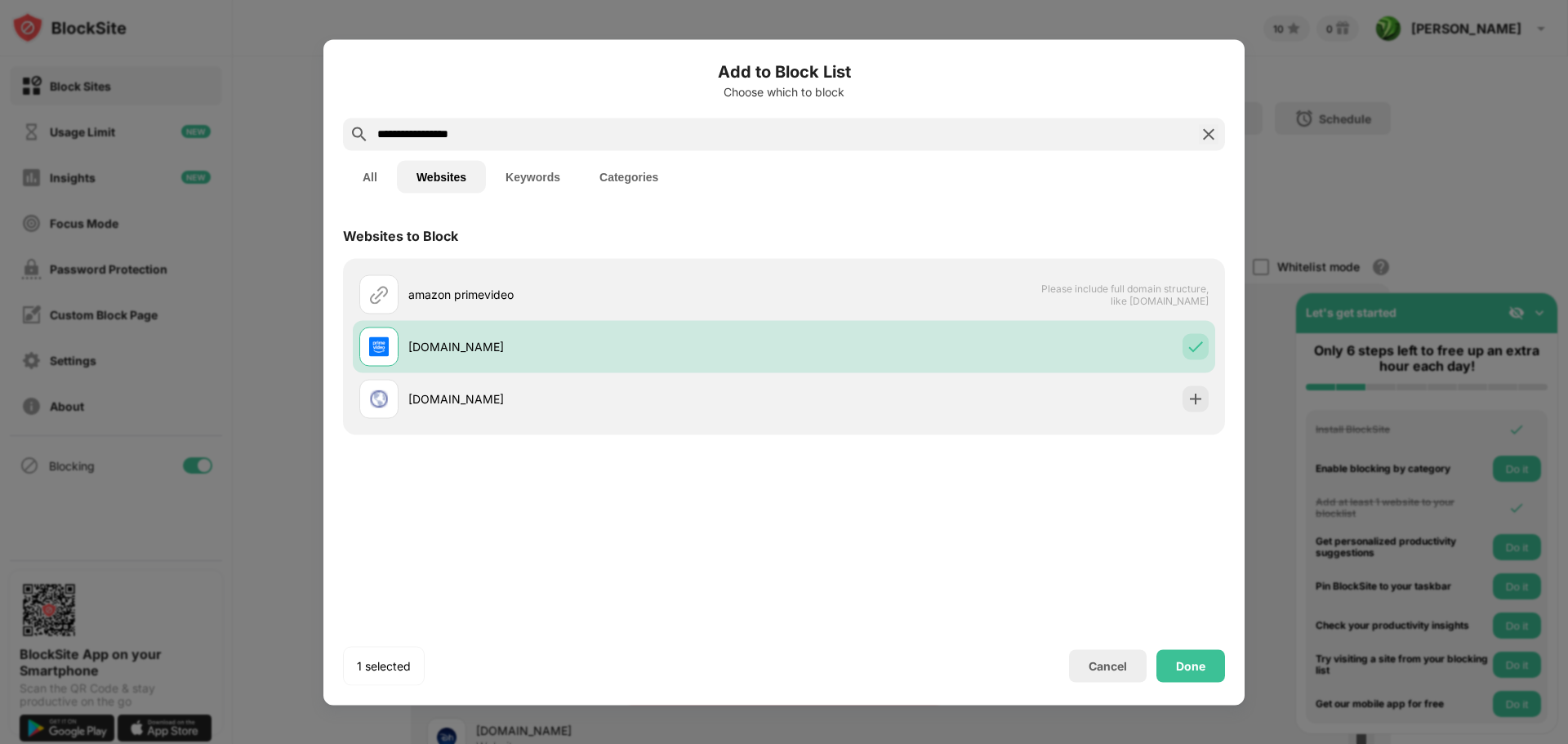
drag, startPoint x: 469, startPoint y: 127, endPoint x: 192, endPoint y: 130, distance: 277.0
click at [192, 743] on div "**********" at bounding box center [784, 744] width 1568 height 0
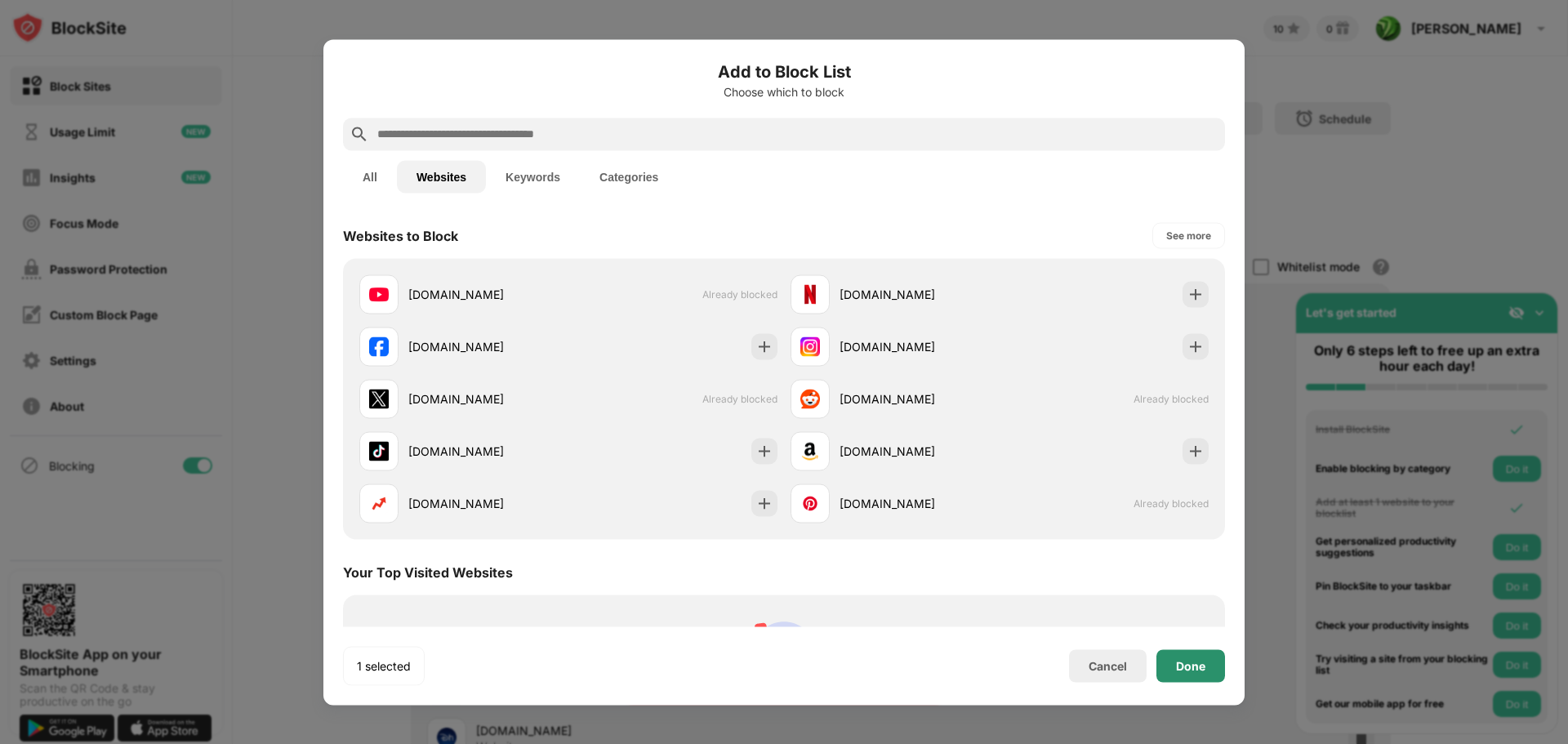
click at [1208, 673] on div "Done" at bounding box center [1191, 666] width 69 height 33
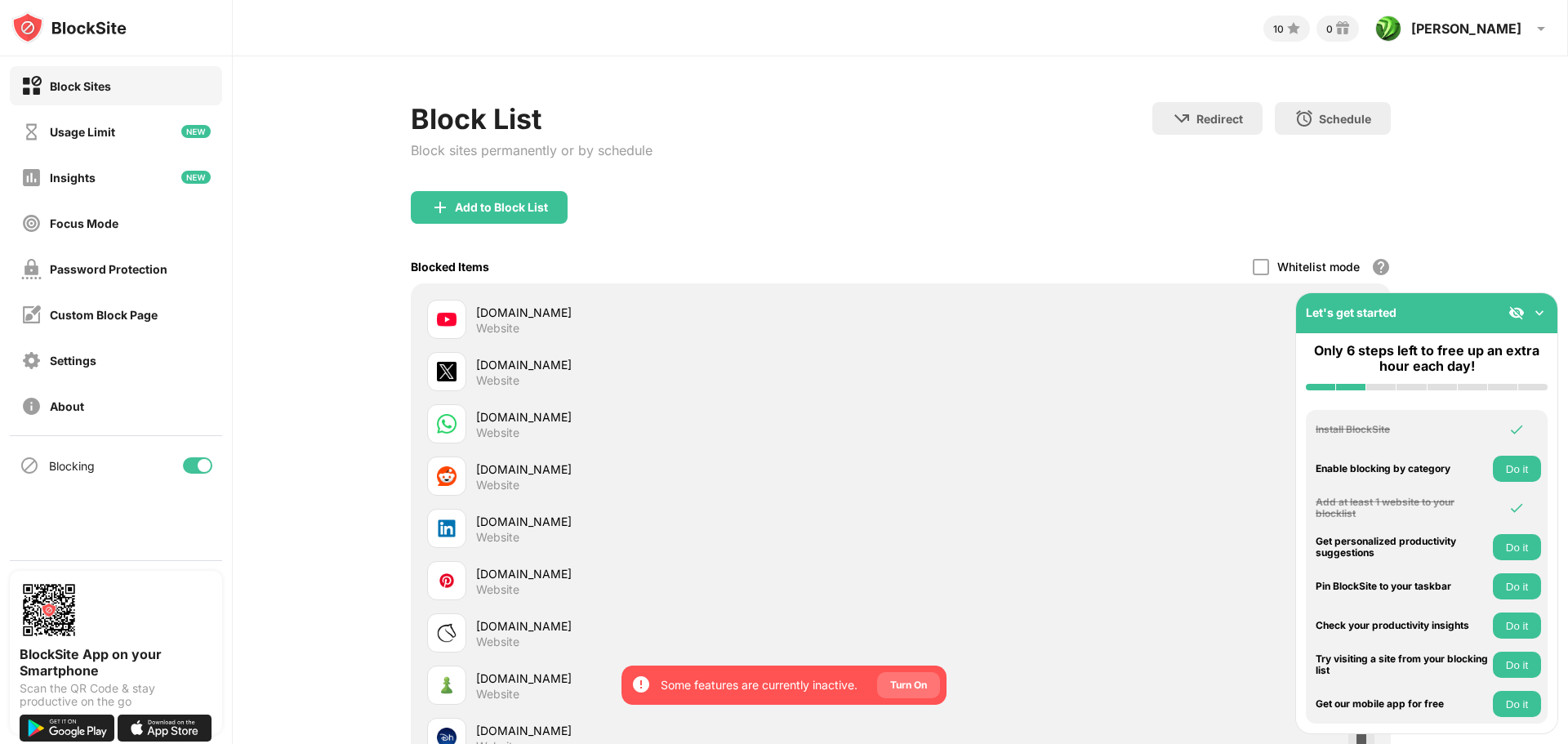
click at [914, 688] on div "Turn On" at bounding box center [908, 686] width 36 height 16
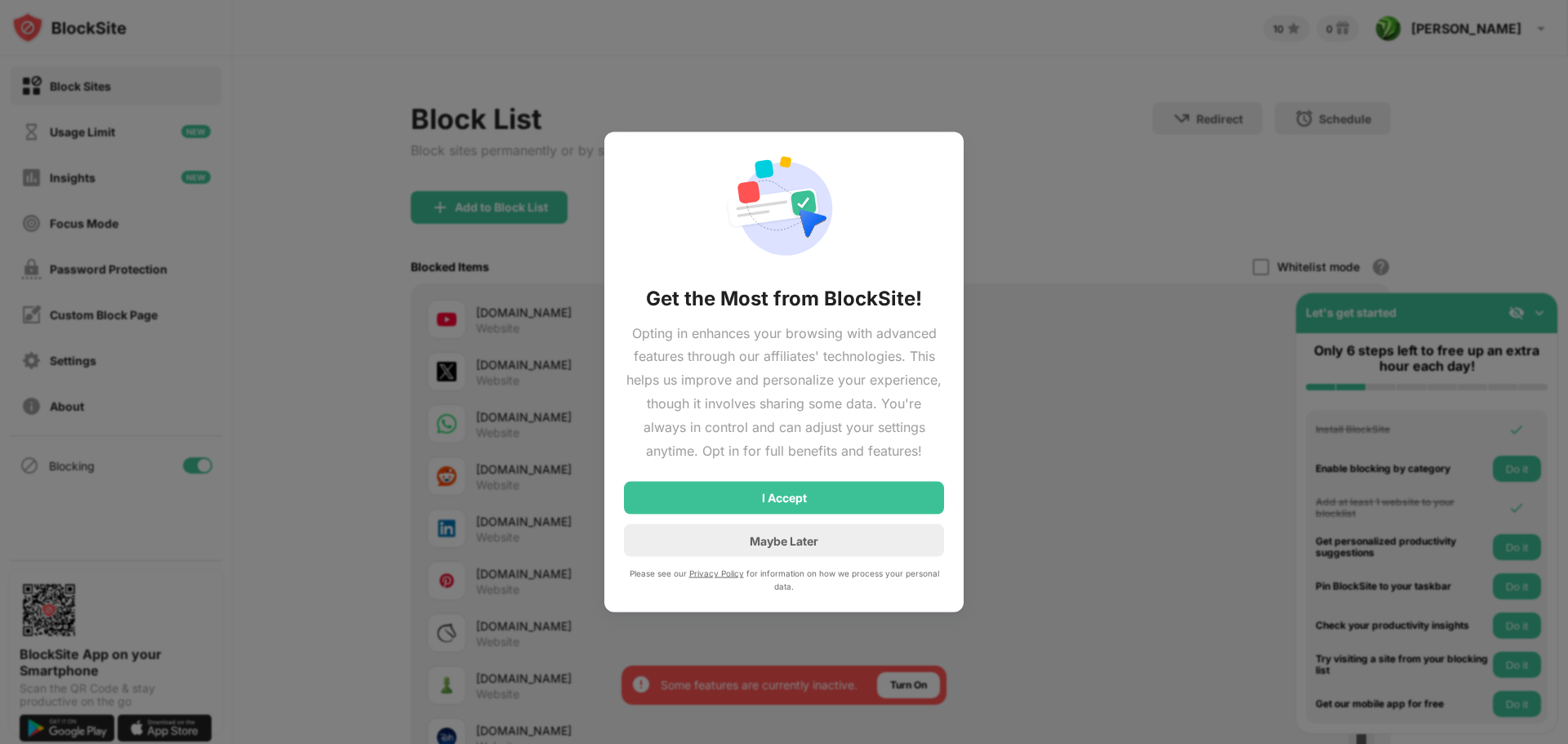
click at [1045, 125] on div at bounding box center [784, 372] width 1568 height 744
click at [828, 535] on div "Maybe Later" at bounding box center [784, 541] width 321 height 33
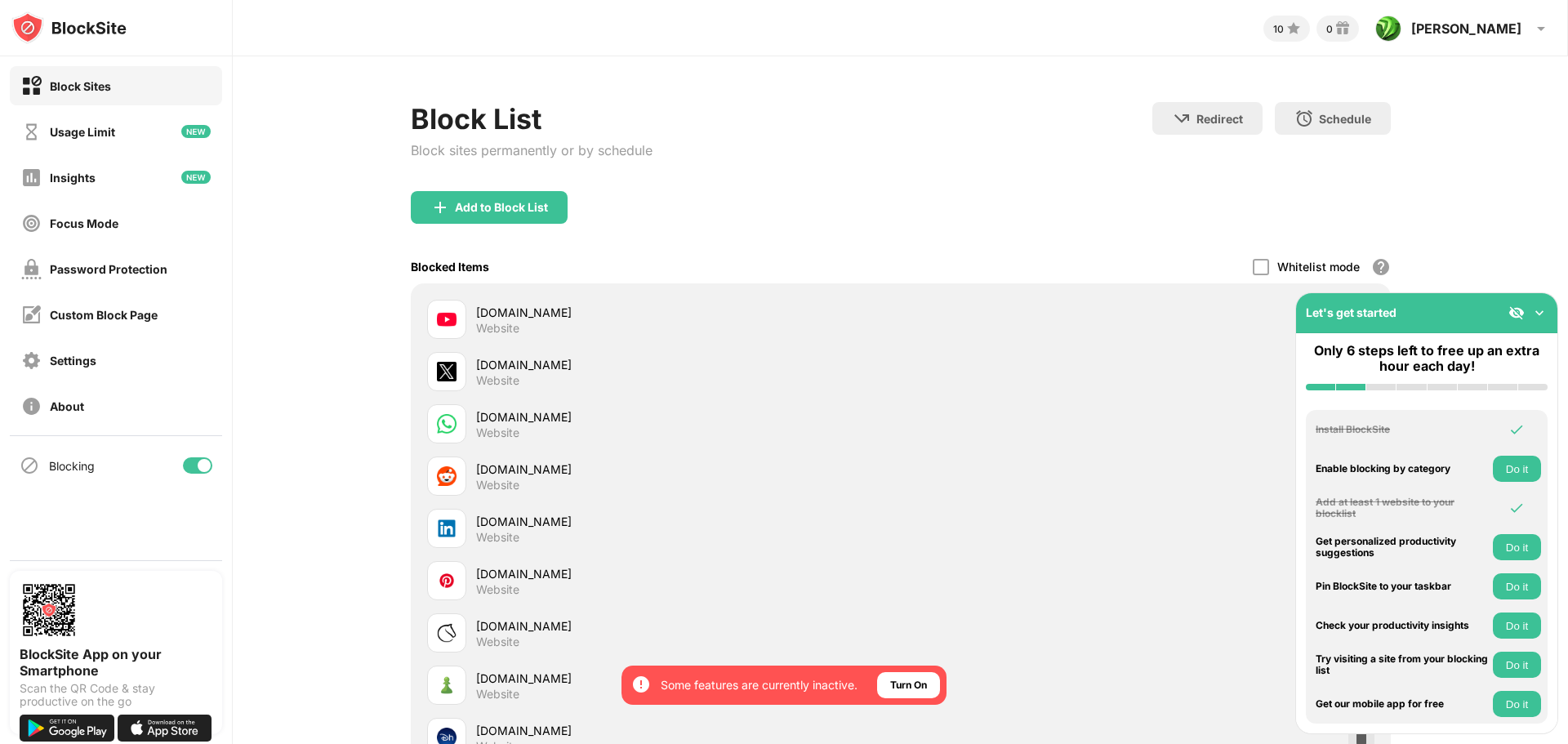
click at [1545, 304] on img at bounding box center [1539, 312] width 16 height 16
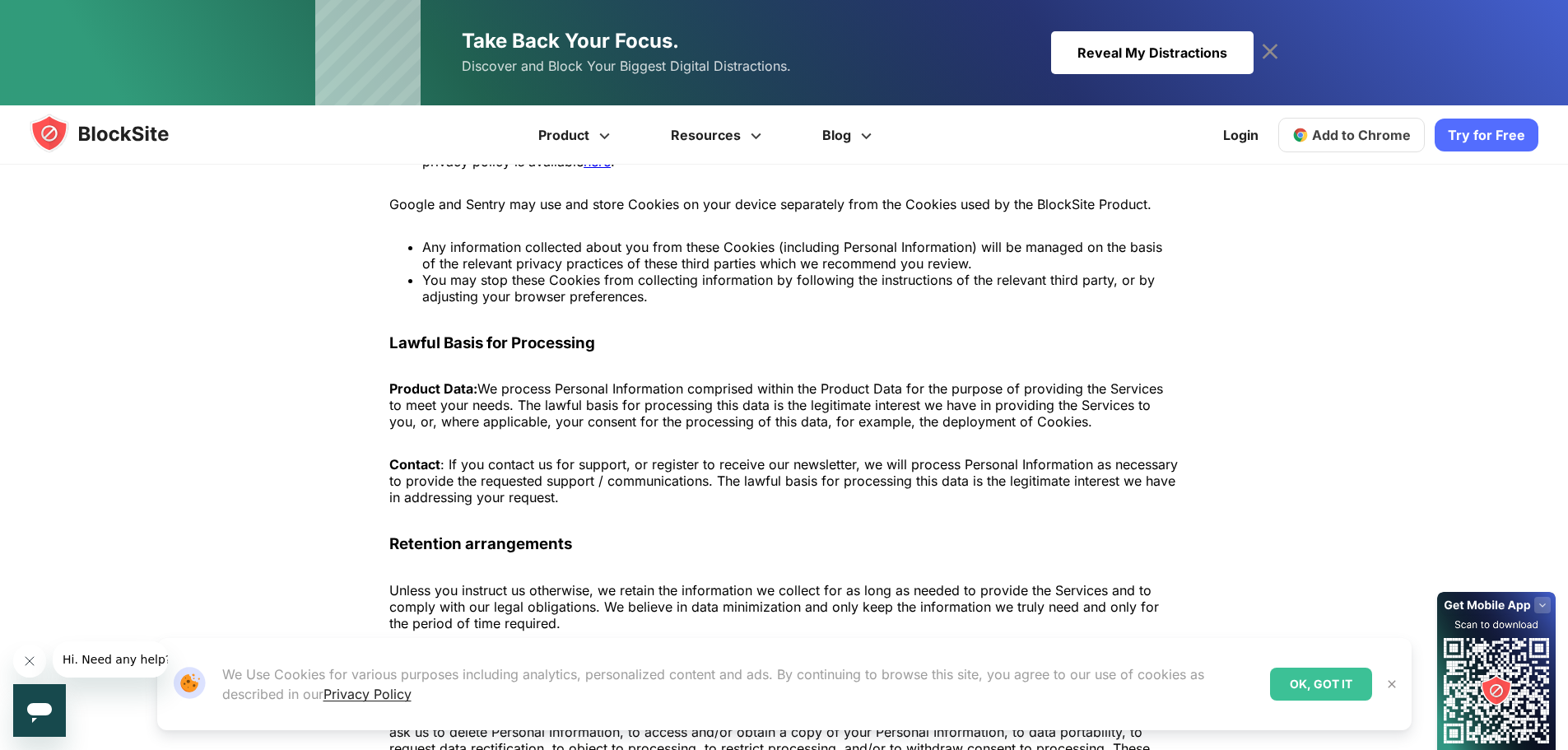
scroll to position [1977, 0]
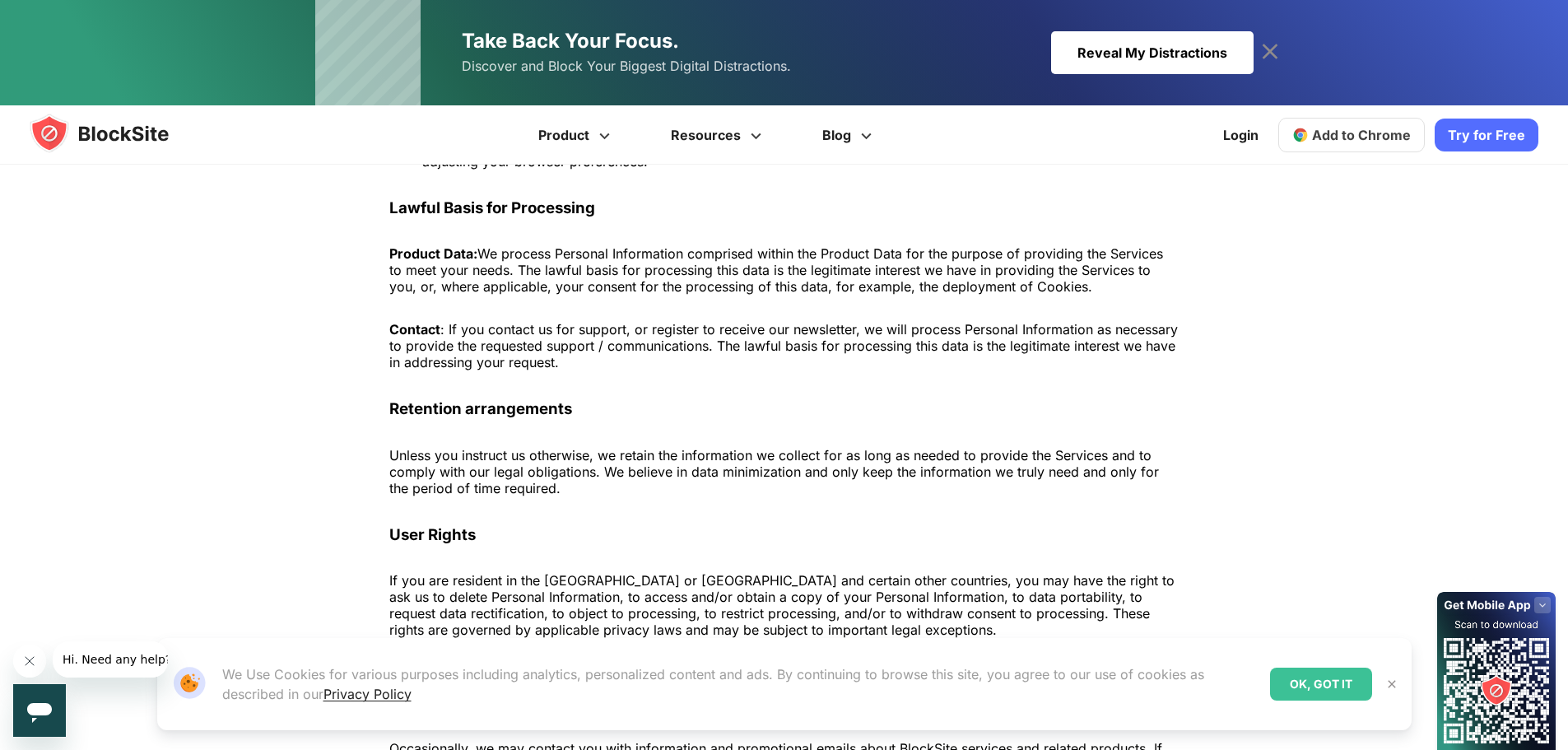
click at [1393, 680] on img at bounding box center [1392, 684] width 13 height 13
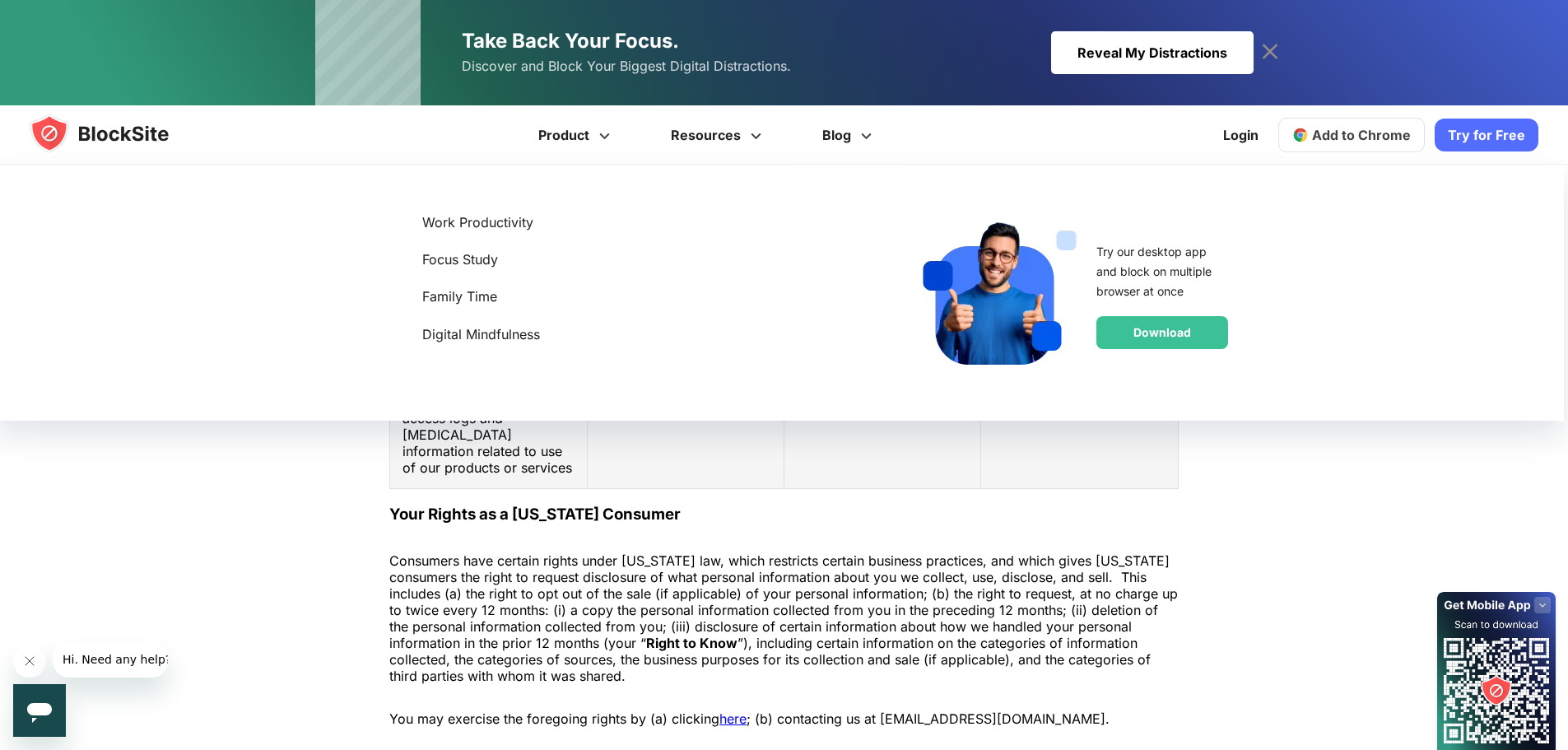
scroll to position [4180, 0]
